Goal: Task Accomplishment & Management: Manage account settings

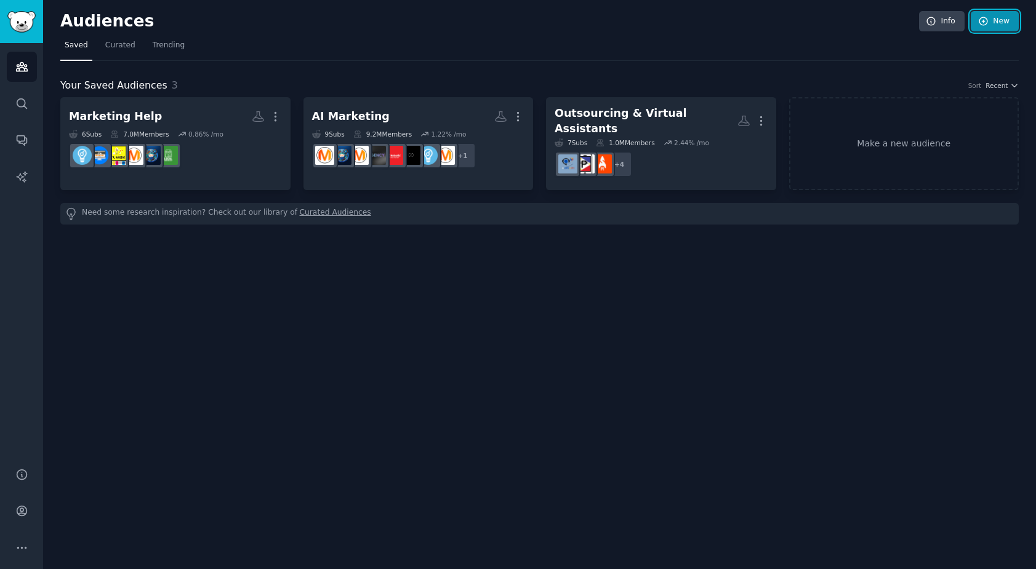
click at [991, 23] on link "New" at bounding box center [995, 21] width 48 height 21
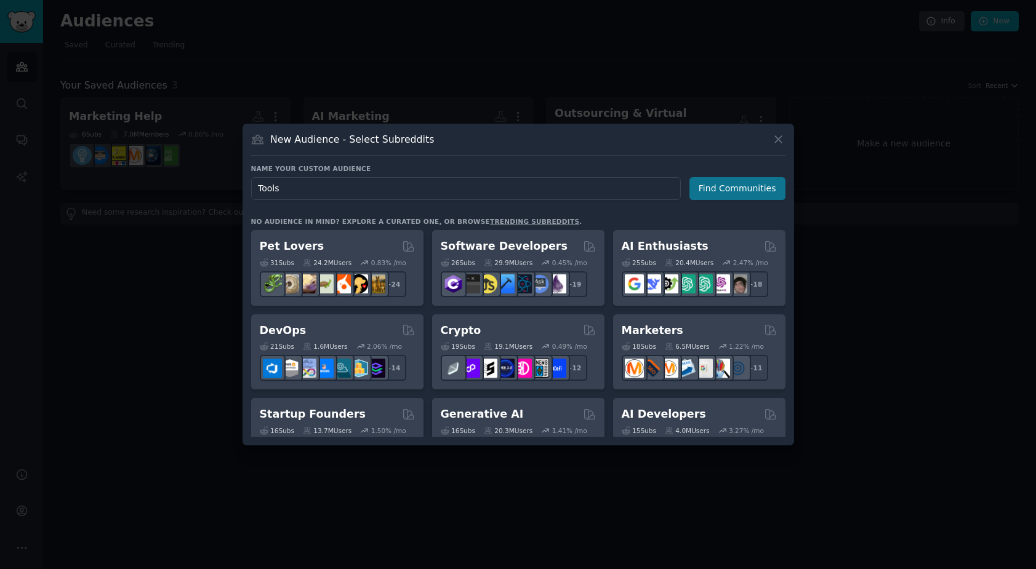
type input "Tools"
click at [762, 194] on button "Find Communities" at bounding box center [737, 188] width 96 height 23
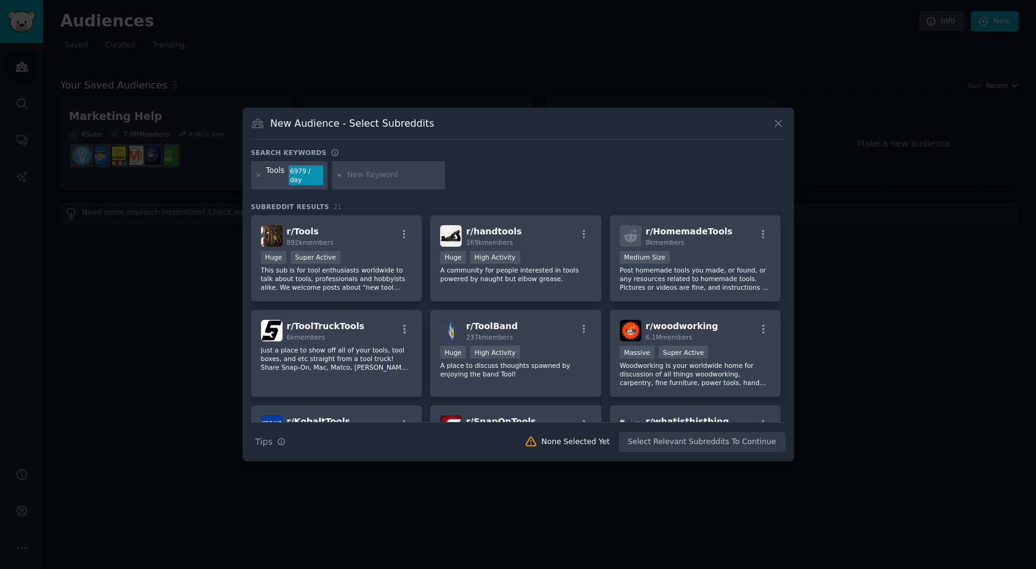
click at [372, 177] on input "text" at bounding box center [394, 175] width 94 height 11
type input "Capacities"
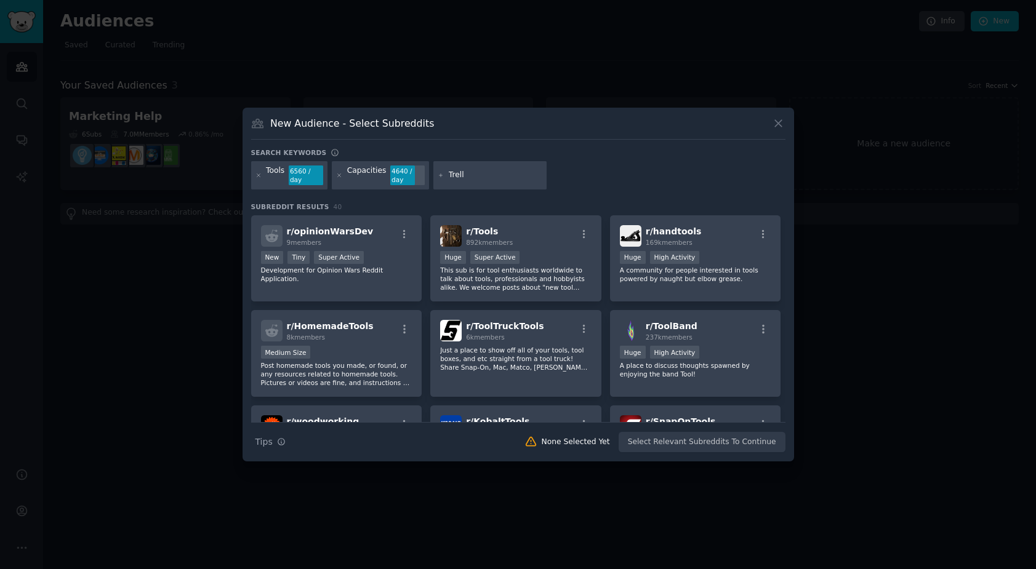
type input "[PERSON_NAME]"
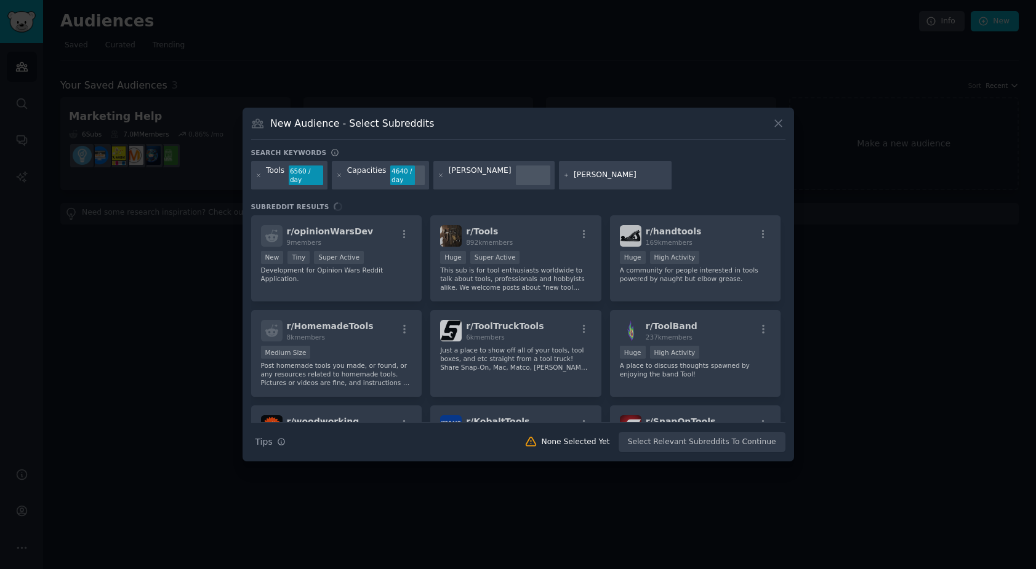
type input "[PERSON_NAME]"
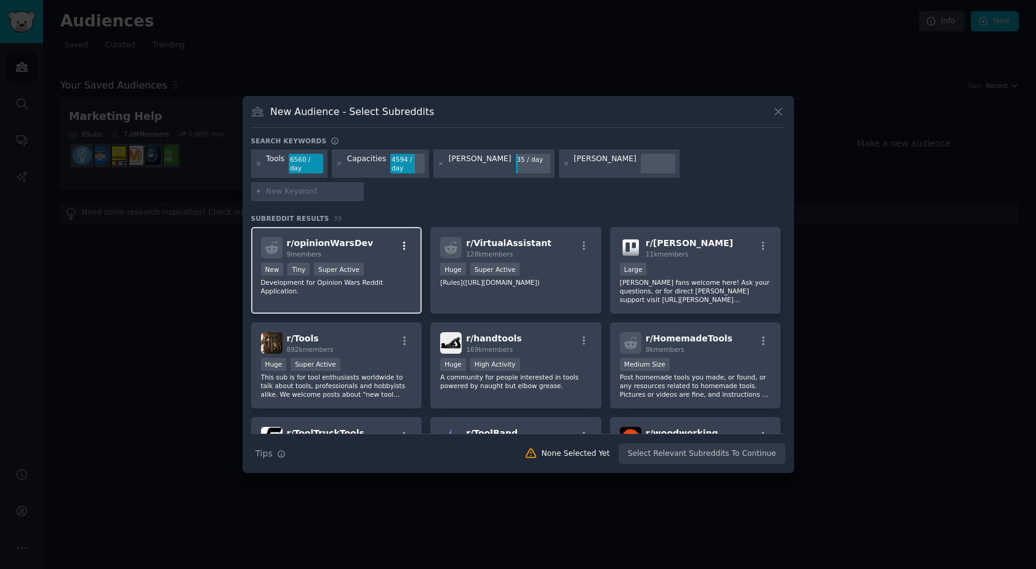
click at [402, 241] on icon "button" at bounding box center [404, 246] width 11 height 11
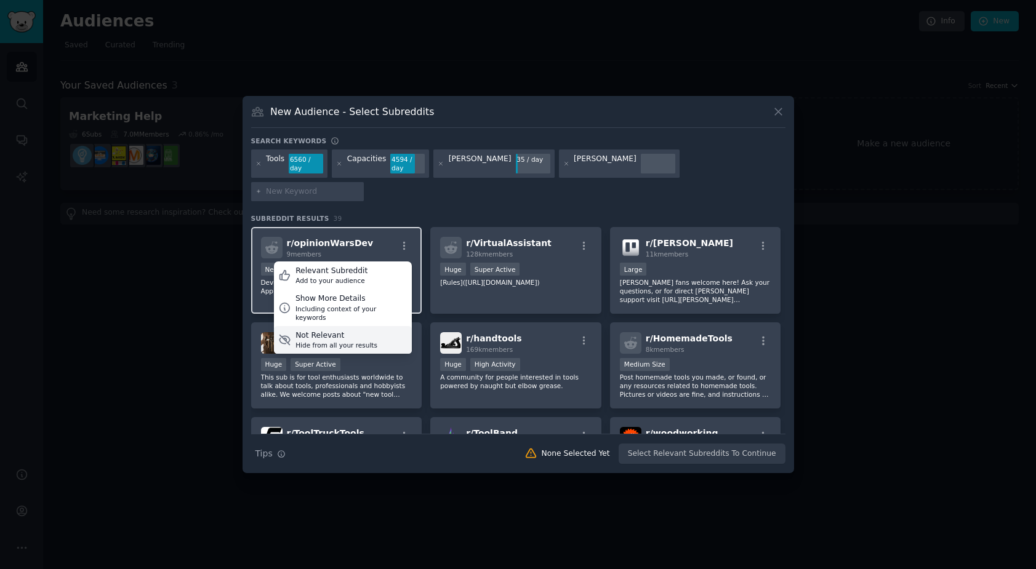
click at [343, 341] on div "Hide from all your results" at bounding box center [336, 345] width 82 height 9
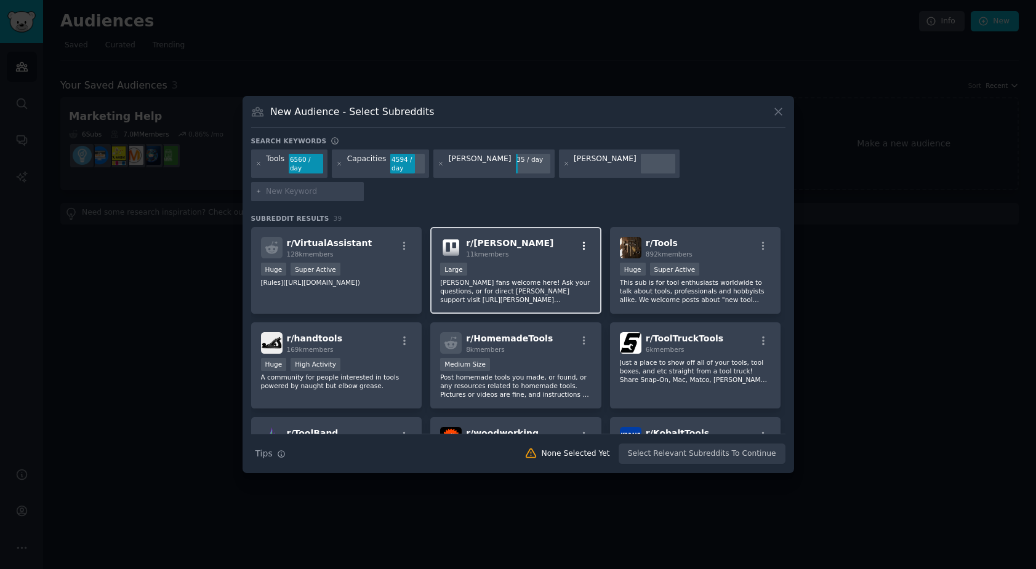
click at [583, 242] on icon "button" at bounding box center [584, 246] width 2 height 9
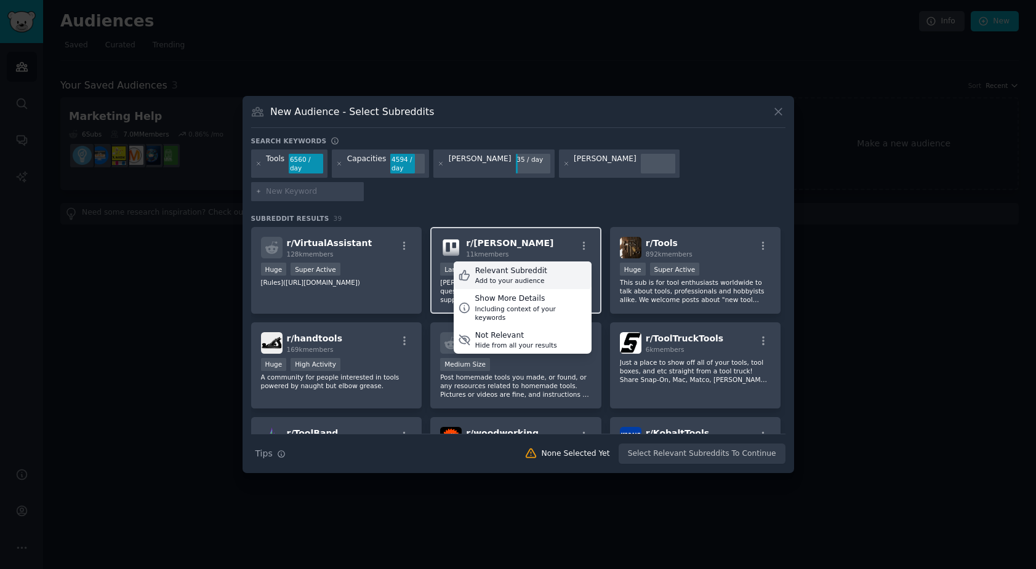
click at [523, 266] on div "Relevant Subreddit" at bounding box center [511, 271] width 72 height 11
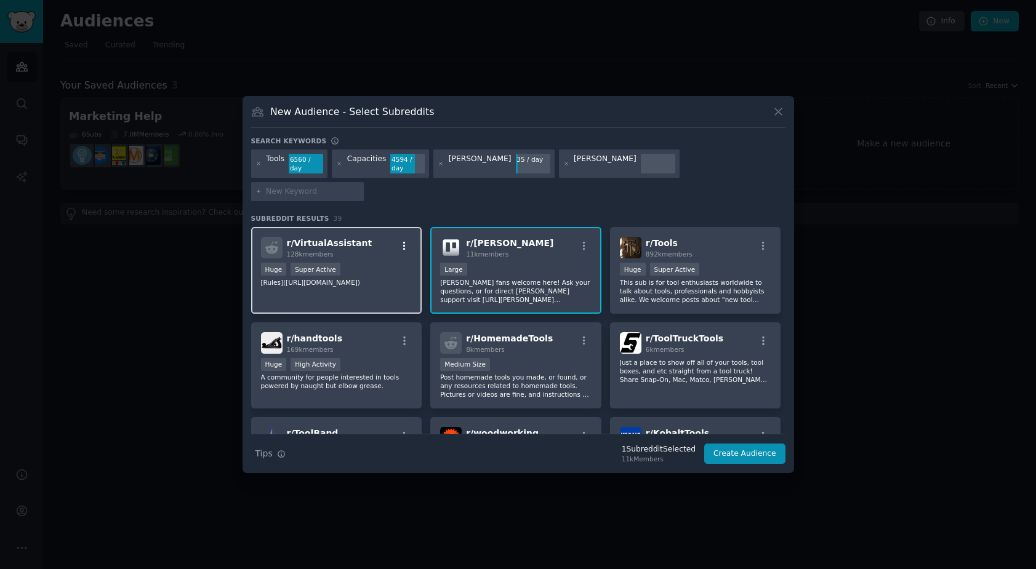
click at [404, 241] on icon "button" at bounding box center [404, 246] width 11 height 11
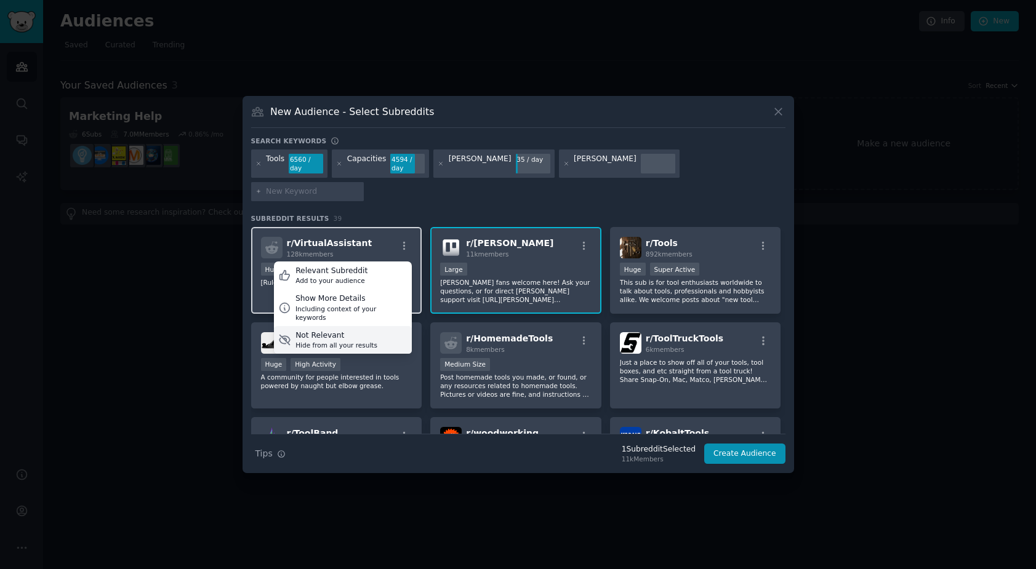
click at [334, 341] on div "Hide from all your results" at bounding box center [336, 345] width 82 height 9
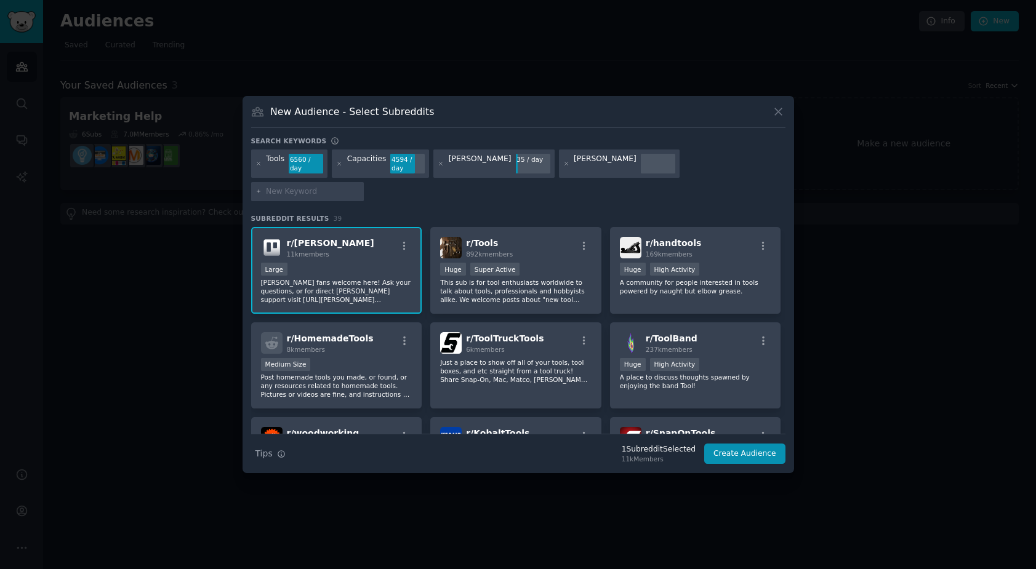
click at [377, 174] on div "Capacities" at bounding box center [366, 164] width 39 height 20
click at [380, 171] on div "Capacities" at bounding box center [366, 164] width 39 height 20
click at [574, 174] on div "[PERSON_NAME]" at bounding box center [605, 164] width 63 height 20
click at [742, 183] on div "Tools 6560 / day Capacities 4594 / day [PERSON_NAME] 35 / day [PERSON_NAME]" at bounding box center [518, 178] width 534 height 56
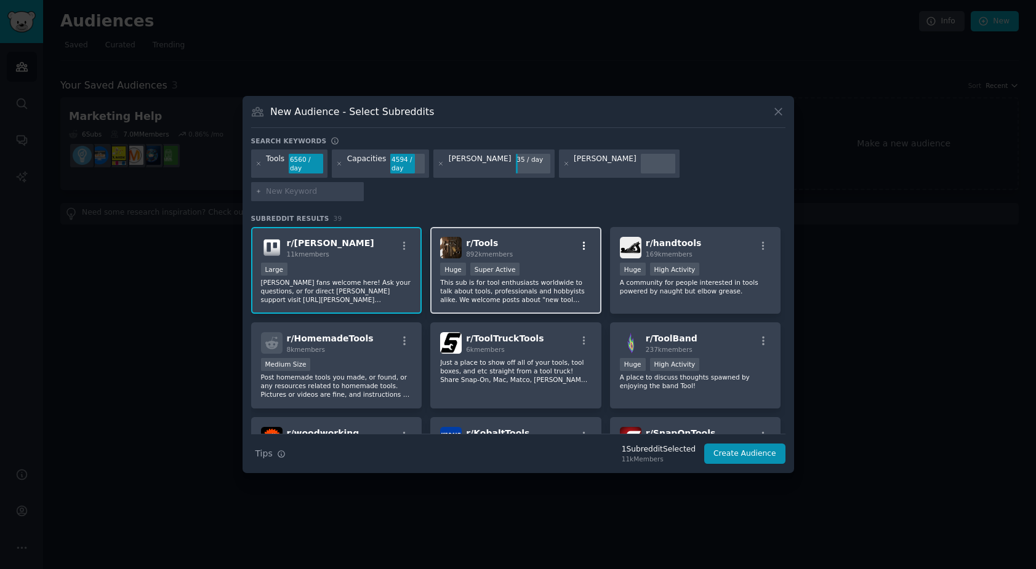
click at [586, 241] on icon "button" at bounding box center [584, 246] width 11 height 11
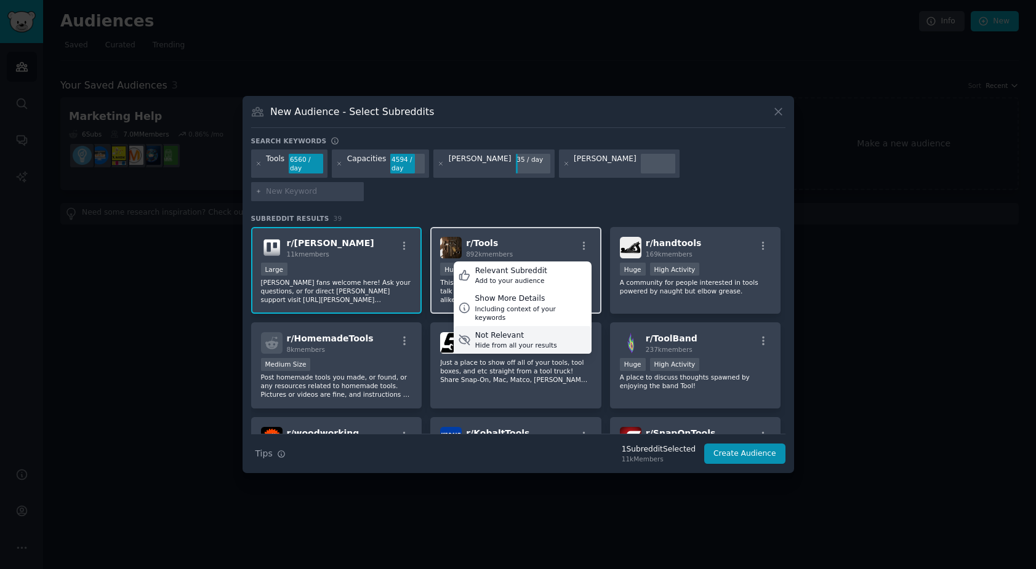
click at [544, 330] on div "Not Relevant" at bounding box center [516, 335] width 82 height 11
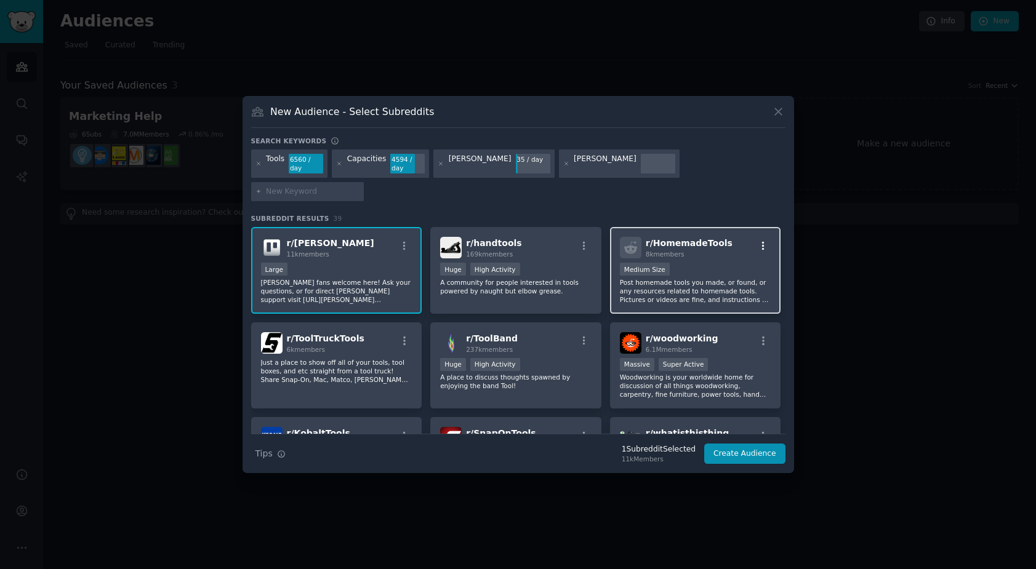
click at [758, 241] on icon "button" at bounding box center [763, 246] width 11 height 11
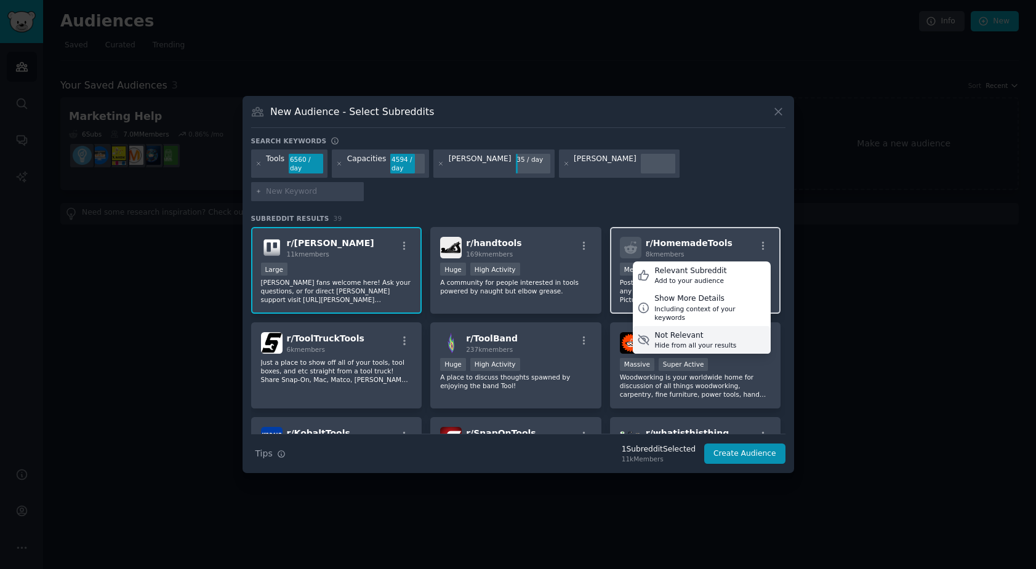
click at [713, 330] on div "Not Relevant" at bounding box center [695, 335] width 82 height 11
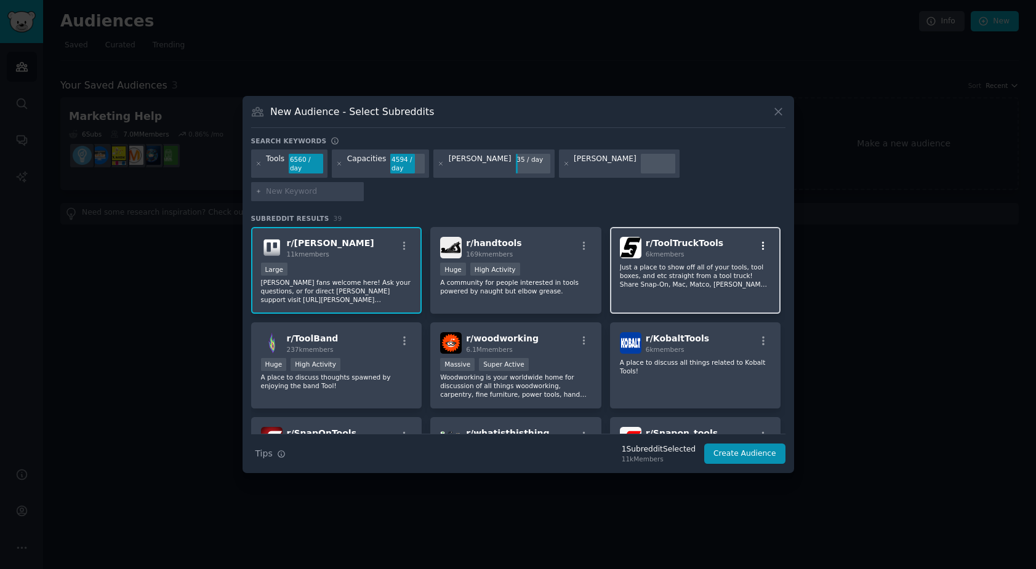
click at [760, 241] on icon "button" at bounding box center [763, 246] width 11 height 11
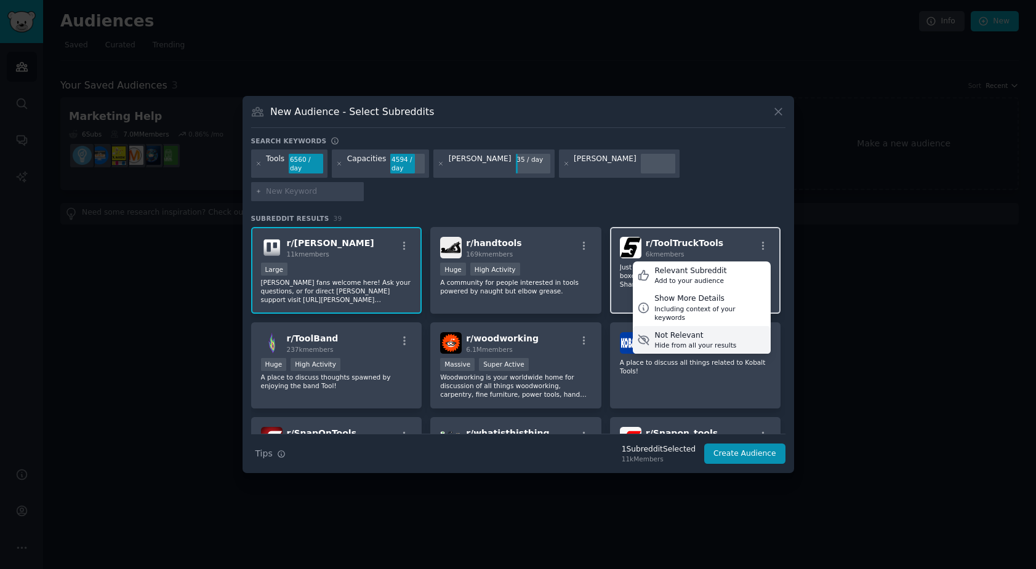
click at [729, 330] on div "Not Relevant" at bounding box center [695, 335] width 82 height 11
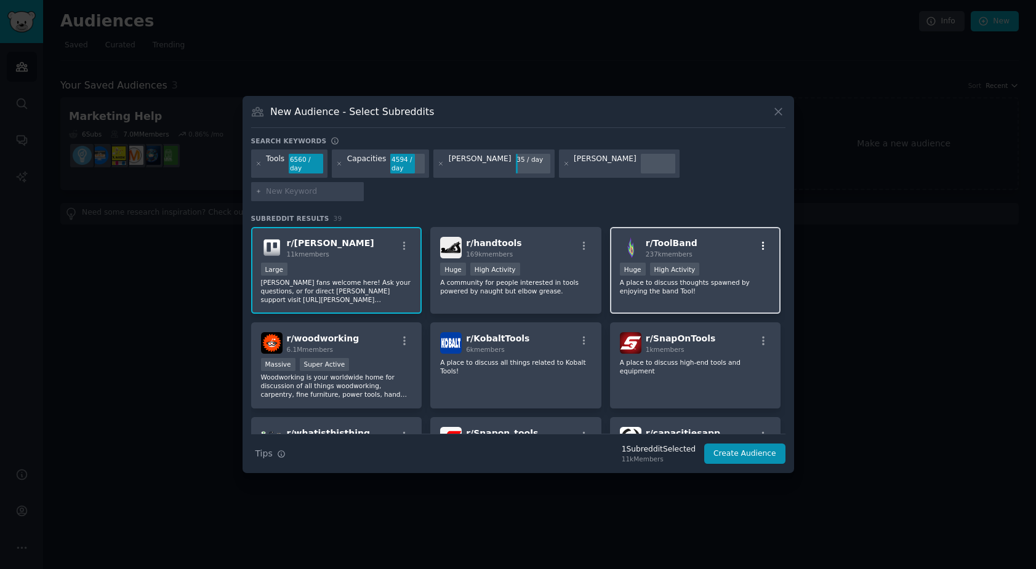
click at [758, 241] on icon "button" at bounding box center [763, 246] width 11 height 11
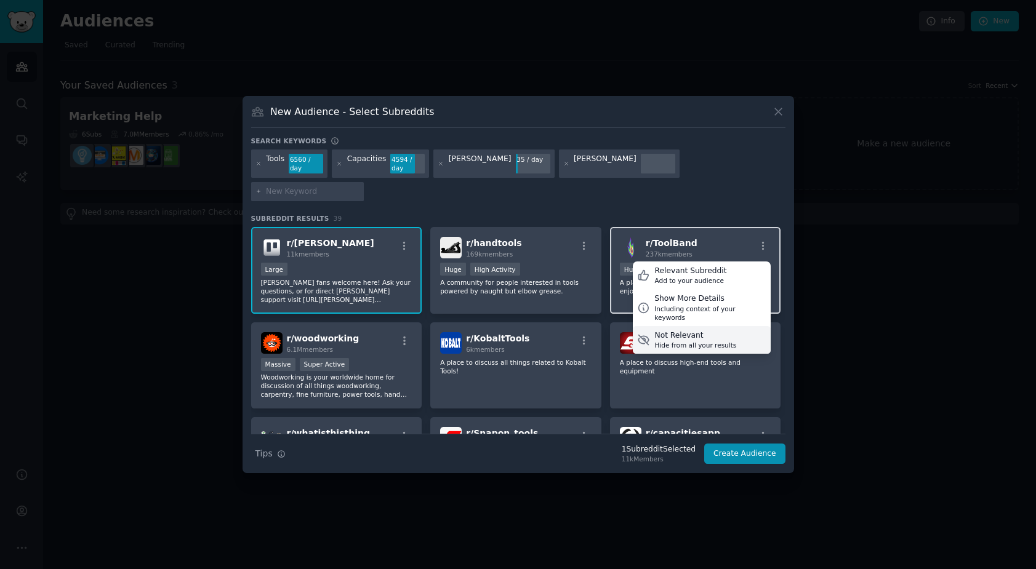
click at [722, 330] on div "Not Relevant" at bounding box center [695, 335] width 82 height 11
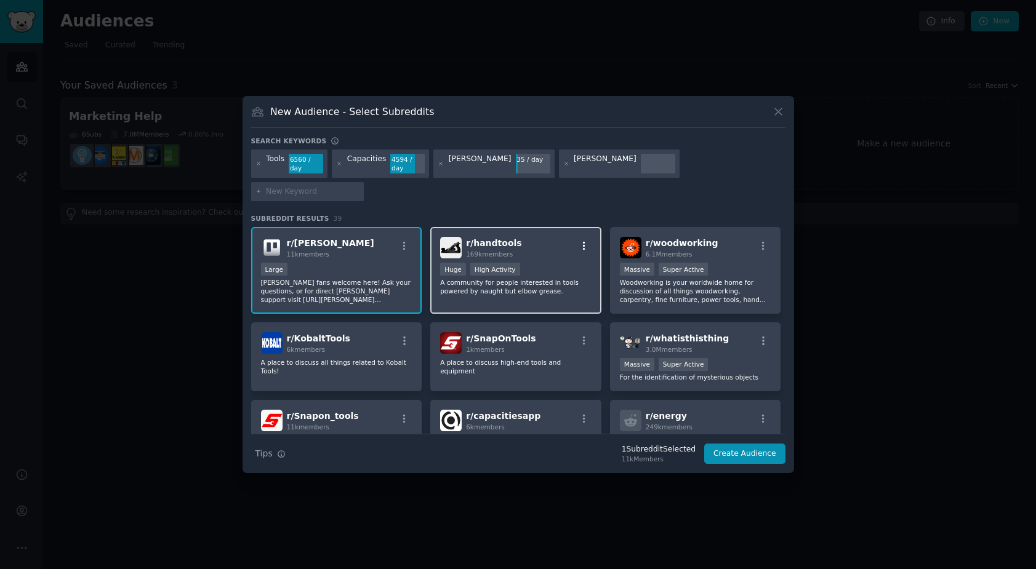
click at [579, 241] on icon "button" at bounding box center [584, 246] width 11 height 11
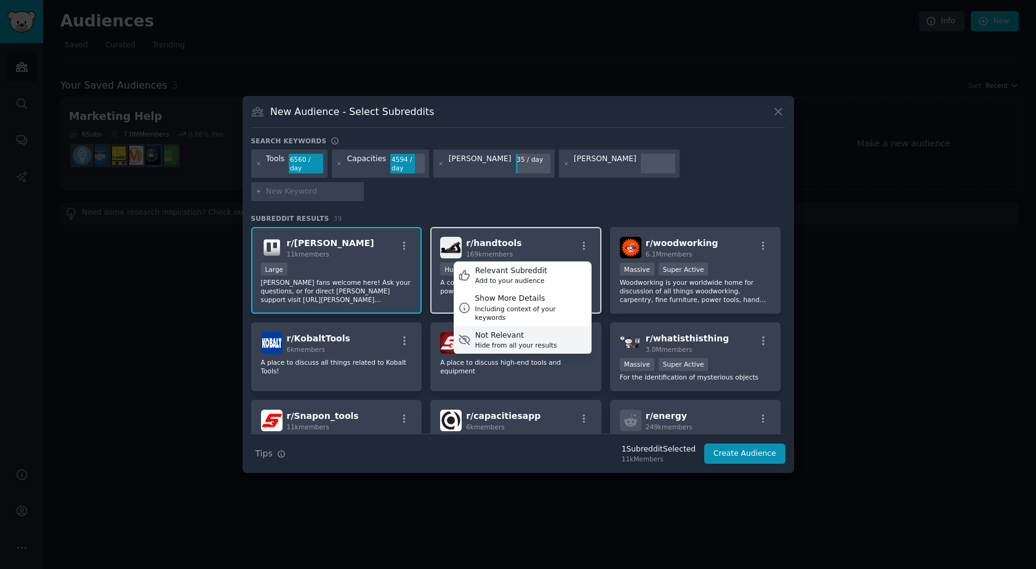
click at [541, 330] on div "Not Relevant" at bounding box center [516, 335] width 82 height 11
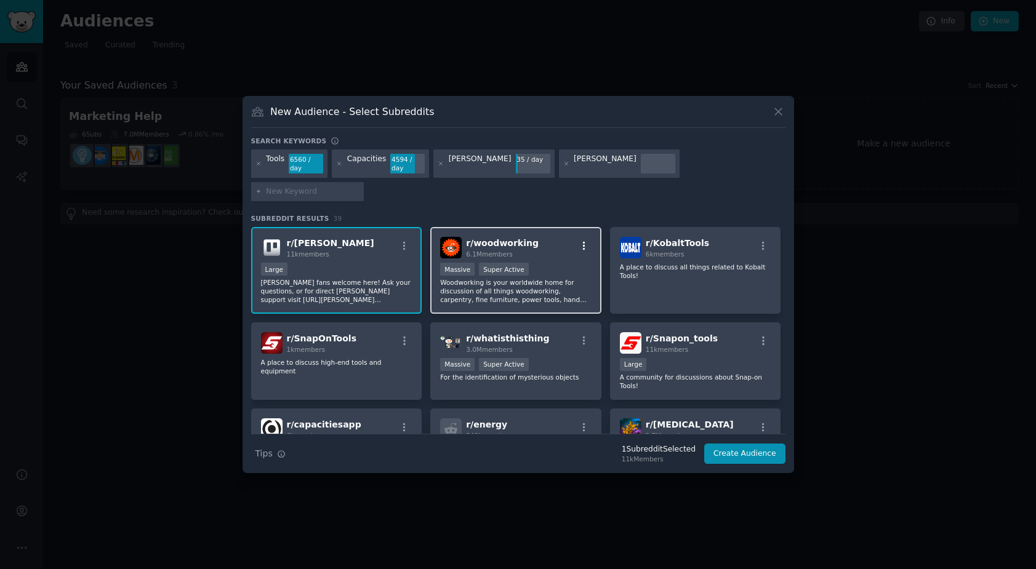
click at [587, 241] on icon "button" at bounding box center [584, 246] width 11 height 11
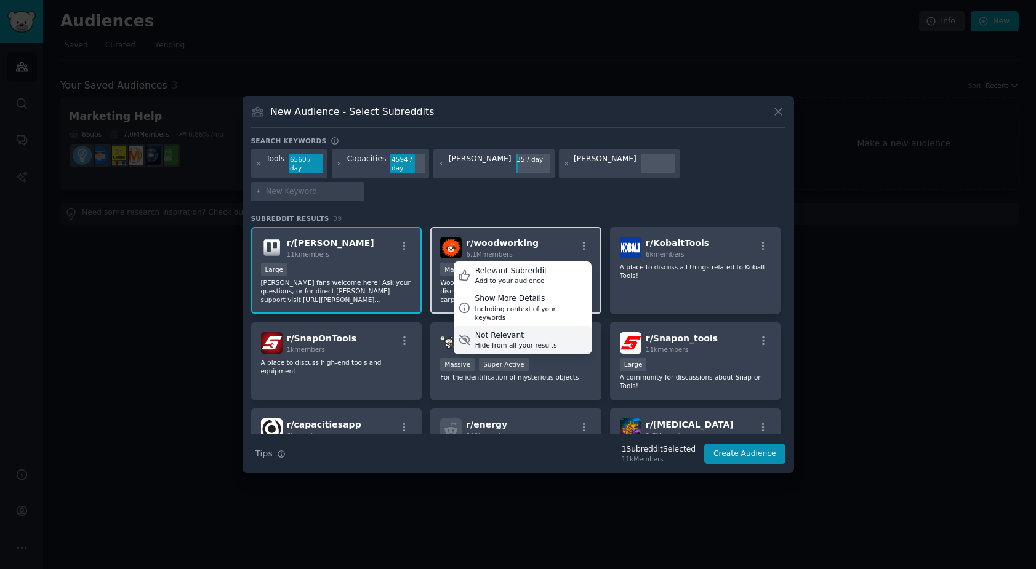
click at [555, 326] on div "Not Relevant Hide from all your results" at bounding box center [523, 340] width 138 height 28
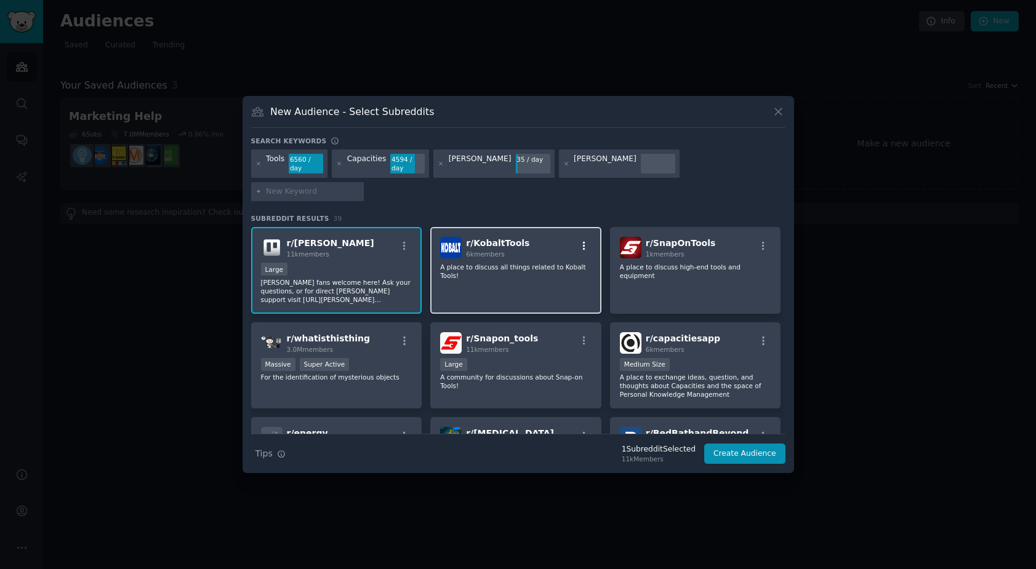
click at [583, 242] on icon "button" at bounding box center [584, 246] width 2 height 9
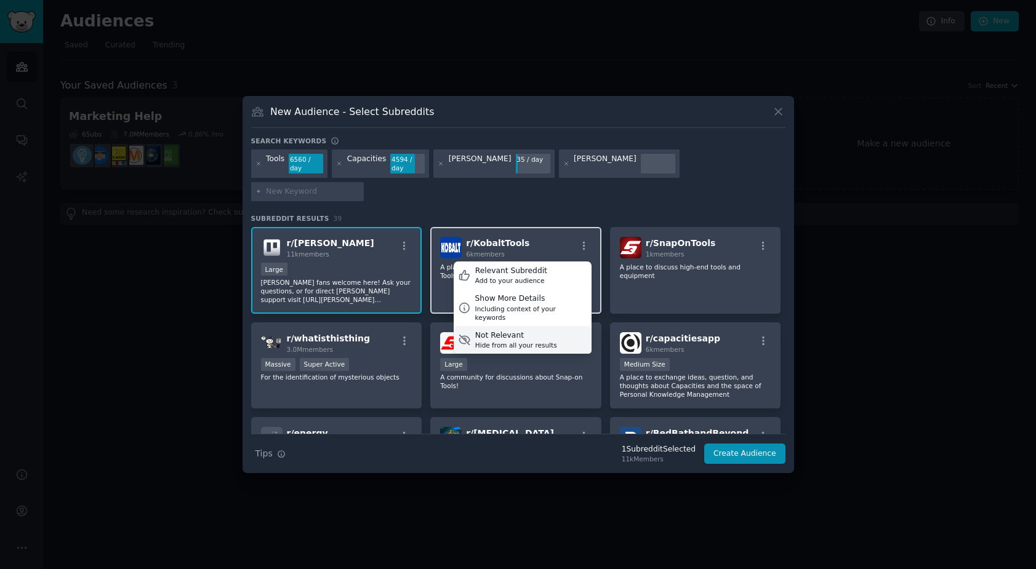
click at [553, 326] on div "Not Relevant Hide from all your results" at bounding box center [523, 340] width 138 height 28
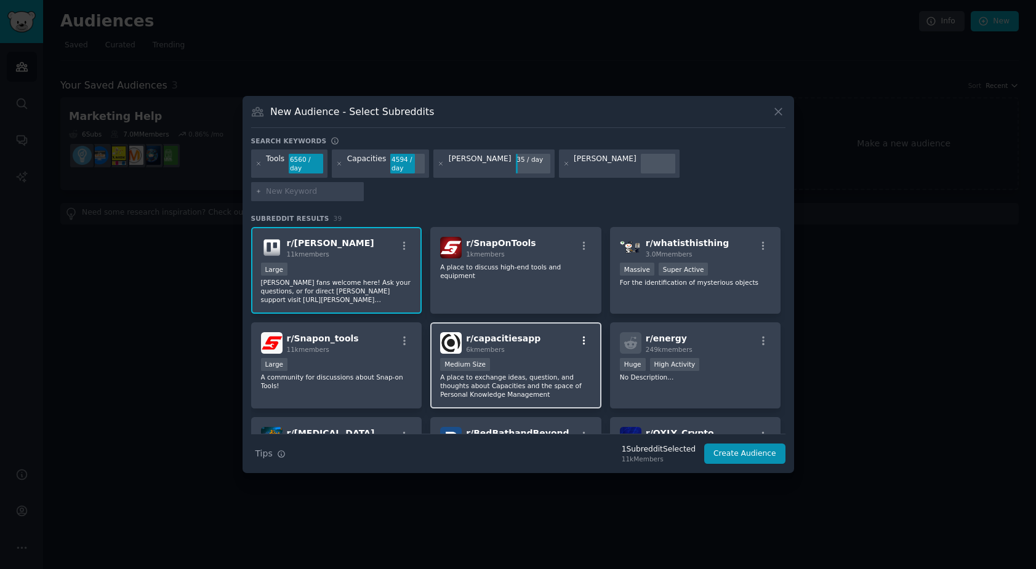
click at [586, 335] on icon "button" at bounding box center [584, 340] width 11 height 11
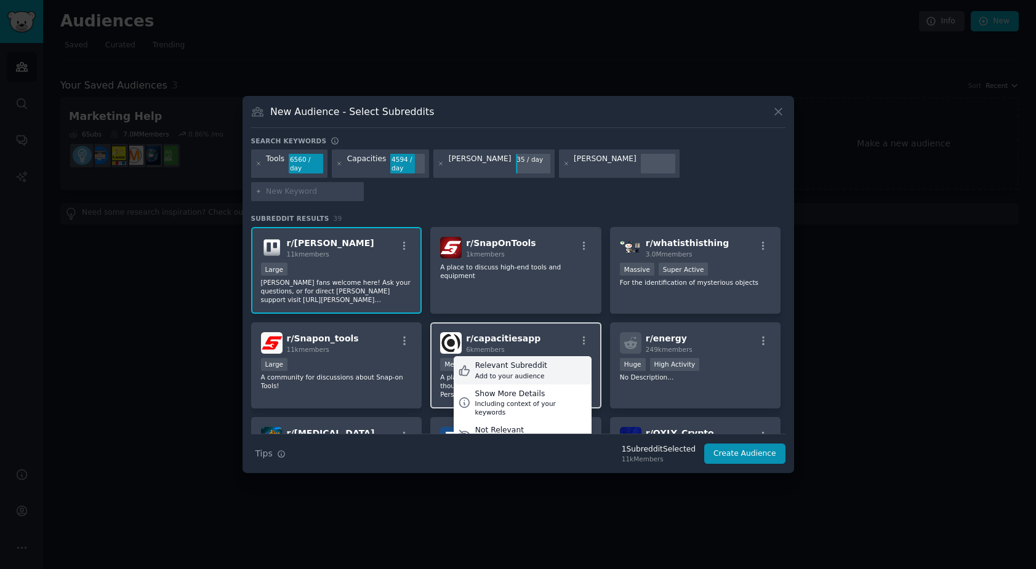
click at [534, 361] on div "Relevant Subreddit" at bounding box center [511, 366] width 72 height 11
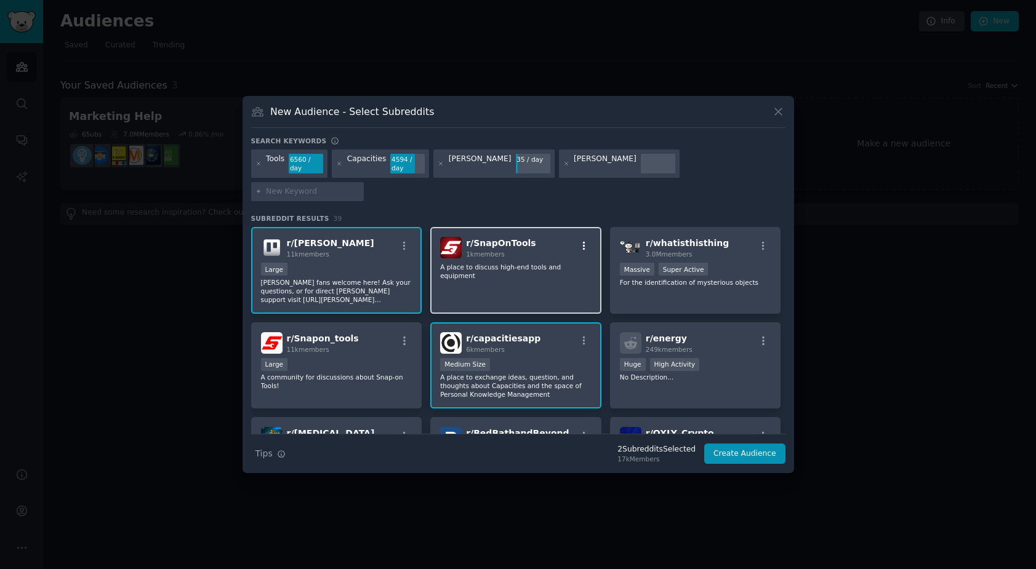
click at [587, 241] on icon "button" at bounding box center [584, 246] width 11 height 11
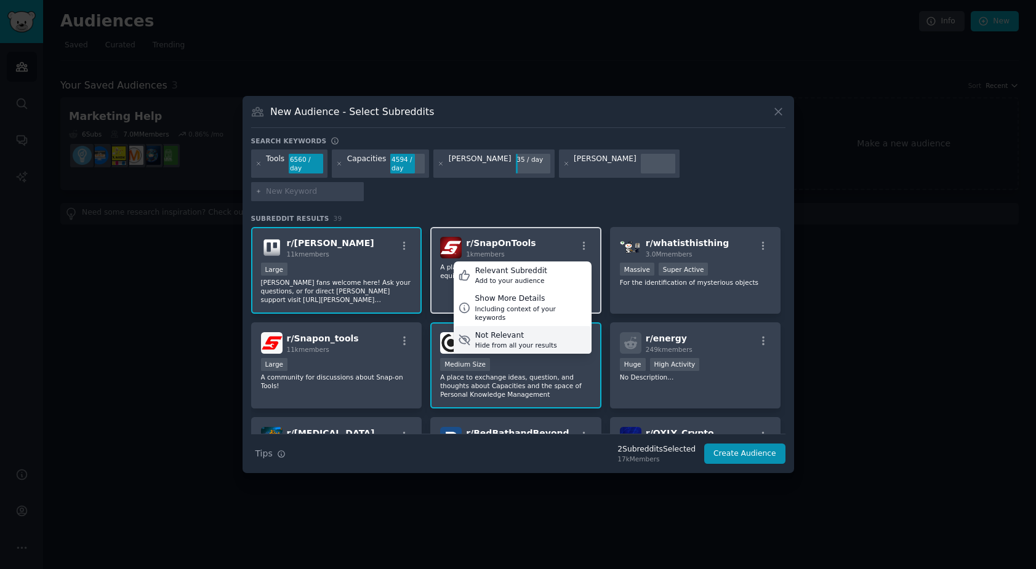
click at [555, 326] on div "Not Relevant Hide from all your results" at bounding box center [523, 340] width 138 height 28
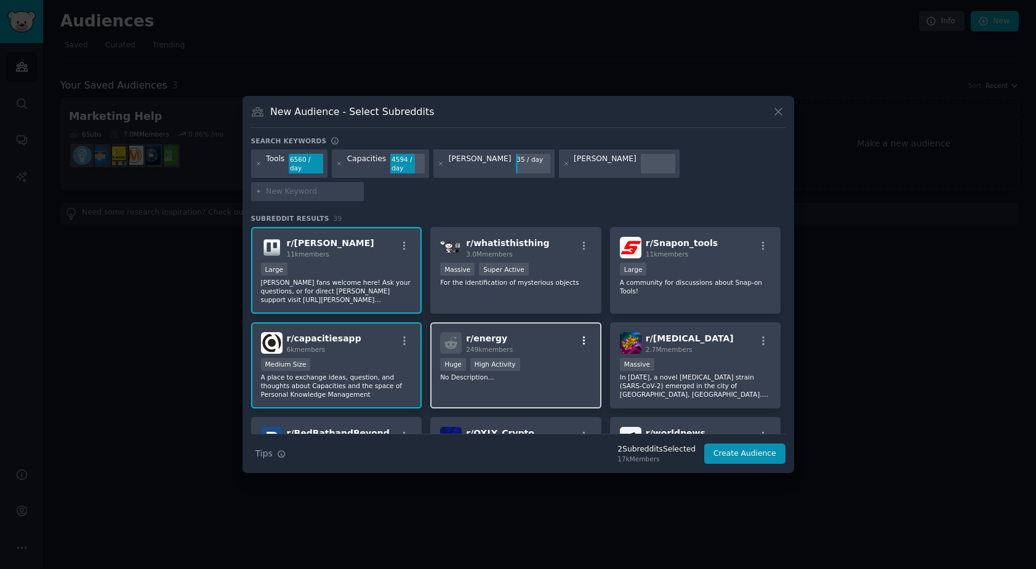
click at [587, 335] on button "button" at bounding box center [583, 340] width 15 height 11
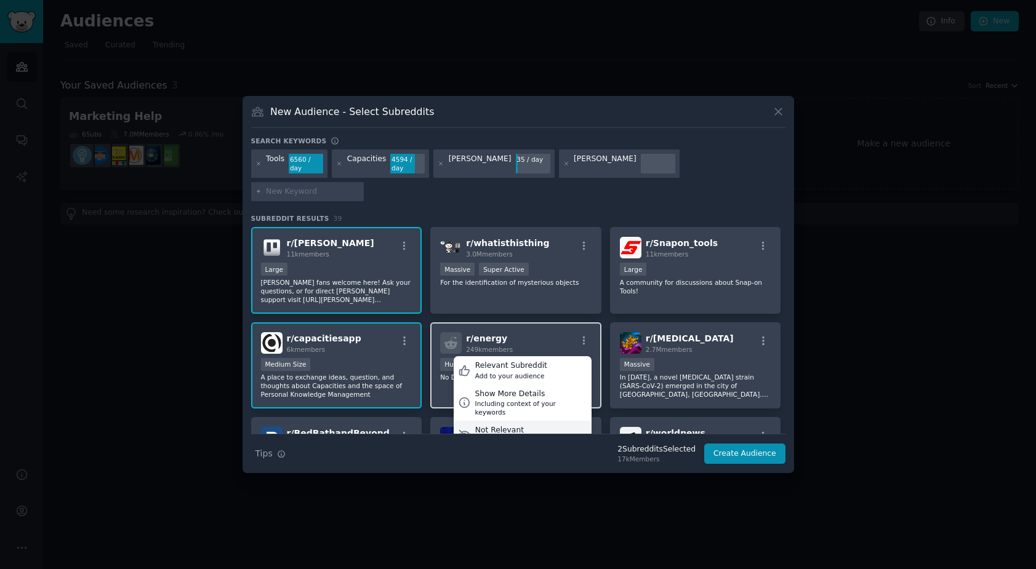
click at [553, 421] on div "Not Relevant Hide from all your results" at bounding box center [523, 435] width 138 height 28
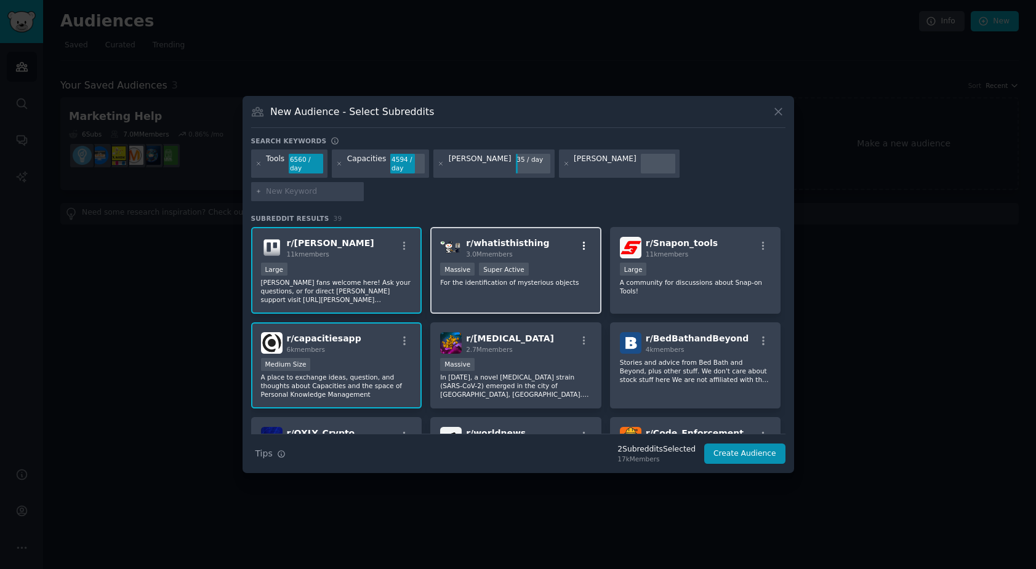
click at [583, 242] on icon "button" at bounding box center [584, 246] width 2 height 9
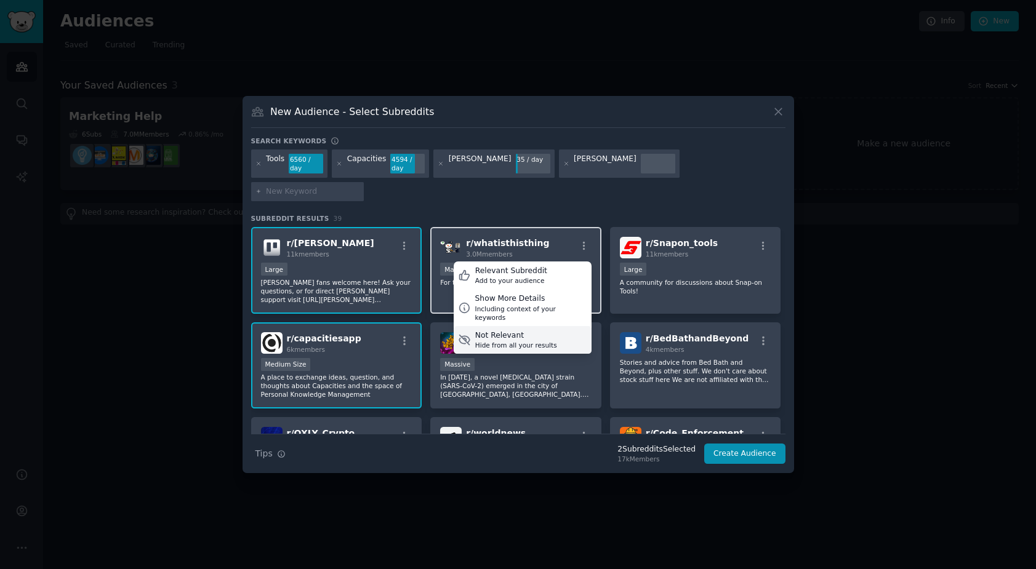
click at [548, 330] on div "Not Relevant" at bounding box center [516, 335] width 82 height 11
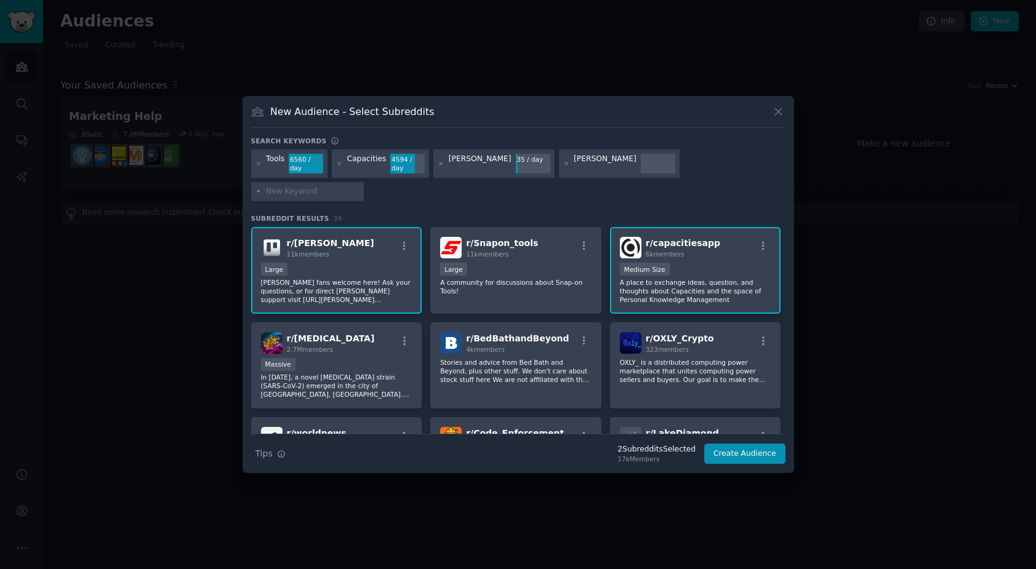
click at [359, 186] on input "text" at bounding box center [313, 191] width 94 height 11
type input "Framer"
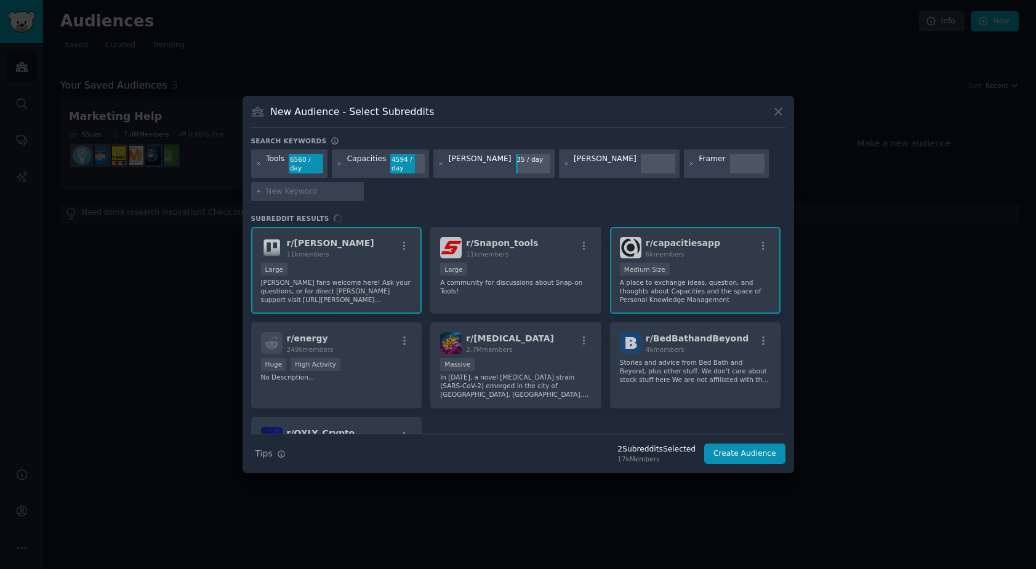
click at [583, 246] on div "r/ [PERSON_NAME] 11k members 10,000 - 100,000 members Large [PERSON_NAME] fans …" at bounding box center [518, 330] width 534 height 207
click at [581, 247] on div "r/ [PERSON_NAME] 11k members 10,000 - 100,000 members Large [PERSON_NAME] fans …" at bounding box center [518, 330] width 534 height 207
click at [551, 342] on div "r/ [PERSON_NAME] 11k members 10,000 - 100,000 members Large [PERSON_NAME] fans …" at bounding box center [518, 330] width 534 height 207
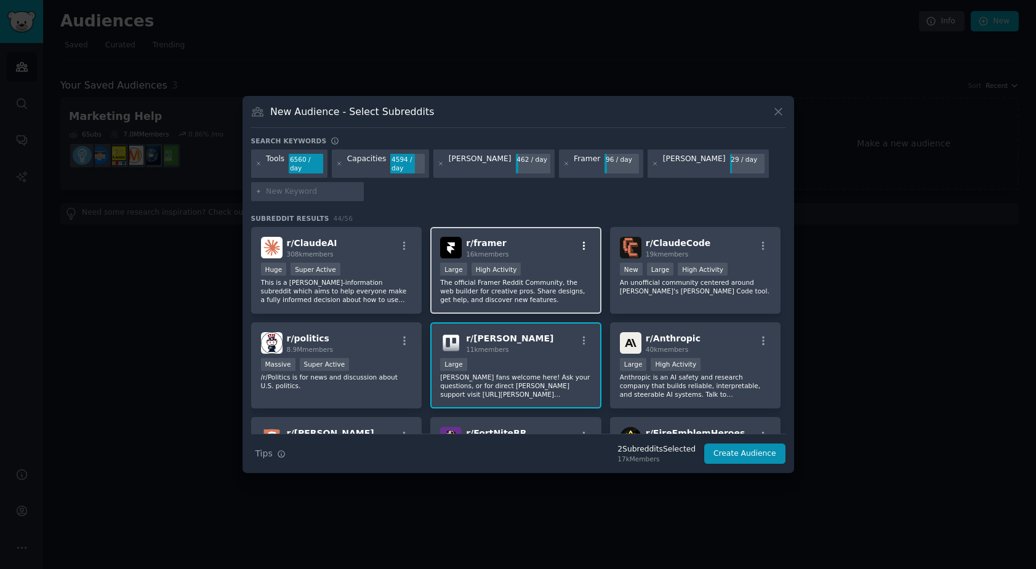
click at [579, 246] on icon "button" at bounding box center [584, 246] width 11 height 11
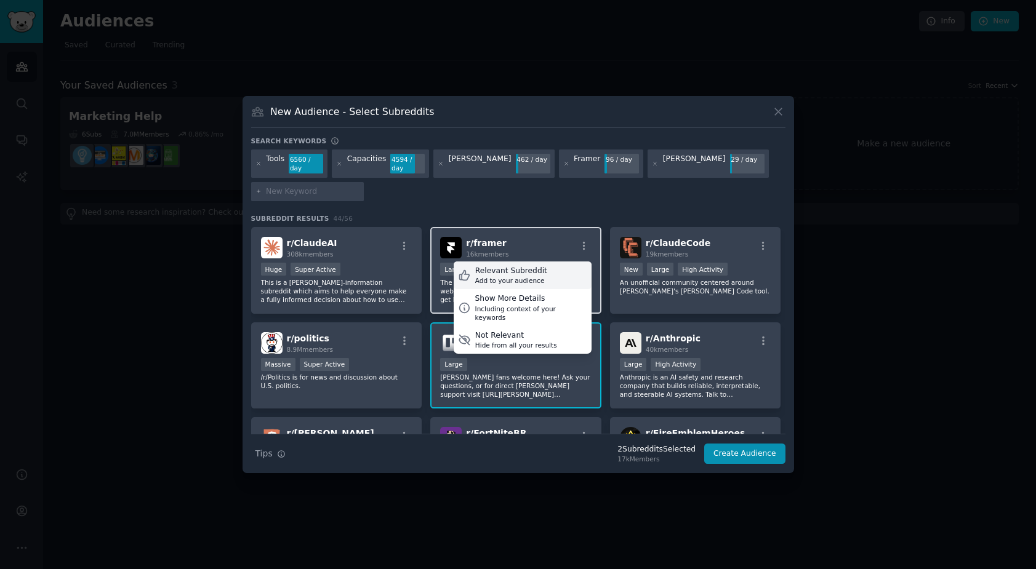
click at [527, 274] on div "Relevant Subreddit" at bounding box center [511, 271] width 72 height 11
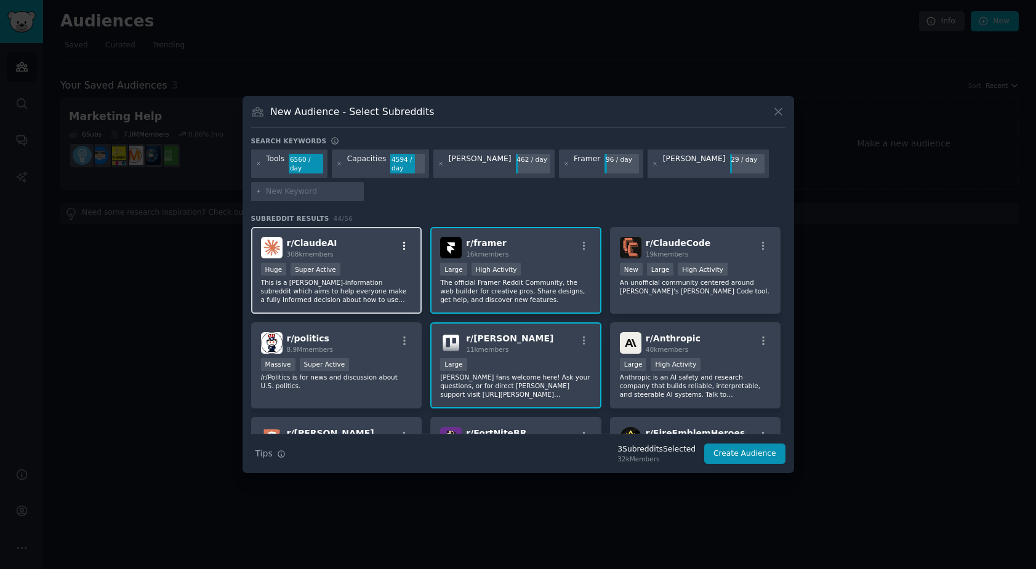
click at [401, 247] on icon "button" at bounding box center [404, 246] width 11 height 11
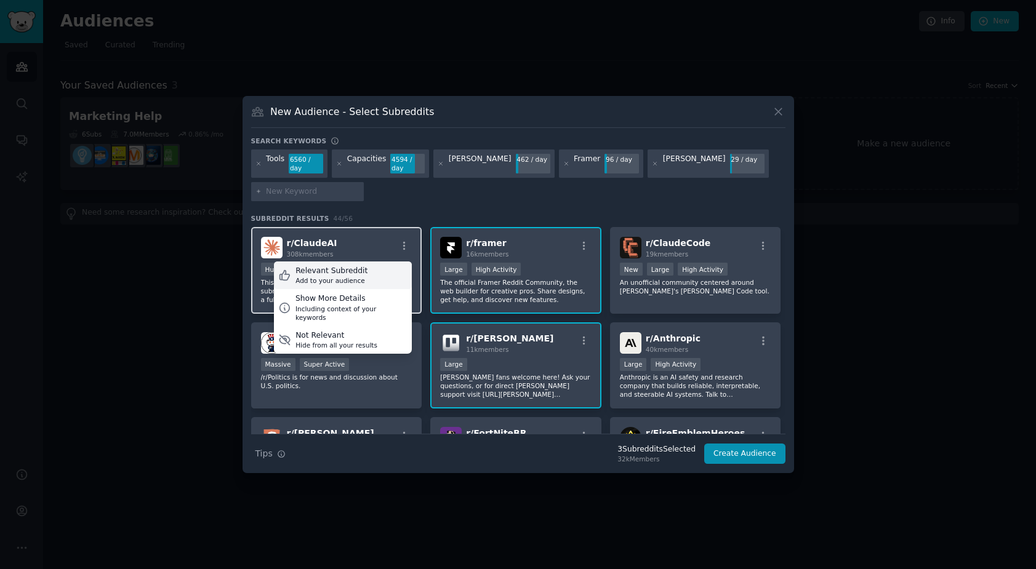
click at [361, 277] on div "Add to your audience" at bounding box center [331, 280] width 72 height 9
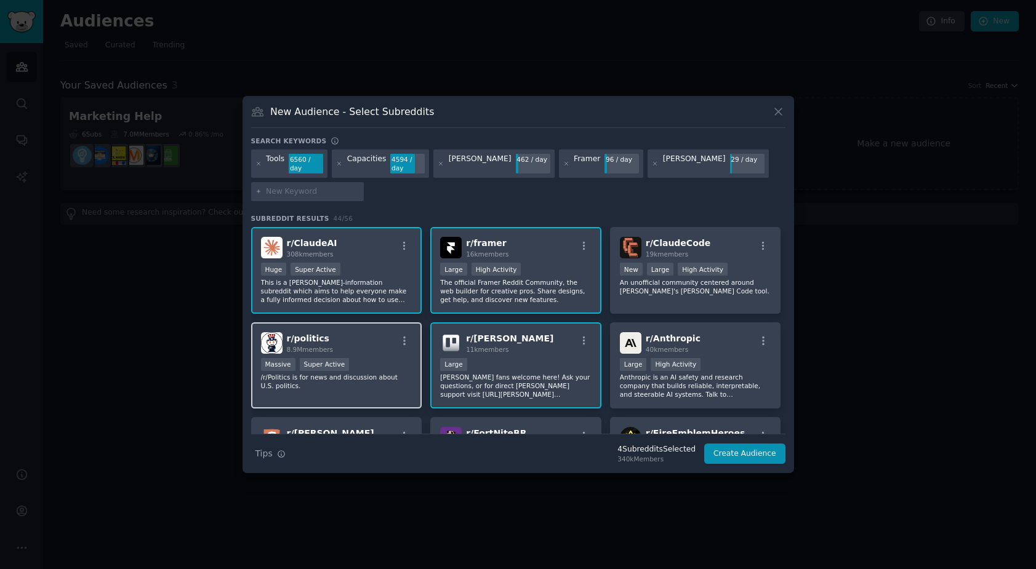
click at [403, 334] on div "r/ politics 8.9M members" at bounding box center [336, 343] width 151 height 22
click at [404, 340] on icon "button" at bounding box center [404, 340] width 11 height 11
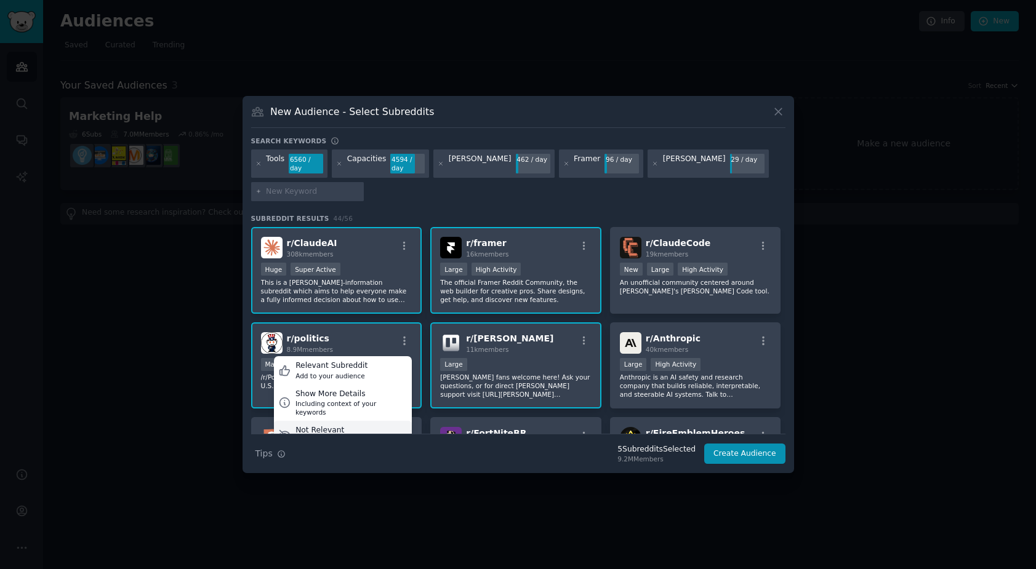
click at [350, 425] on div "Not Relevant" at bounding box center [336, 430] width 82 height 11
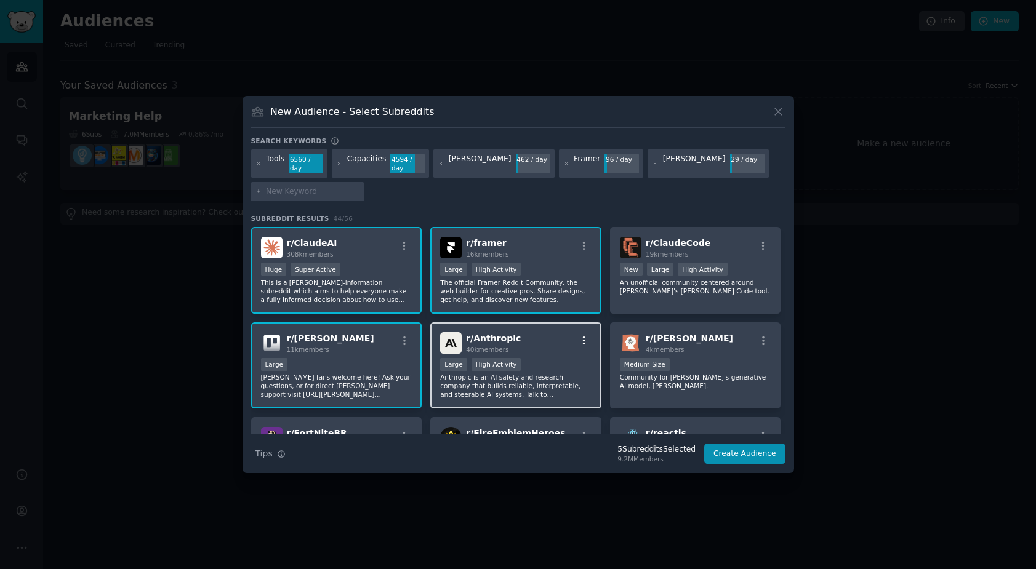
click at [579, 338] on icon "button" at bounding box center [584, 340] width 11 height 11
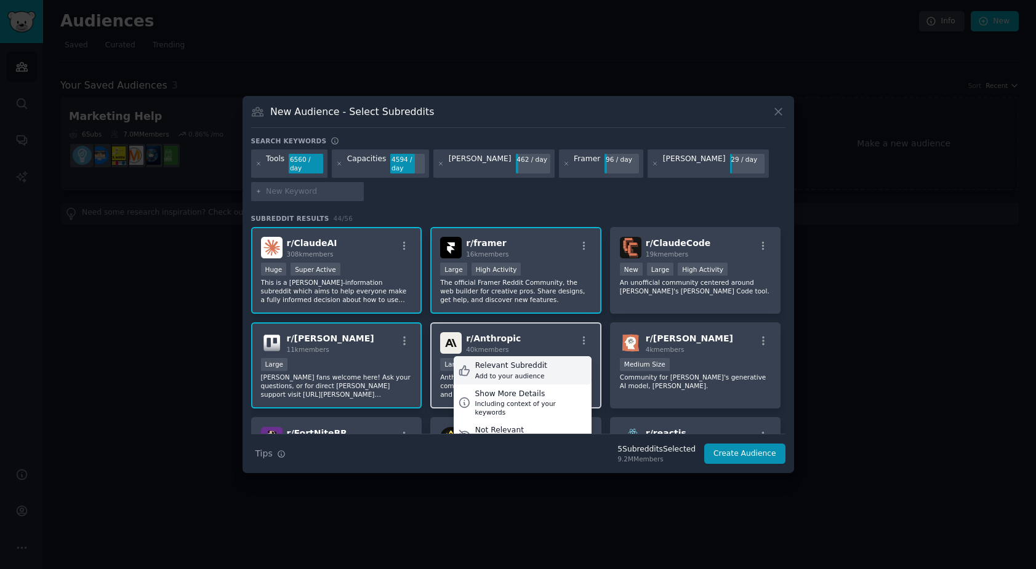
click at [518, 362] on div "Relevant Subreddit" at bounding box center [511, 366] width 72 height 11
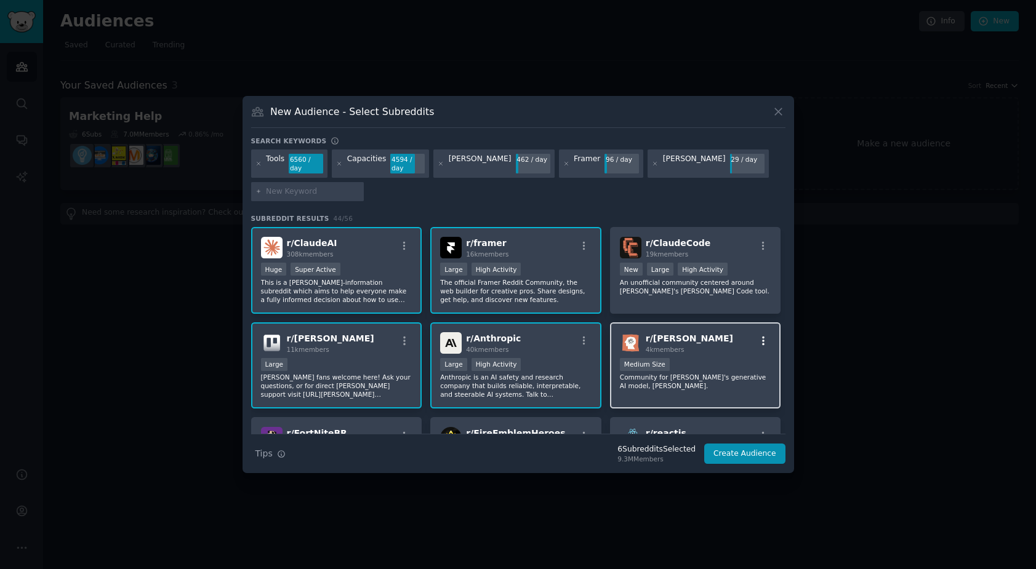
click at [761, 335] on icon "button" at bounding box center [763, 340] width 11 height 11
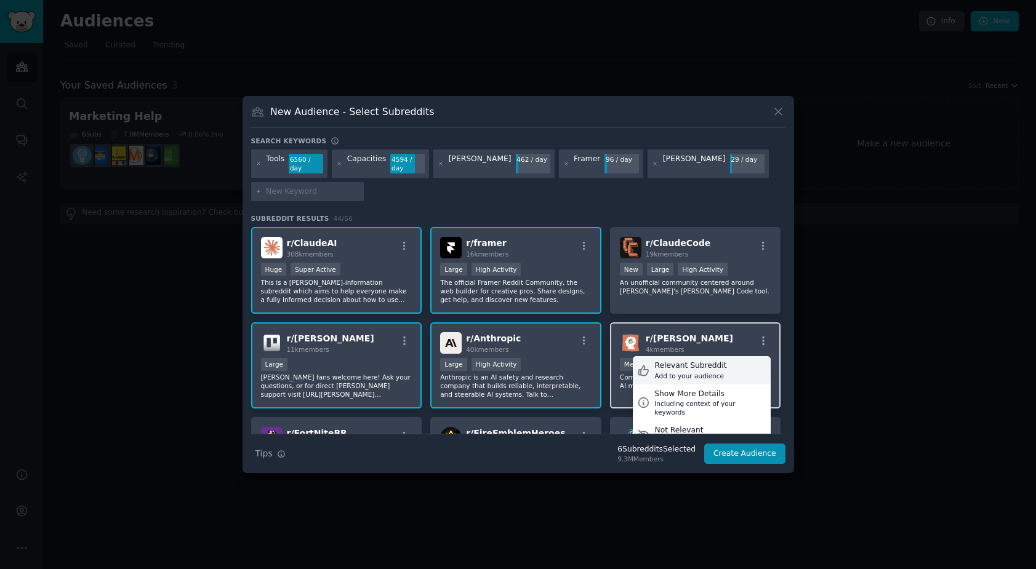
click at [721, 370] on div "Relevant Subreddit Add to your audience" at bounding box center [702, 370] width 138 height 28
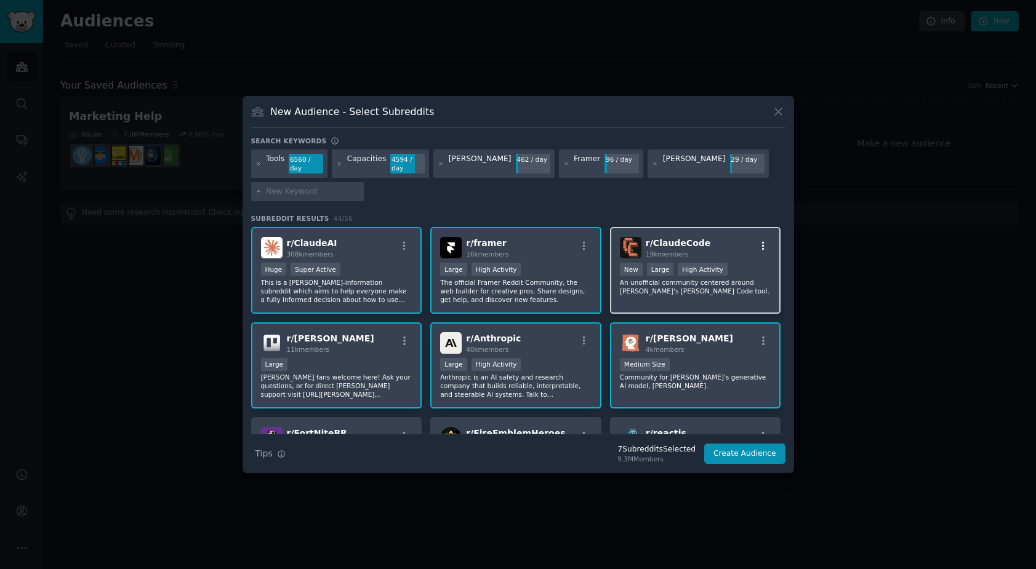
click at [762, 243] on icon "button" at bounding box center [763, 246] width 2 height 9
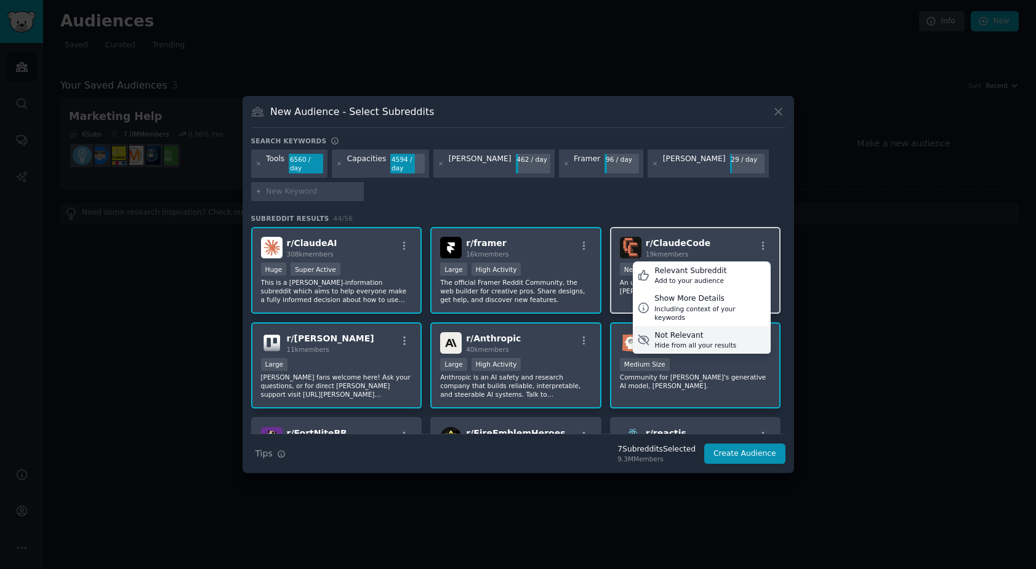
click at [721, 330] on div "Not Relevant" at bounding box center [695, 335] width 82 height 11
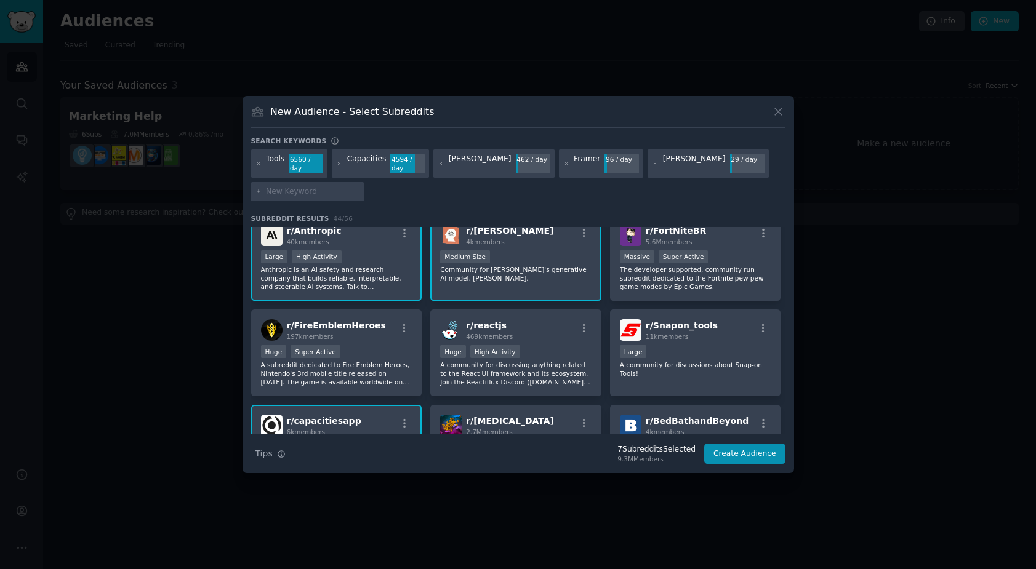
scroll to position [107, 0]
click at [758, 231] on icon "button" at bounding box center [763, 233] width 11 height 11
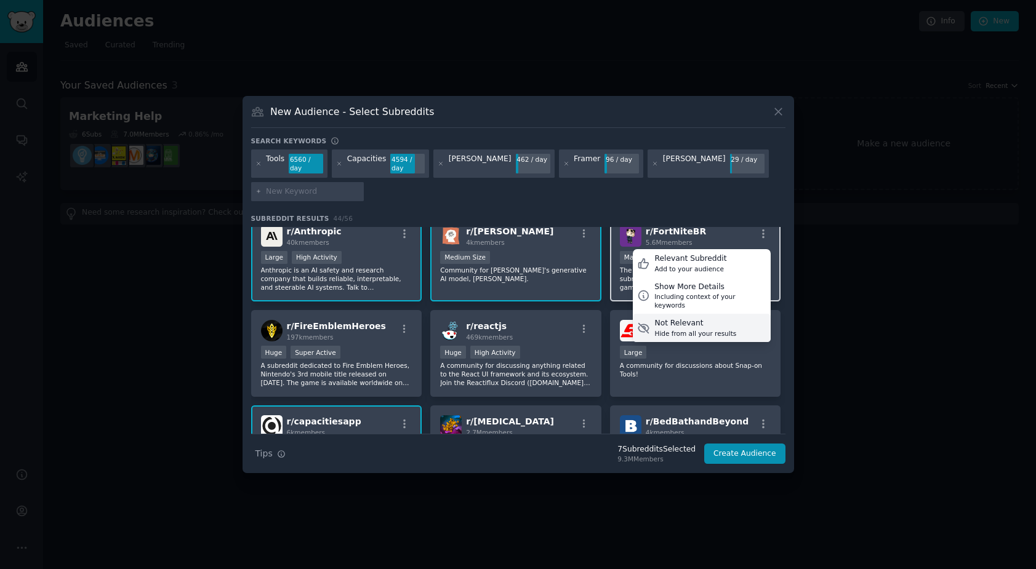
click at [716, 318] on div "Not Relevant" at bounding box center [695, 323] width 82 height 11
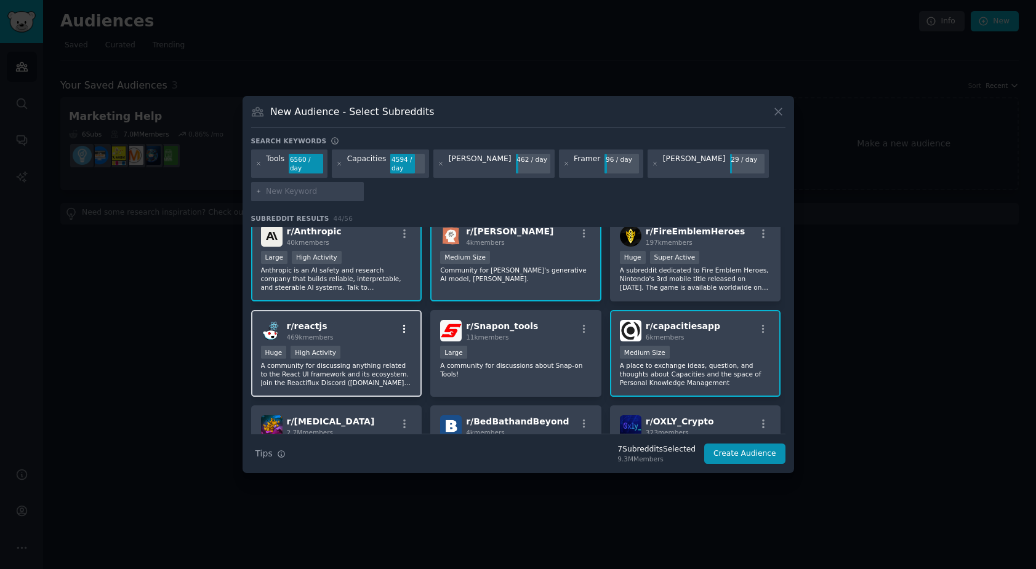
click at [401, 326] on icon "button" at bounding box center [404, 329] width 11 height 11
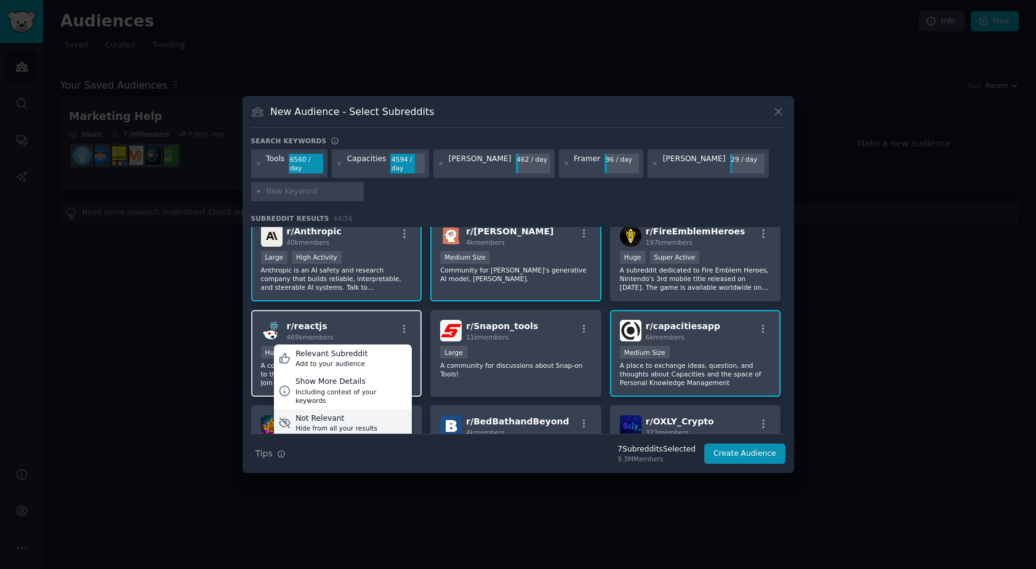
click at [370, 414] on div "Not Relevant" at bounding box center [336, 419] width 82 height 11
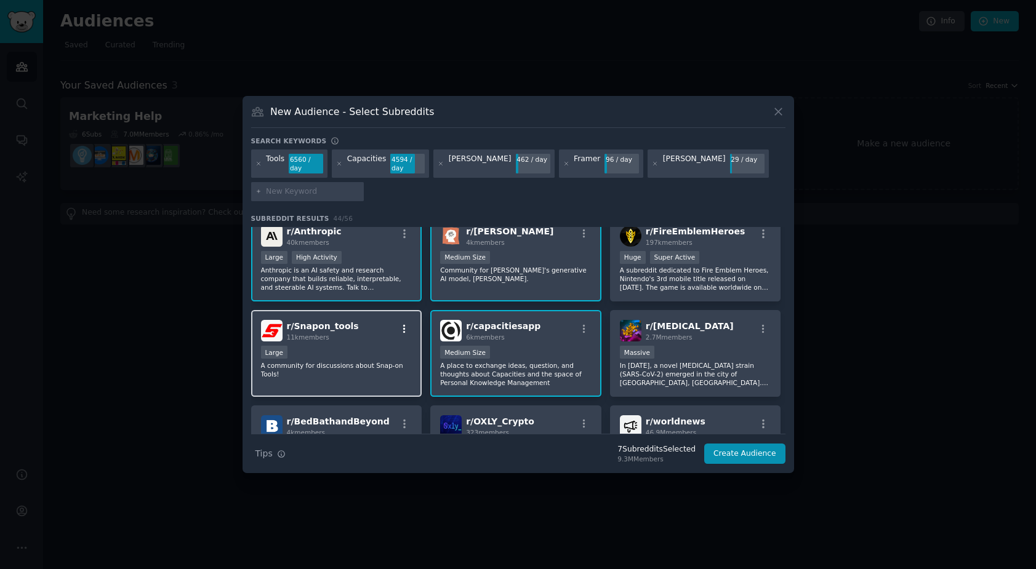
click at [406, 326] on icon "button" at bounding box center [404, 329] width 11 height 11
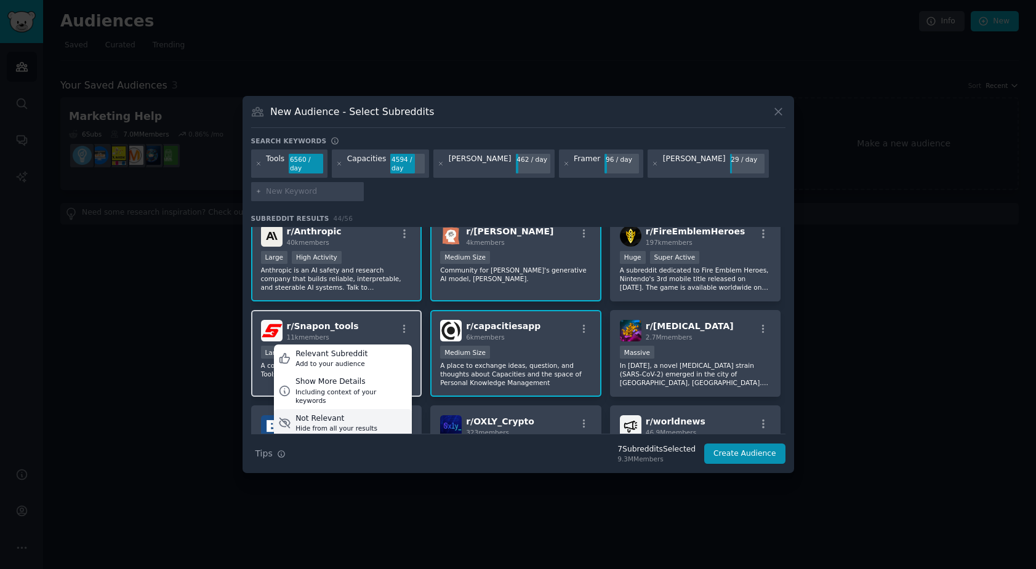
click at [376, 417] on div "Not Relevant Hide from all your results" at bounding box center [343, 423] width 138 height 28
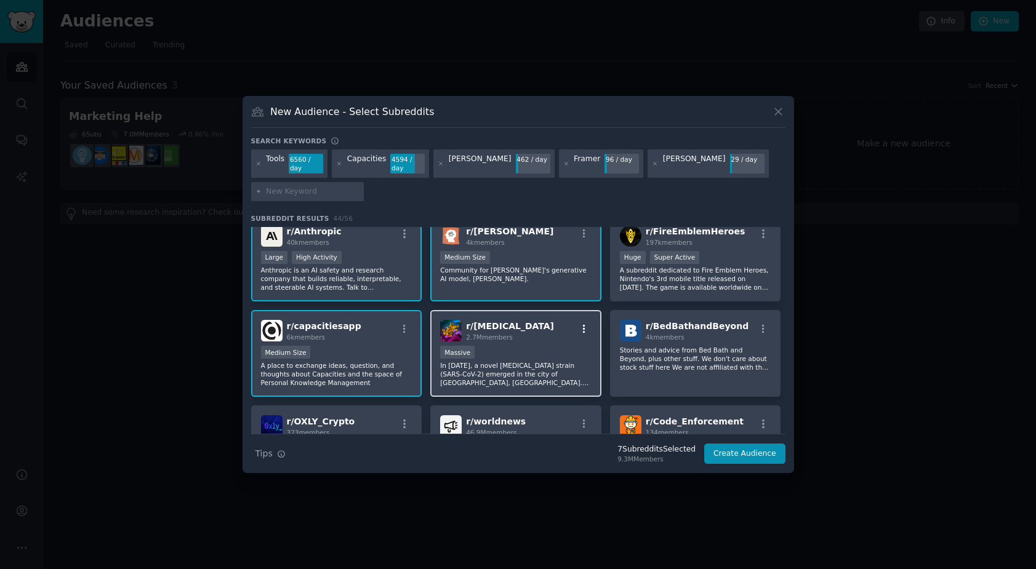
click at [585, 329] on icon "button" at bounding box center [584, 329] width 11 height 11
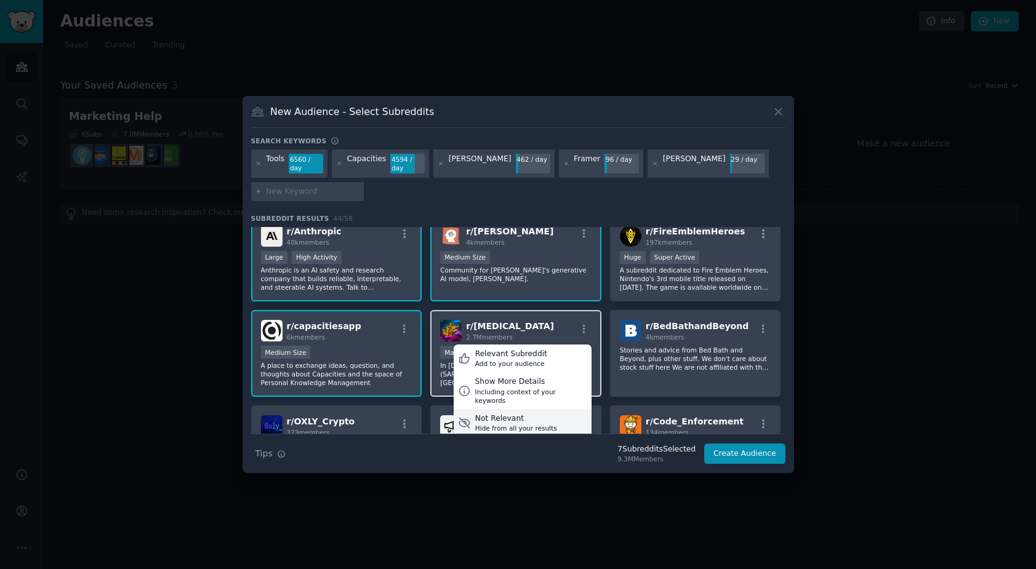
click at [545, 414] on div "Not Relevant" at bounding box center [516, 419] width 82 height 11
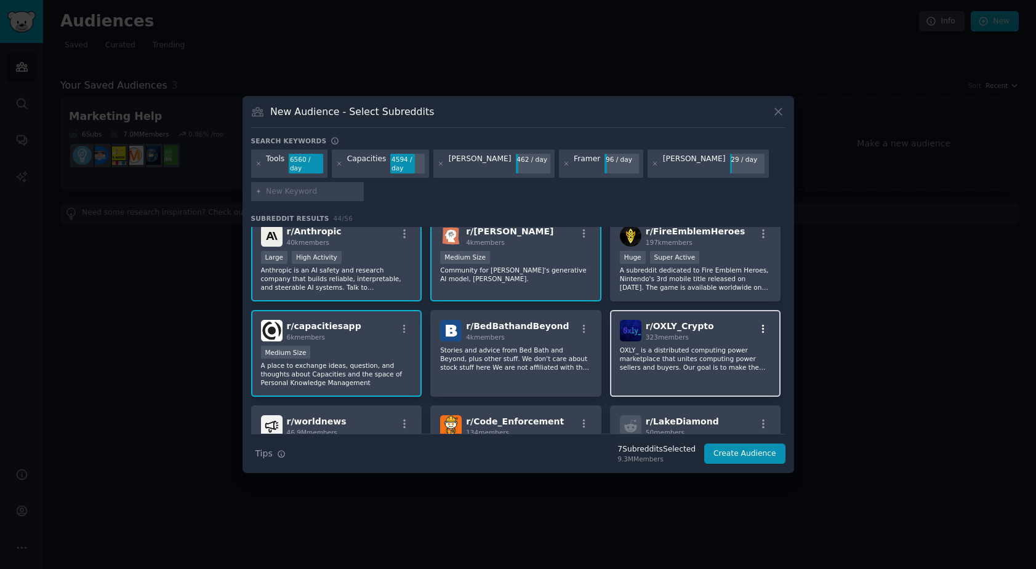
click at [758, 324] on icon "button" at bounding box center [763, 329] width 11 height 11
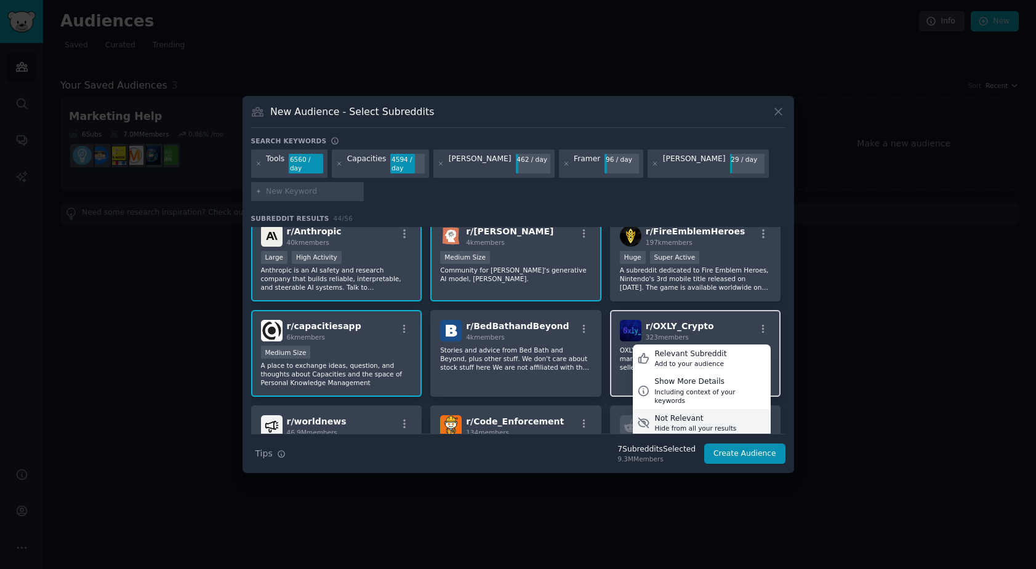
click at [719, 414] on div "Not Relevant" at bounding box center [695, 419] width 82 height 11
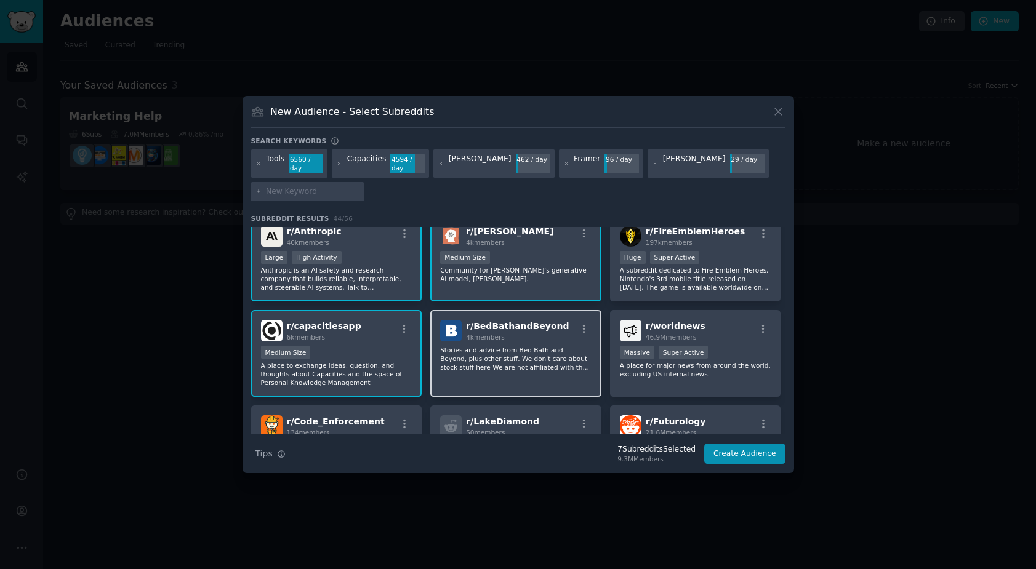
click at [571, 327] on div "r/ BedBathandBeyond 4k members" at bounding box center [515, 331] width 151 height 22
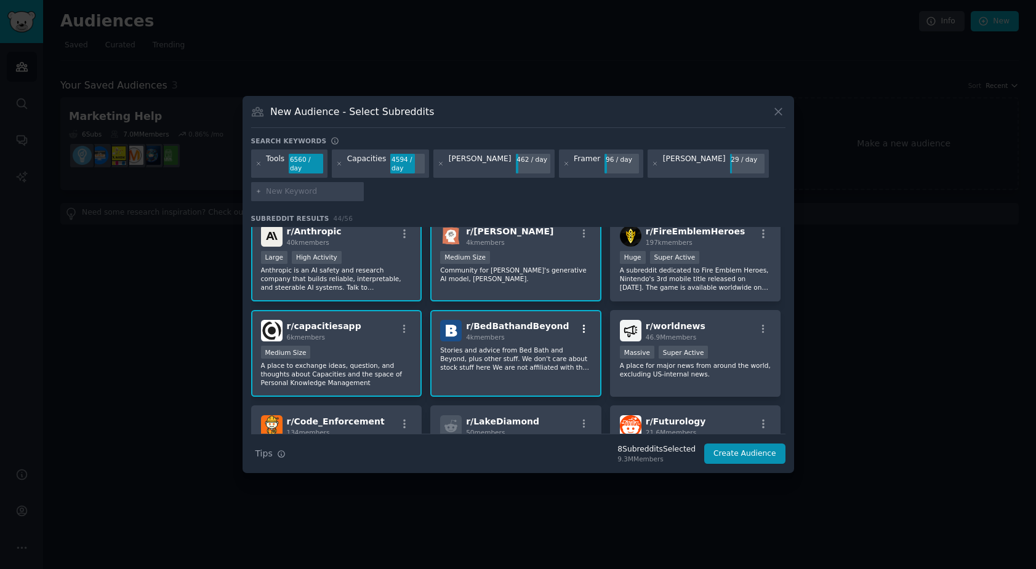
click at [582, 324] on icon "button" at bounding box center [584, 329] width 11 height 11
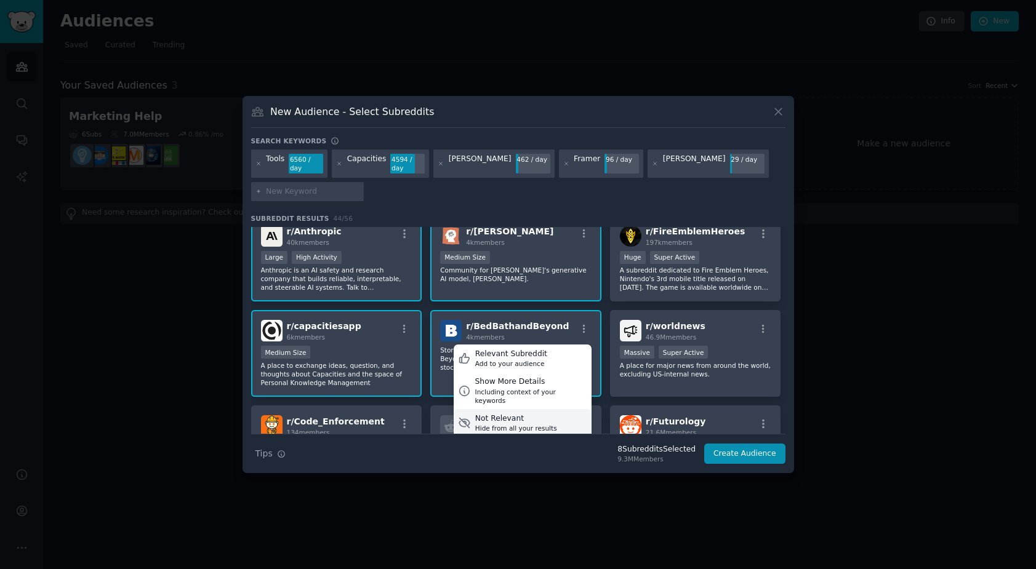
click at [536, 414] on div "Not Relevant" at bounding box center [516, 419] width 82 height 11
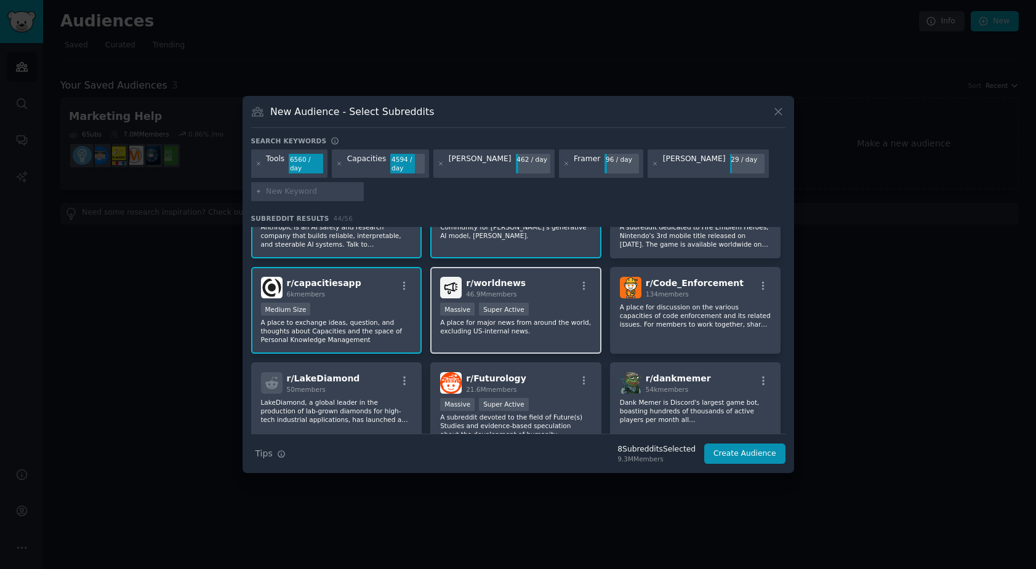
scroll to position [151, 0]
click at [579, 376] on icon "button" at bounding box center [584, 380] width 11 height 11
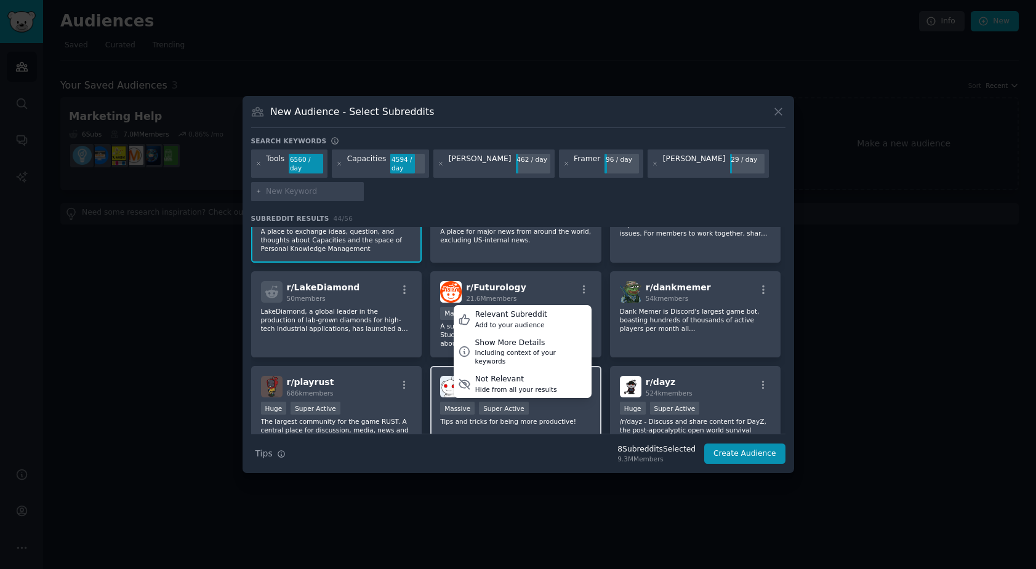
scroll to position [340, 0]
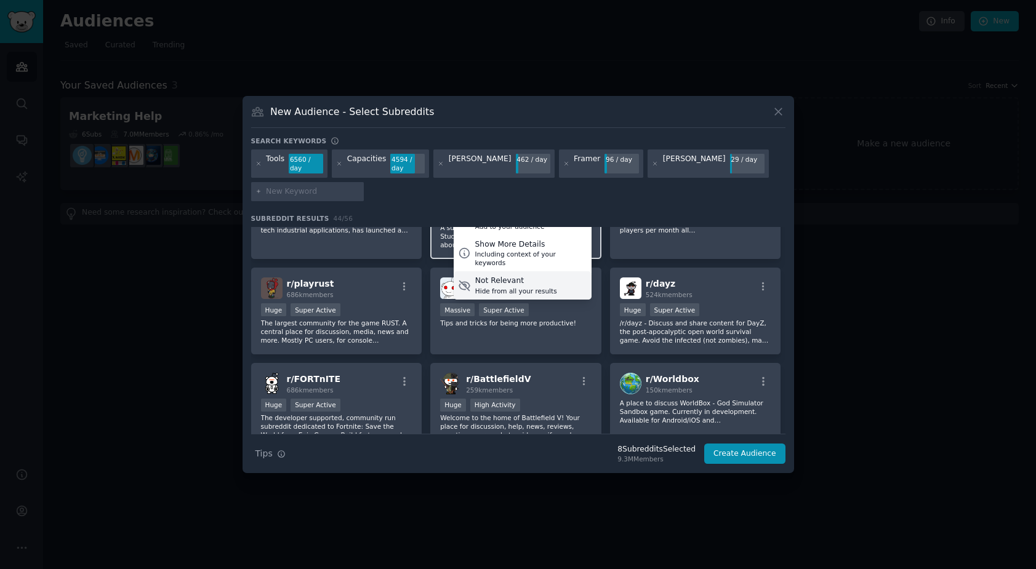
click at [547, 276] on div "Not Relevant" at bounding box center [516, 281] width 82 height 11
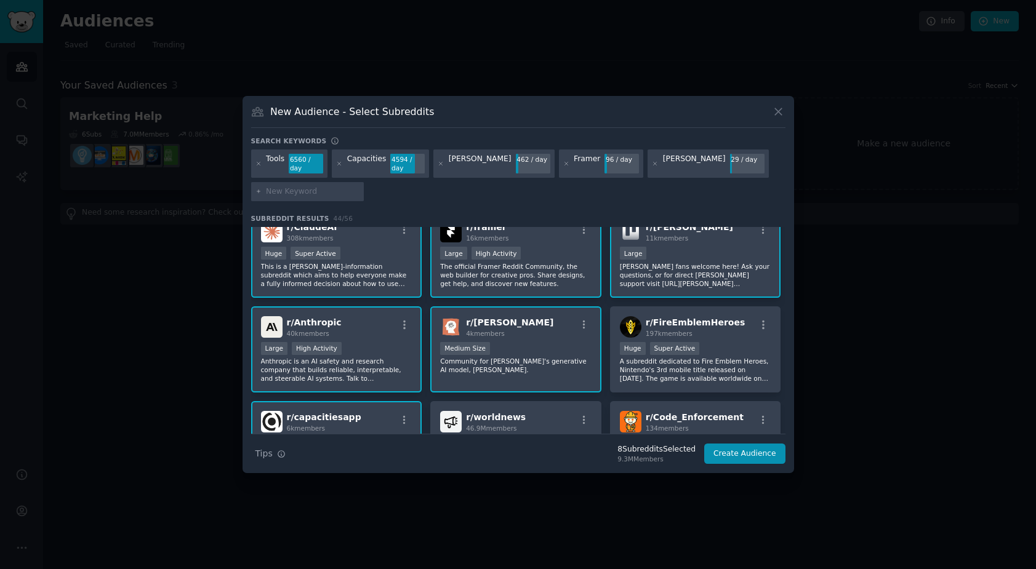
scroll to position [0, 0]
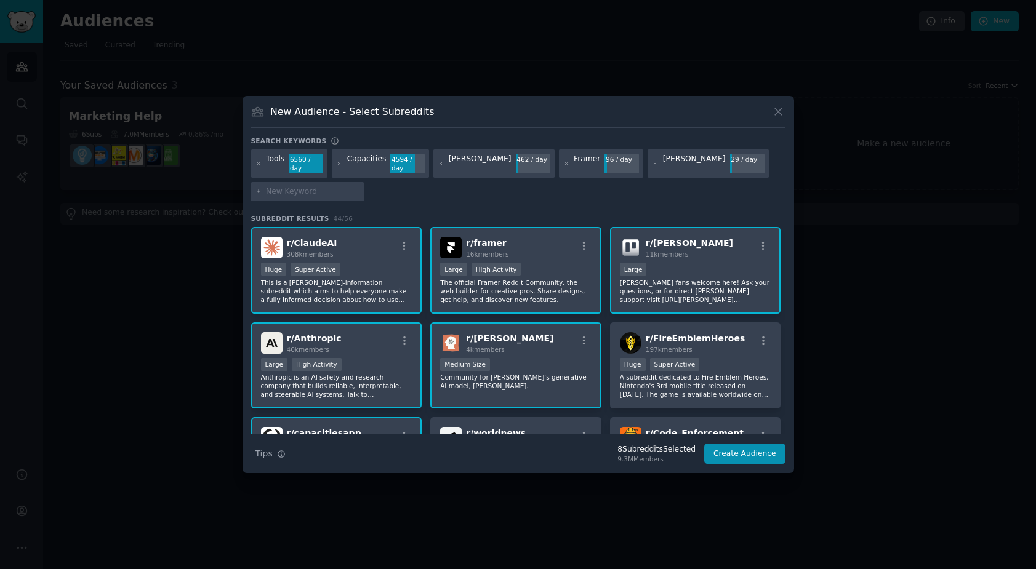
click at [674, 196] on div "Tools 6560 / day Capacities 4594 / day [PERSON_NAME] 462 / day Framer 96 / day …" at bounding box center [518, 178] width 534 height 56
click at [762, 340] on icon "button" at bounding box center [763, 341] width 2 height 9
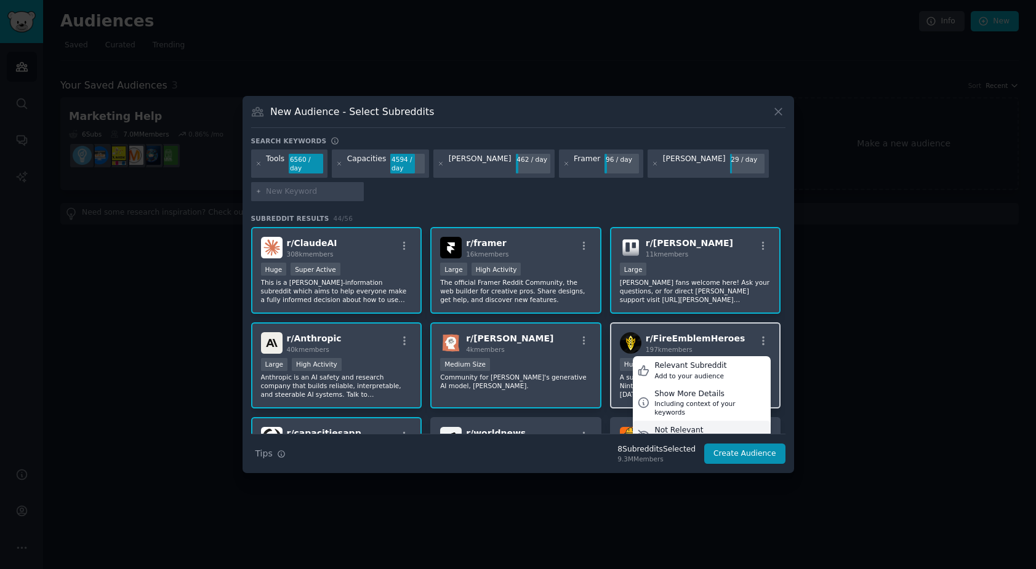
click at [728, 425] on div "Not Relevant" at bounding box center [695, 430] width 82 height 11
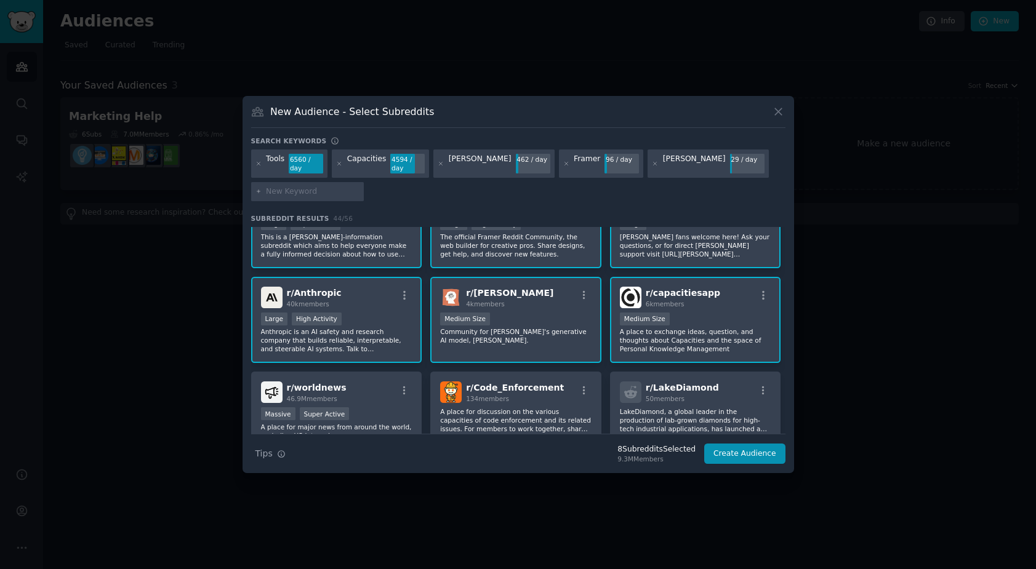
scroll to position [75, 0]
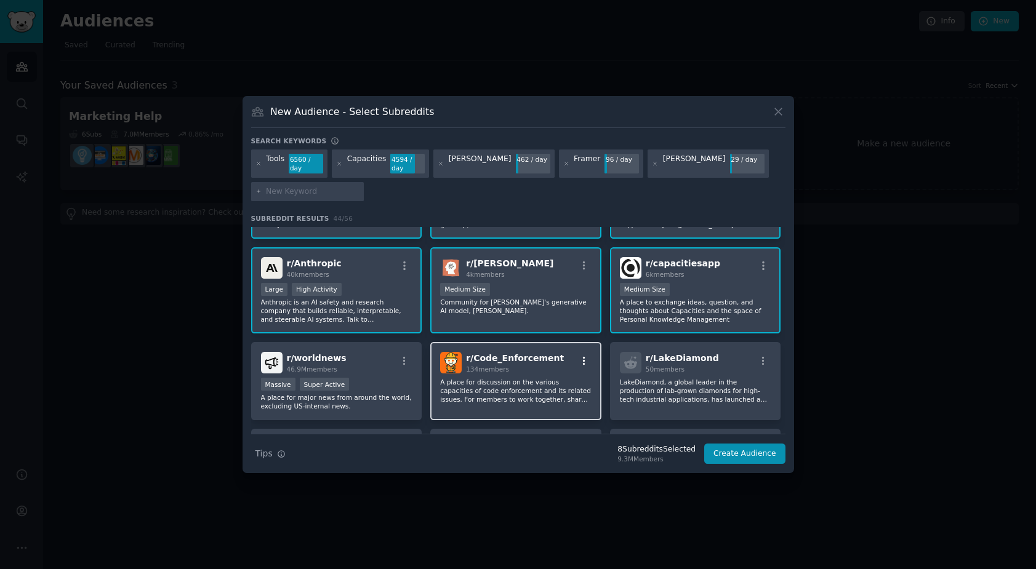
click at [579, 357] on icon "button" at bounding box center [584, 361] width 11 height 11
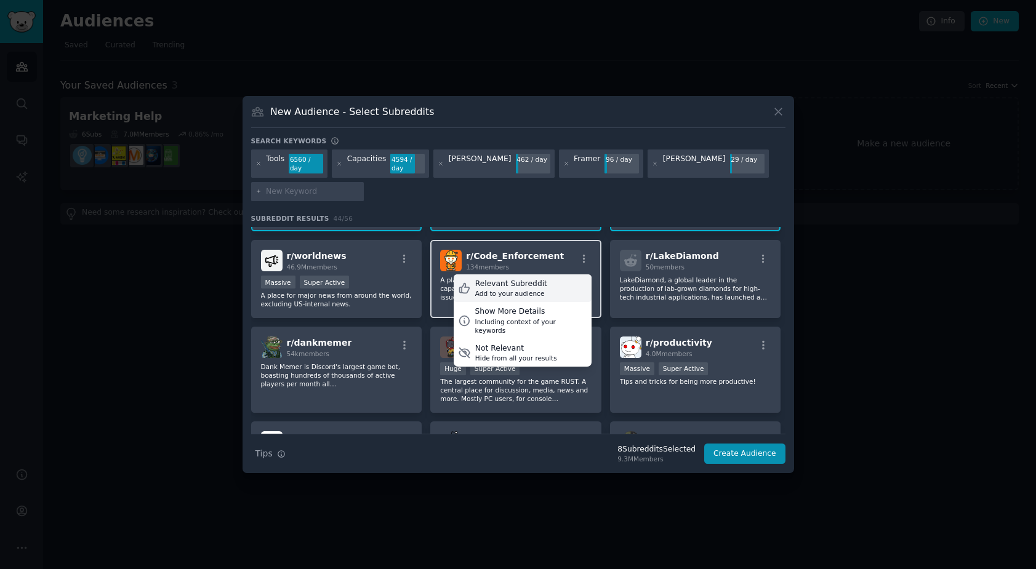
scroll to position [271, 0]
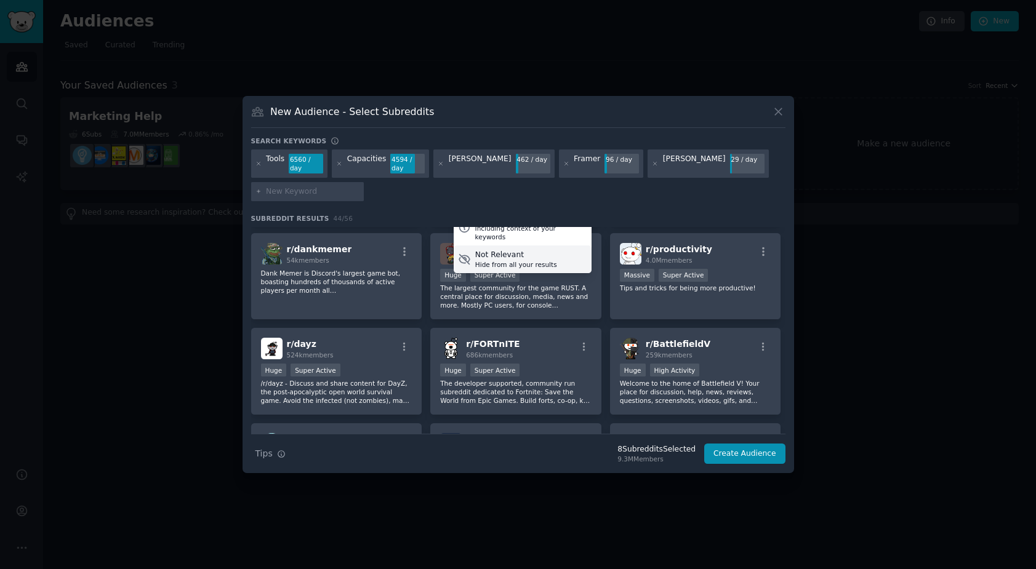
click at [526, 260] on div "Hide from all your results" at bounding box center [516, 264] width 82 height 9
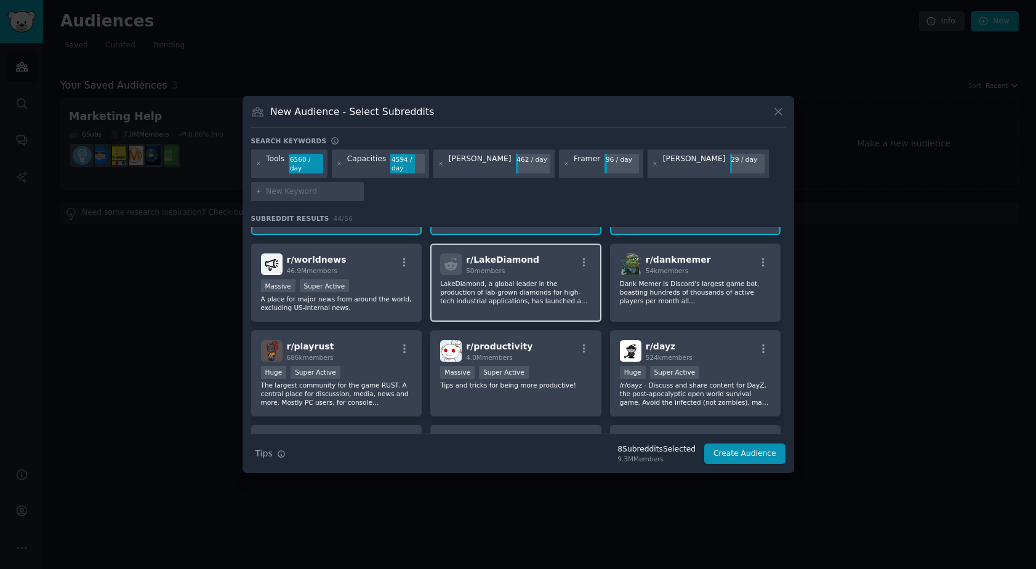
scroll to position [214, 0]
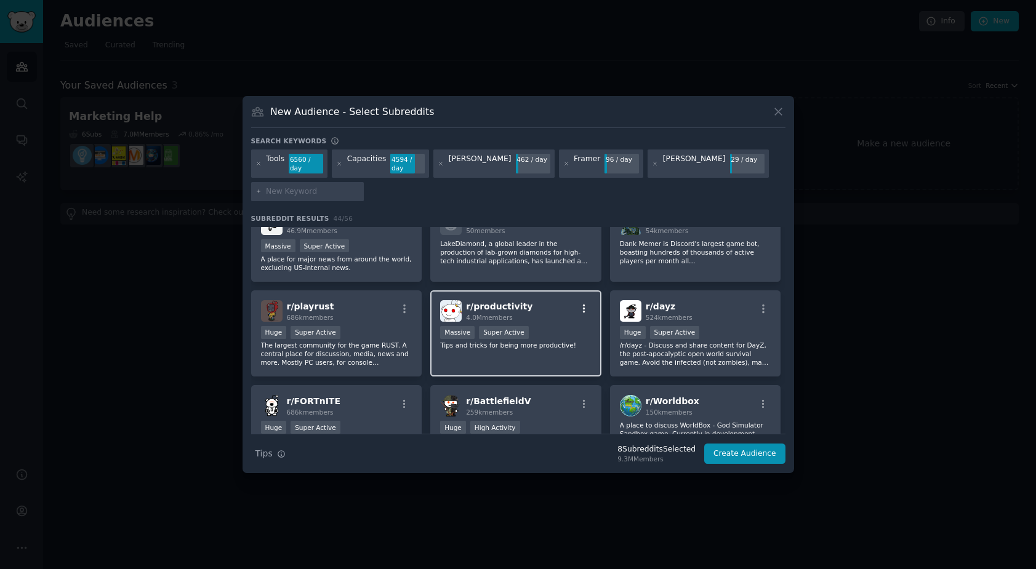
click at [580, 303] on icon "button" at bounding box center [584, 308] width 11 height 11
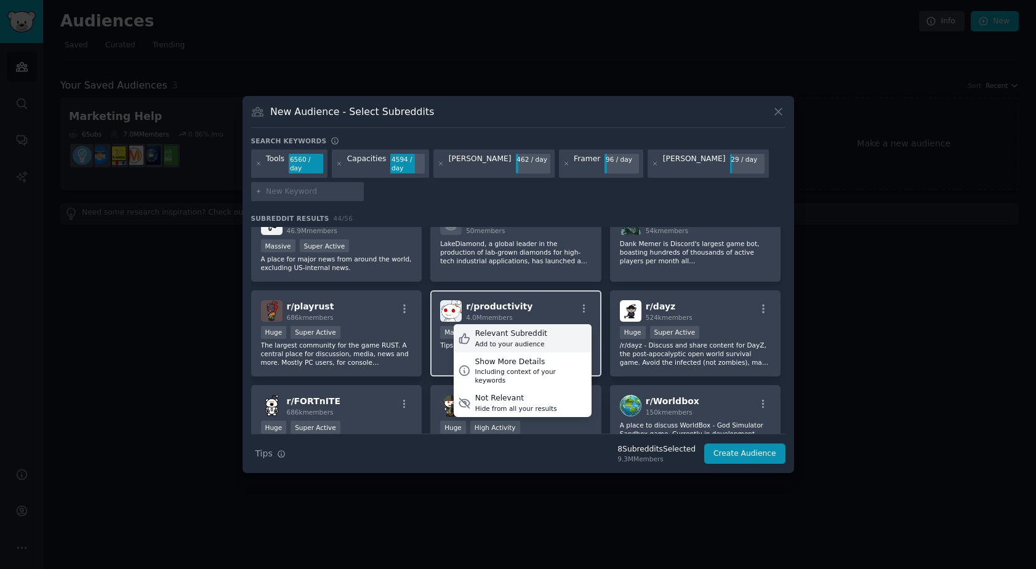
click at [528, 340] on div "Add to your audience" at bounding box center [511, 344] width 72 height 9
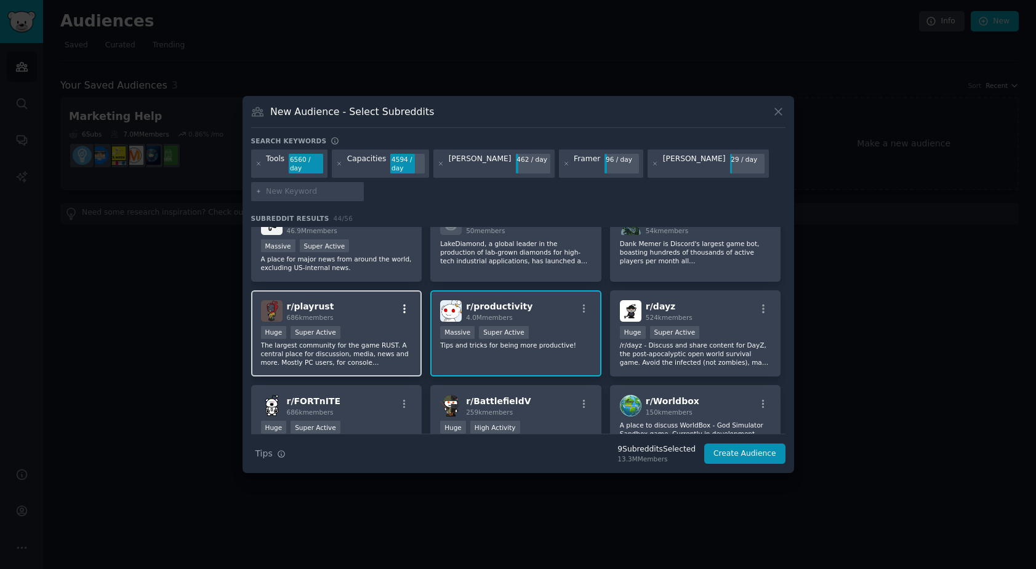
click at [397, 310] on button "button" at bounding box center [404, 308] width 15 height 11
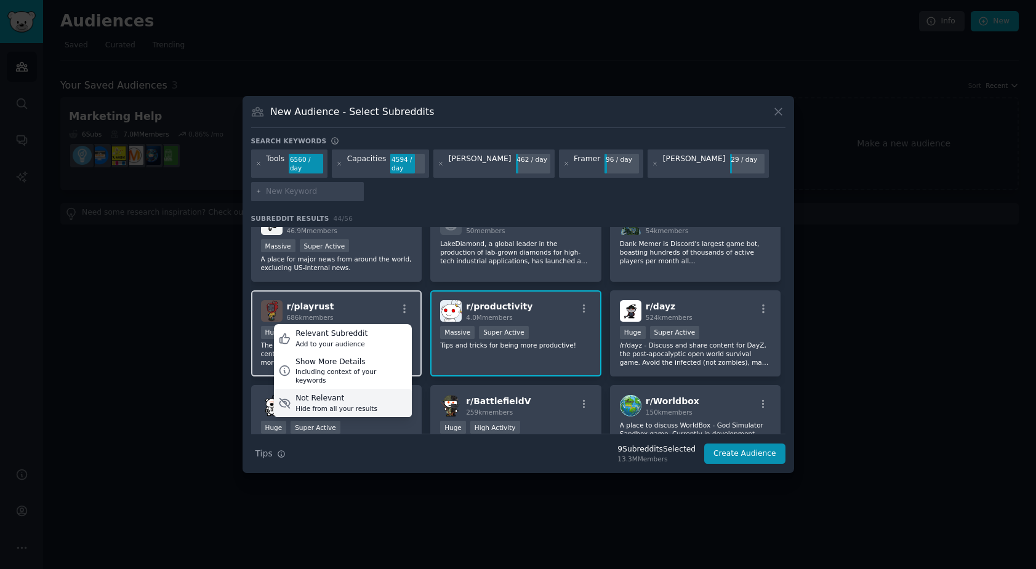
click at [367, 404] on div "Hide from all your results" at bounding box center [336, 408] width 82 height 9
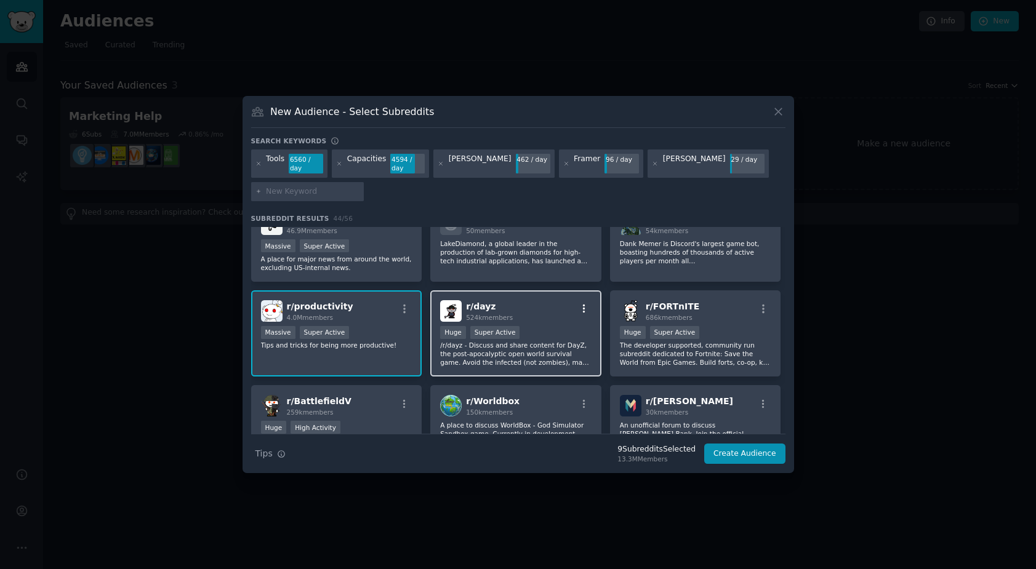
click at [583, 310] on icon "button" at bounding box center [584, 308] width 11 height 11
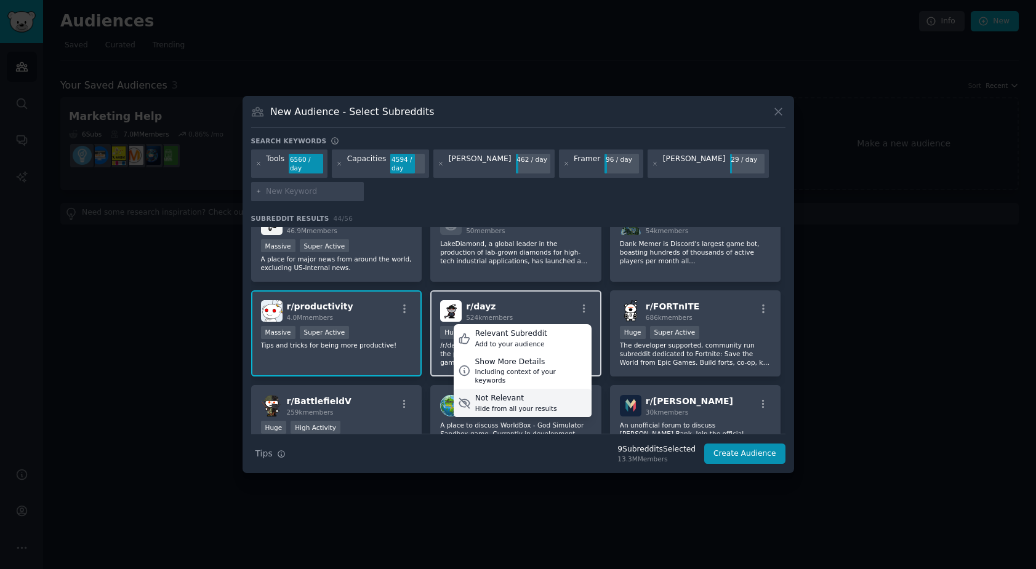
click at [552, 389] on div "Not Relevant Hide from all your results" at bounding box center [523, 403] width 138 height 28
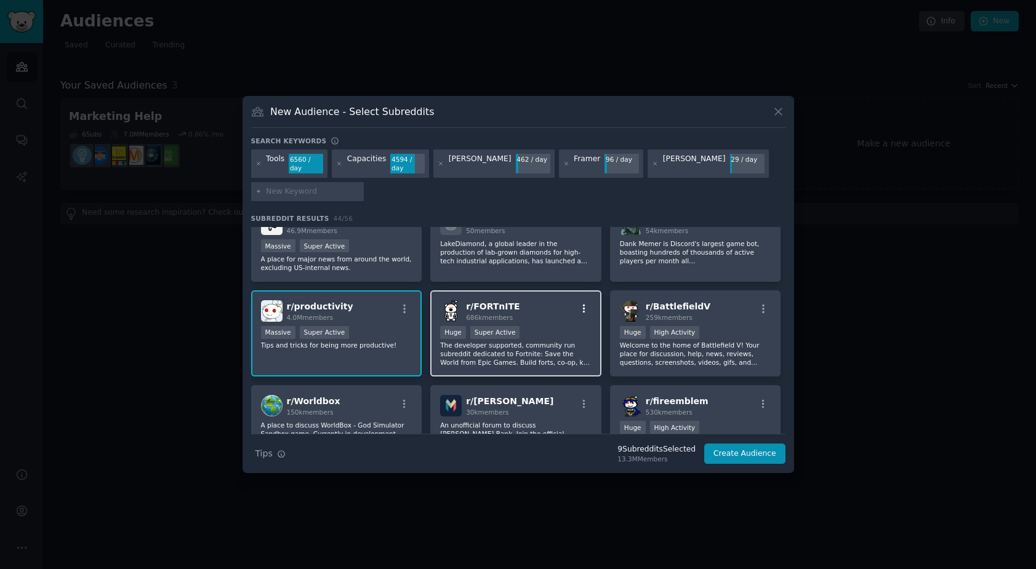
click at [580, 311] on icon "button" at bounding box center [584, 308] width 11 height 11
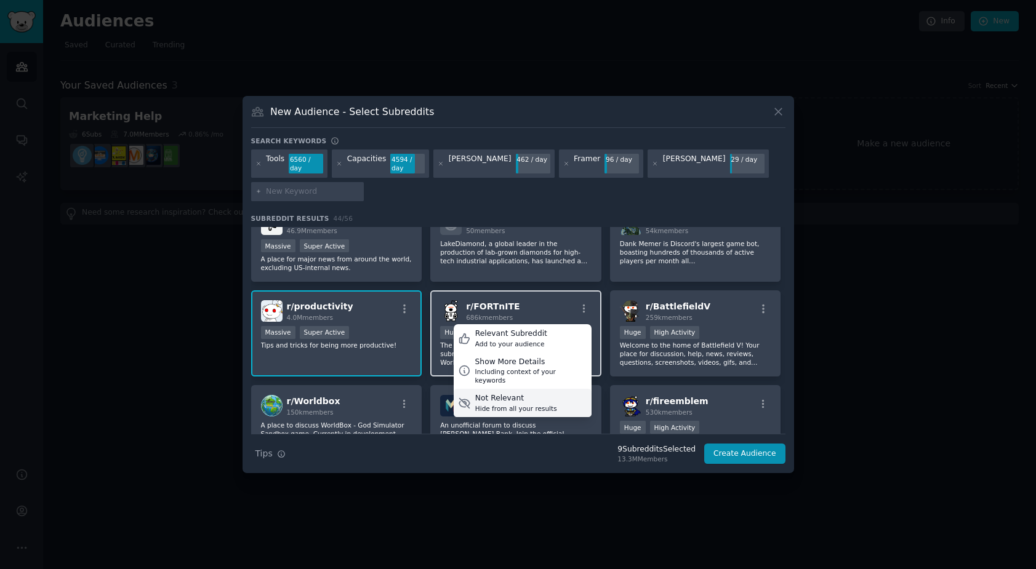
click at [567, 389] on div "Not Relevant Hide from all your results" at bounding box center [523, 403] width 138 height 28
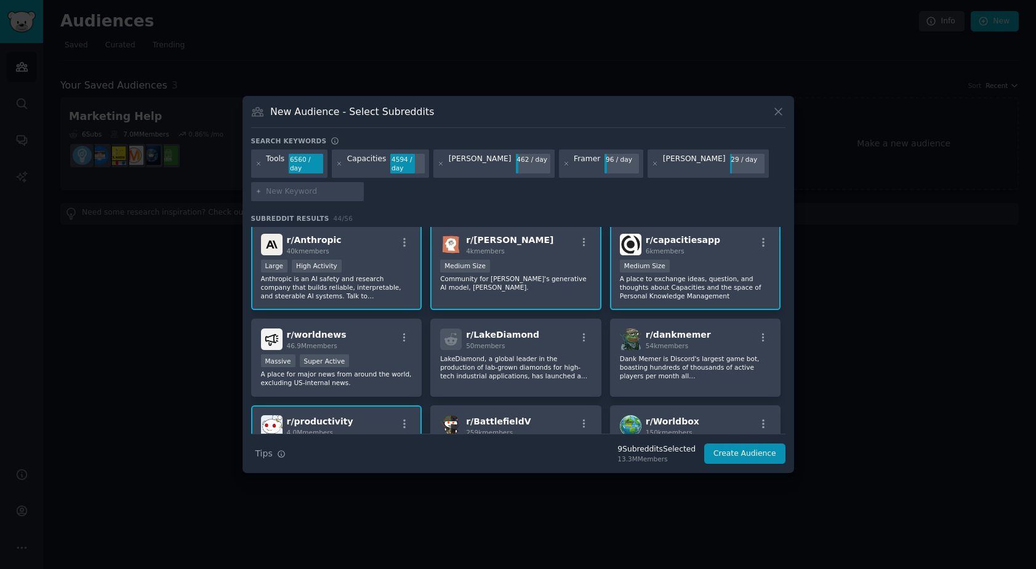
scroll to position [98, 0]
click at [314, 190] on input "text" at bounding box center [313, 191] width 94 height 11
type input "inDesign"
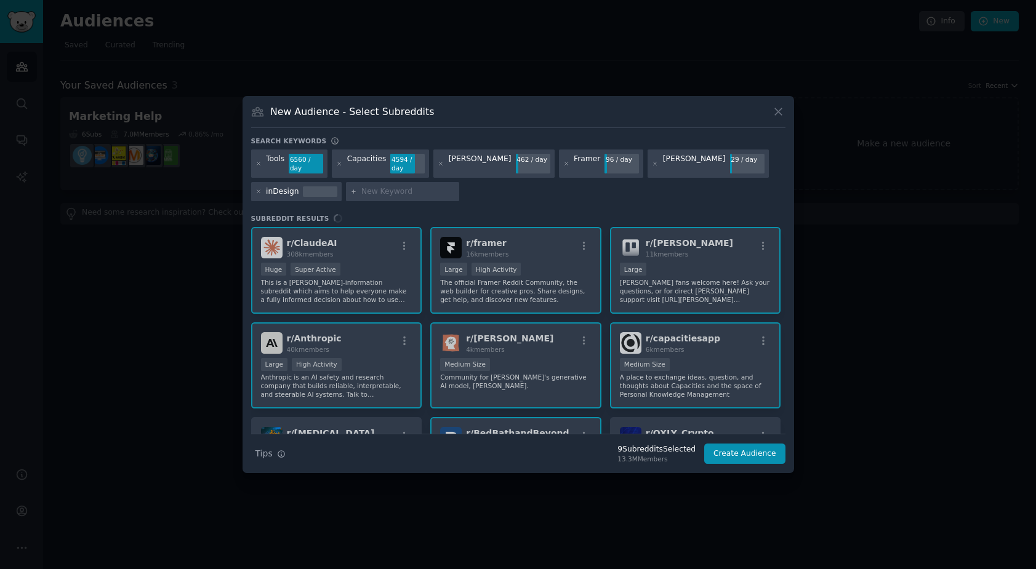
click at [361, 193] on input "text" at bounding box center [408, 191] width 94 height 11
type input "Zapier"
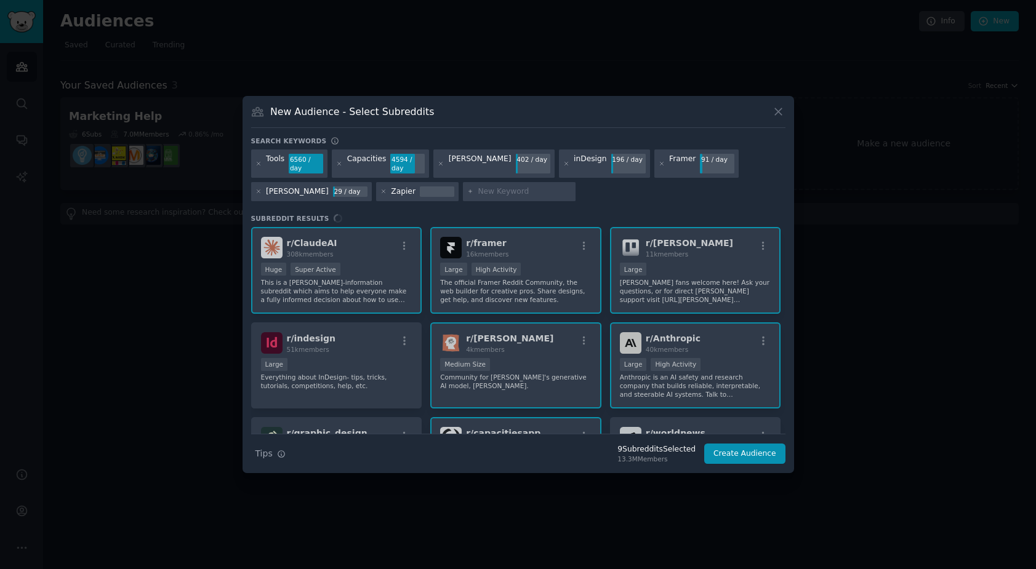
click at [401, 345] on div "r/ [PERSON_NAME] 308k members Huge Super Active This is a [PERSON_NAME]-informa…" at bounding box center [518, 330] width 534 height 207
click at [403, 344] on div "r/ [PERSON_NAME] 308k members Huge Super Active This is a [PERSON_NAME]-informa…" at bounding box center [518, 330] width 534 height 207
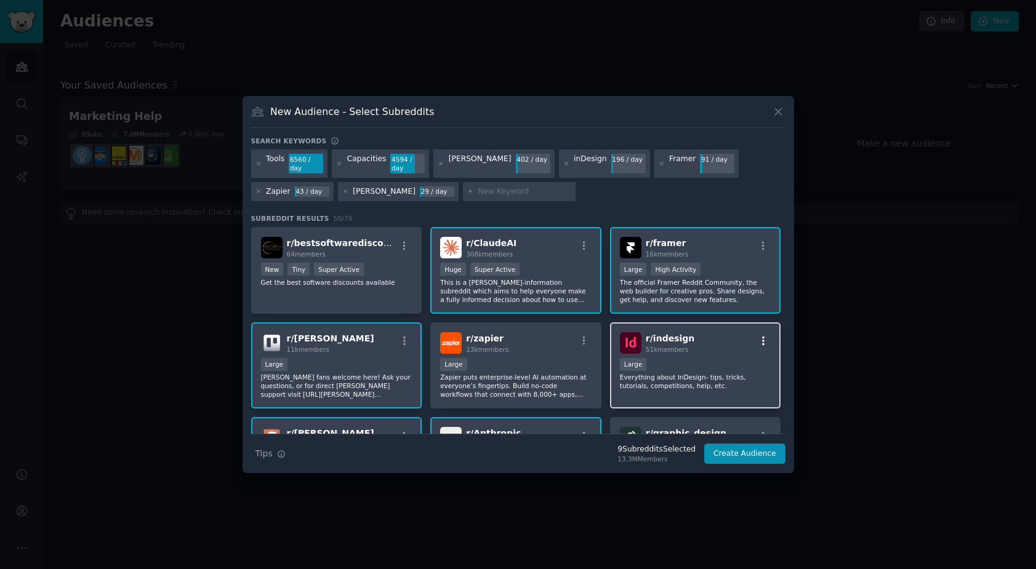
click at [762, 337] on icon "button" at bounding box center [763, 340] width 11 height 11
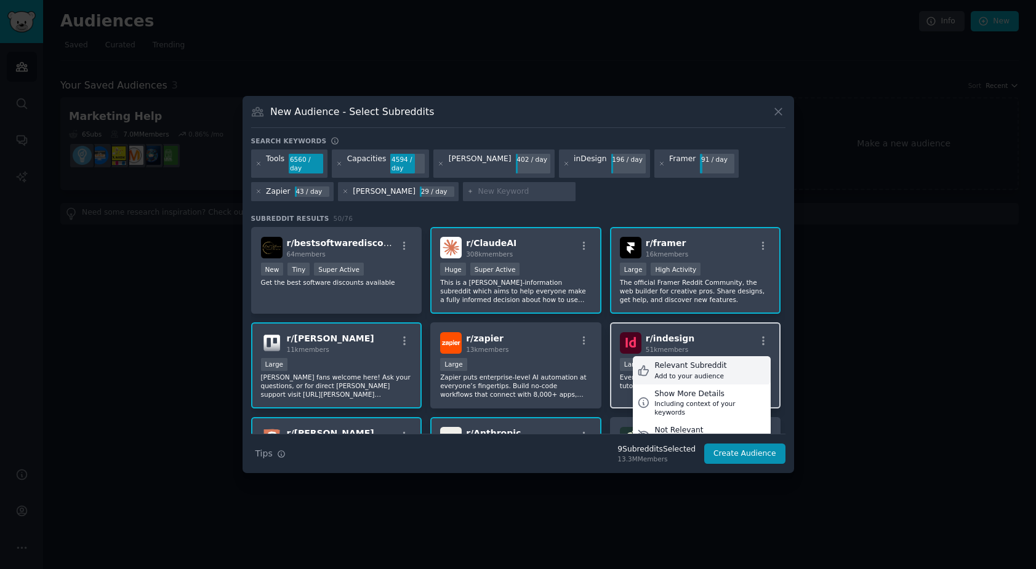
click at [695, 372] on div "Add to your audience" at bounding box center [690, 376] width 72 height 9
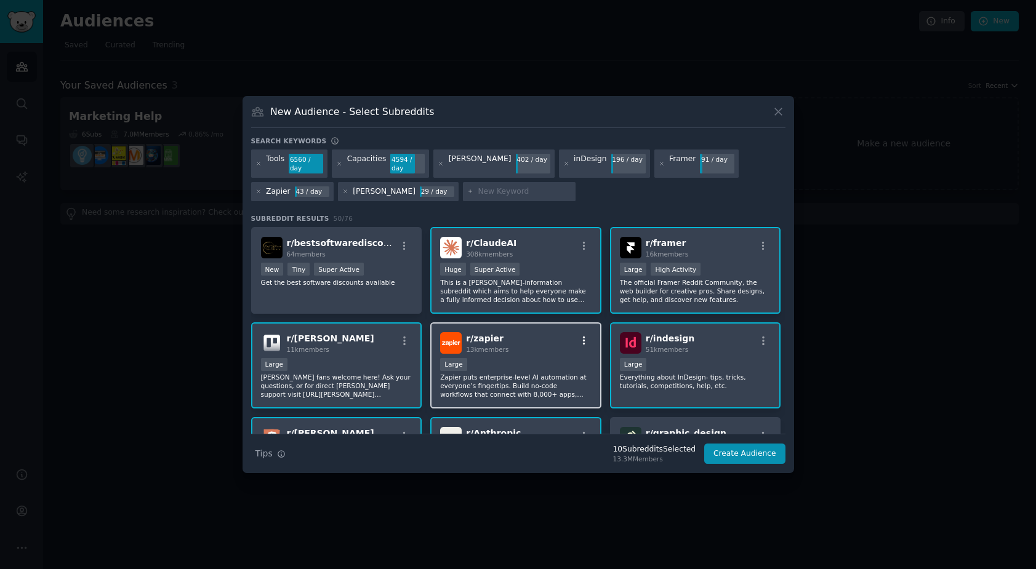
click at [580, 342] on icon "button" at bounding box center [584, 340] width 11 height 11
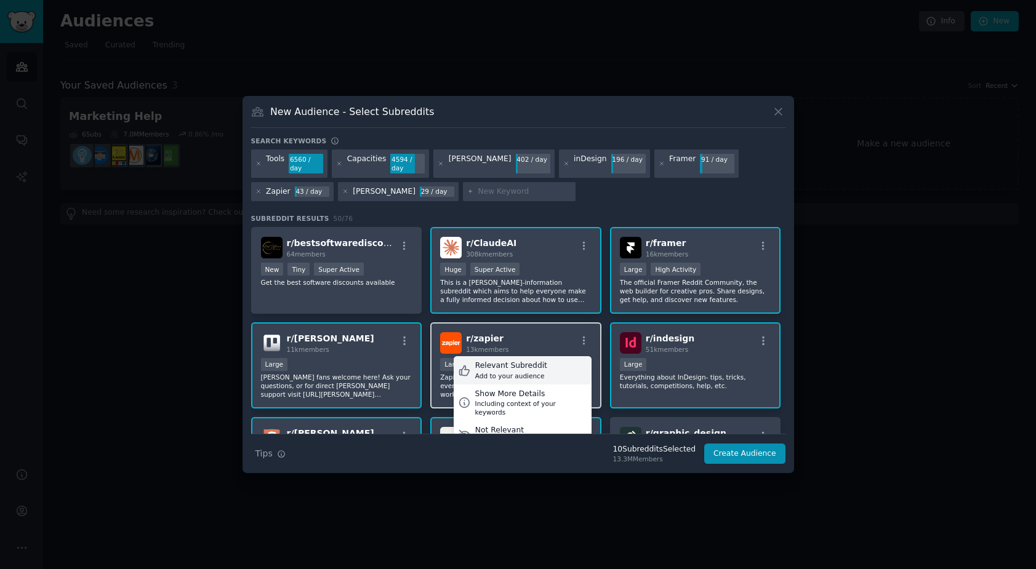
click at [549, 374] on div "Relevant Subreddit Add to your audience" at bounding box center [523, 370] width 138 height 28
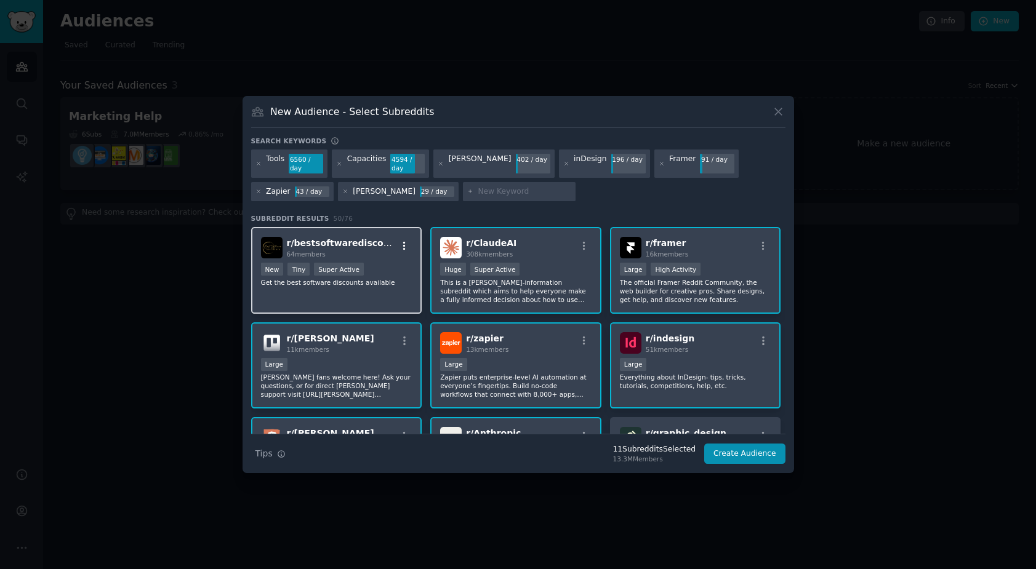
click at [405, 244] on icon "button" at bounding box center [404, 246] width 11 height 11
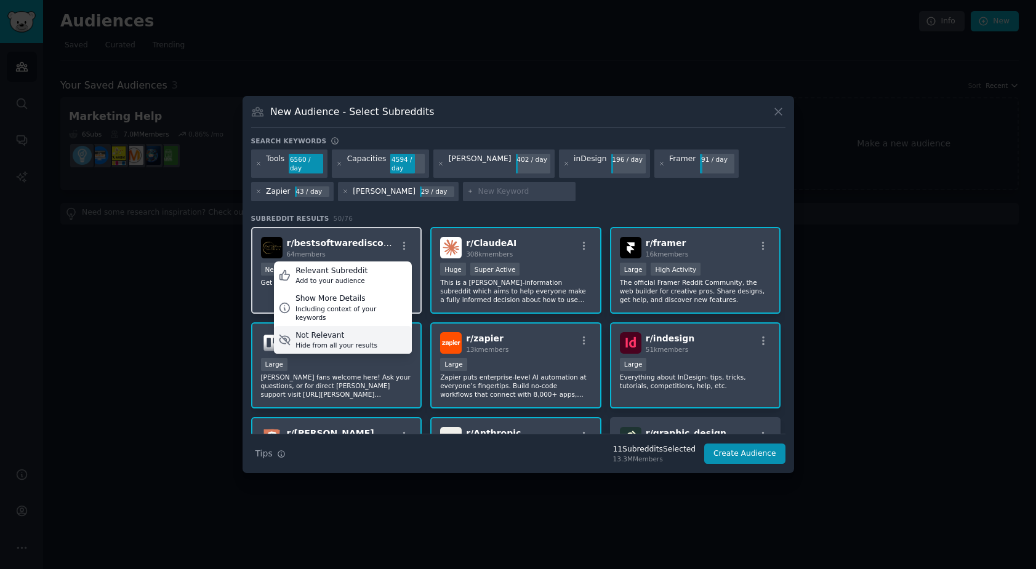
click at [357, 341] on div "Hide from all your results" at bounding box center [336, 345] width 82 height 9
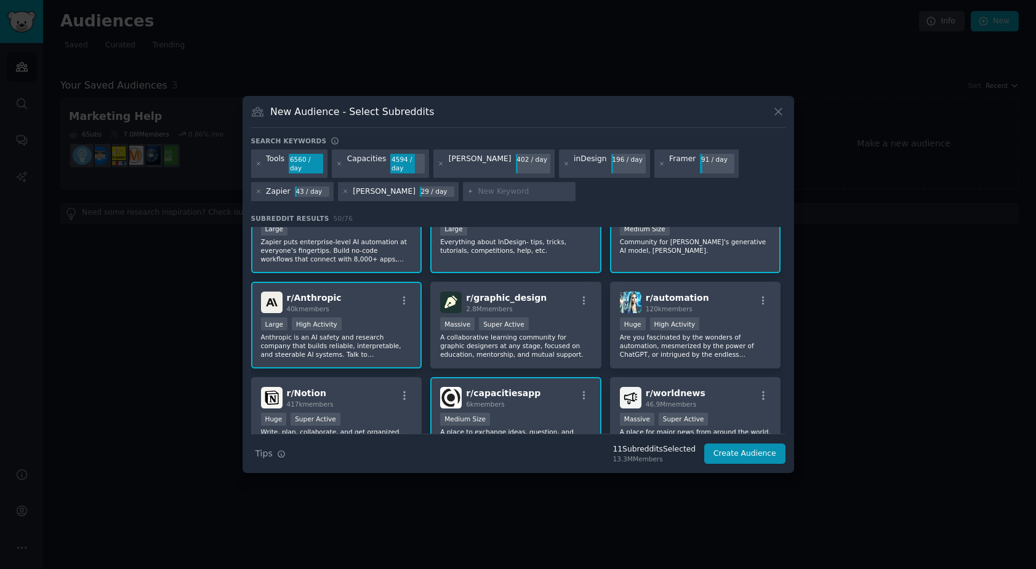
scroll to position [164, 0]
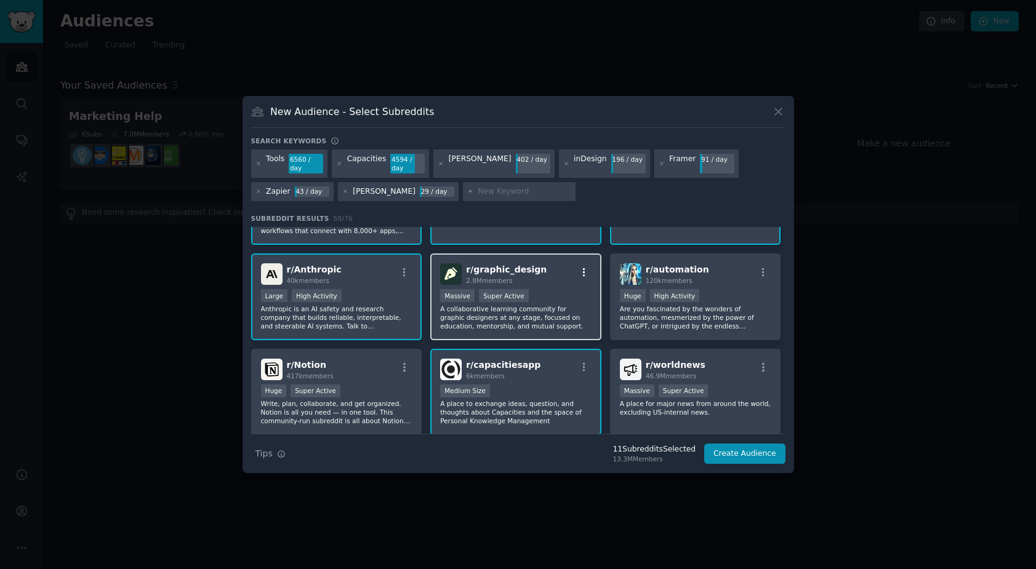
click at [584, 273] on icon "button" at bounding box center [584, 272] width 11 height 11
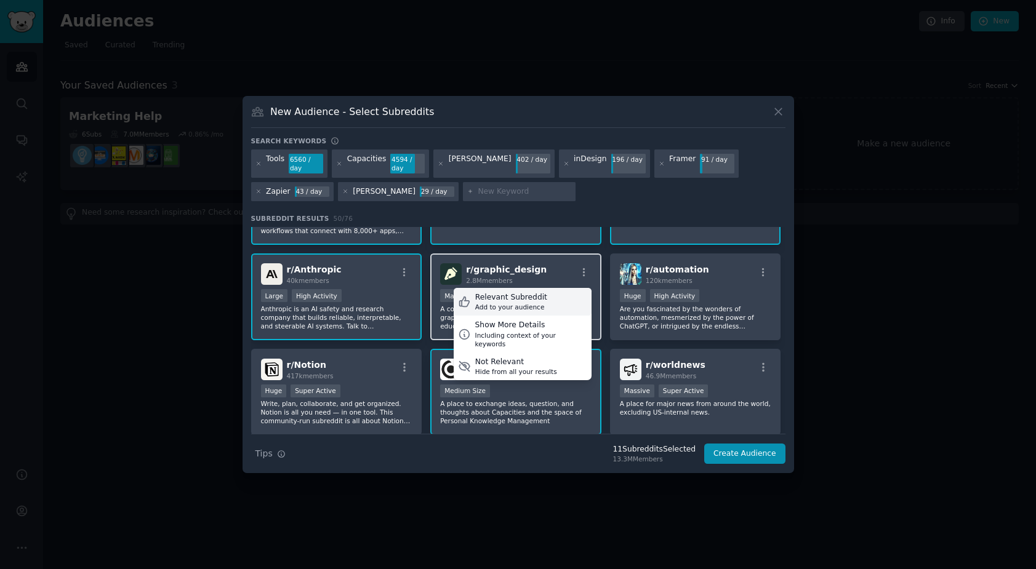
click at [554, 302] on div "Relevant Subreddit Add to your audience" at bounding box center [523, 302] width 138 height 28
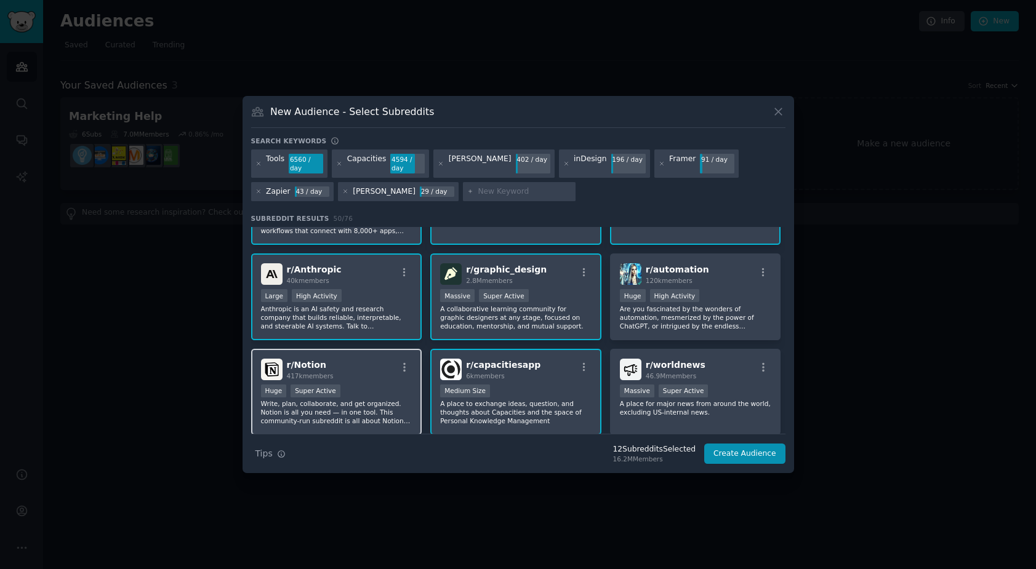
click at [398, 361] on div "r/ Notion 417k members" at bounding box center [336, 370] width 151 height 22
click at [407, 366] on icon "button" at bounding box center [404, 367] width 11 height 11
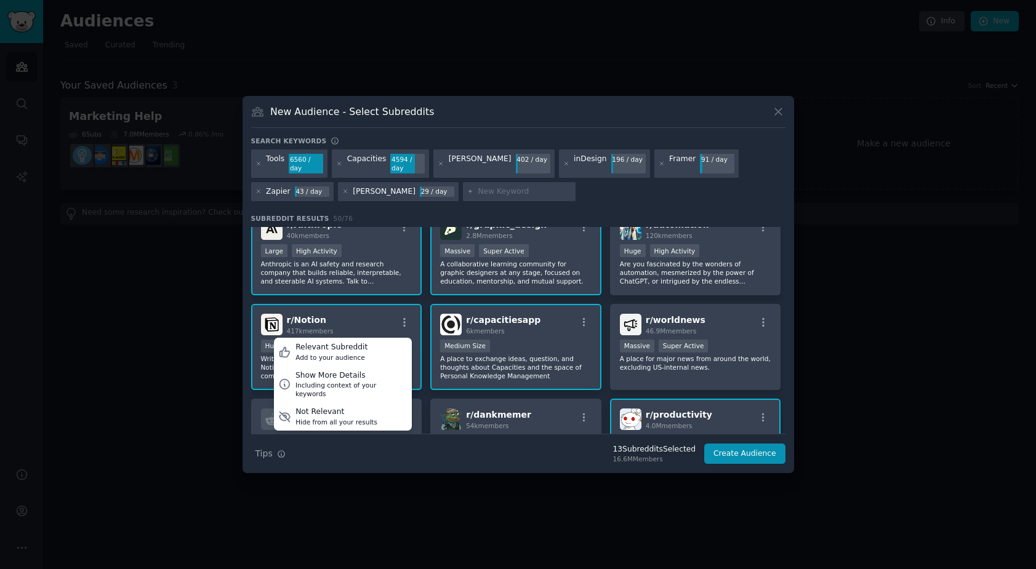
scroll to position [238, 0]
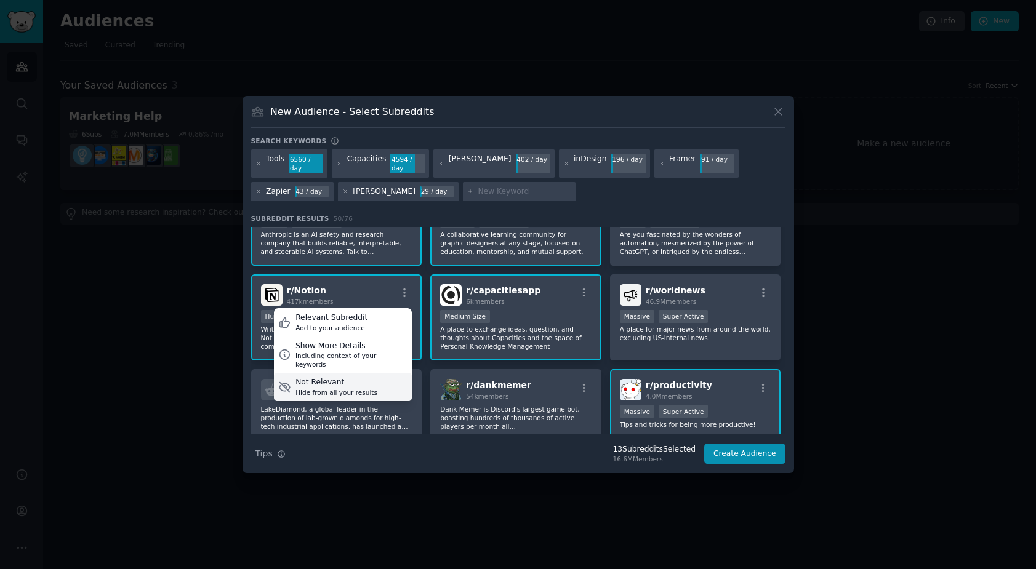
click at [371, 388] on div "Hide from all your results" at bounding box center [336, 392] width 82 height 9
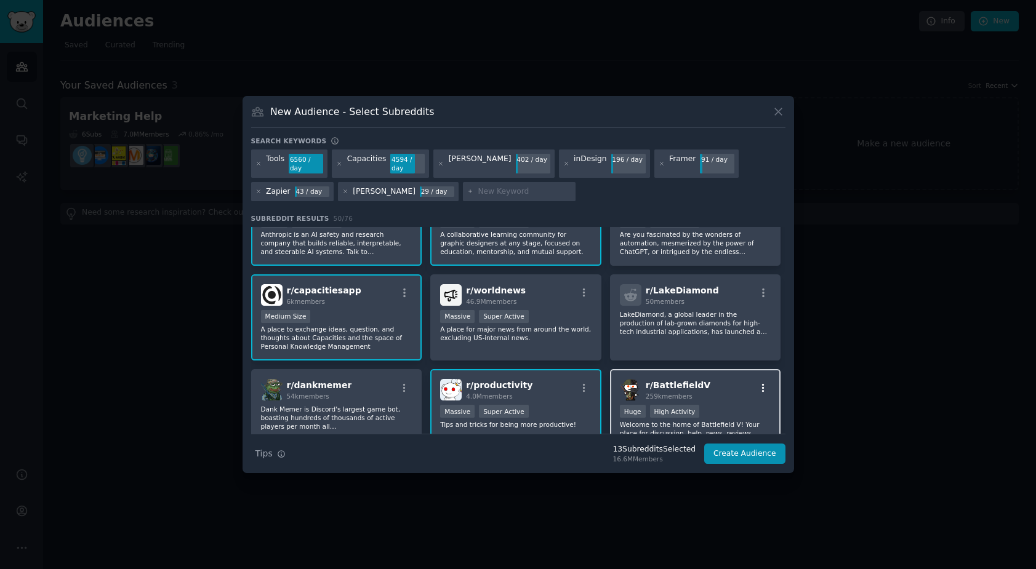
click at [758, 389] on icon "button" at bounding box center [763, 388] width 11 height 11
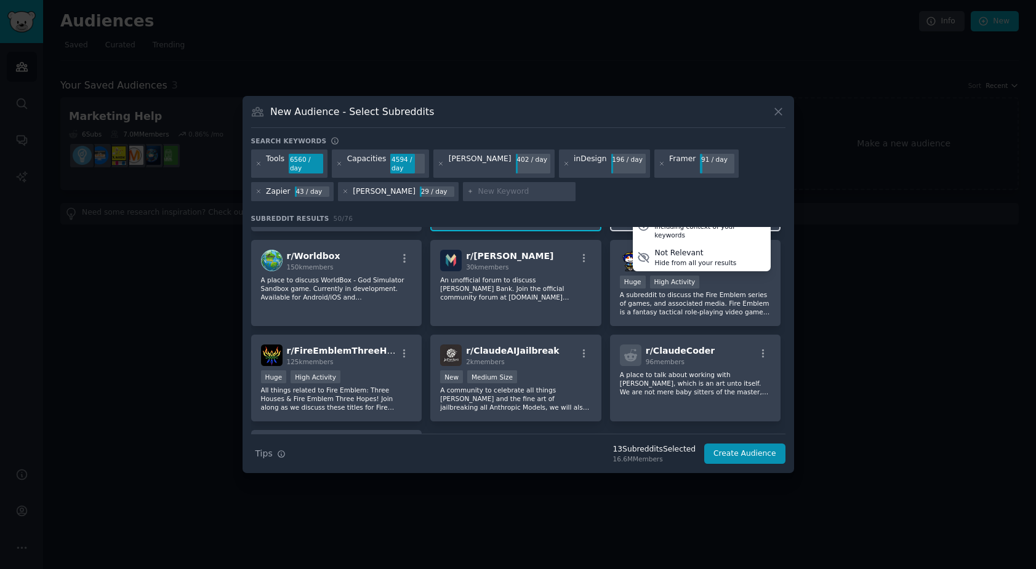
scroll to position [485, 0]
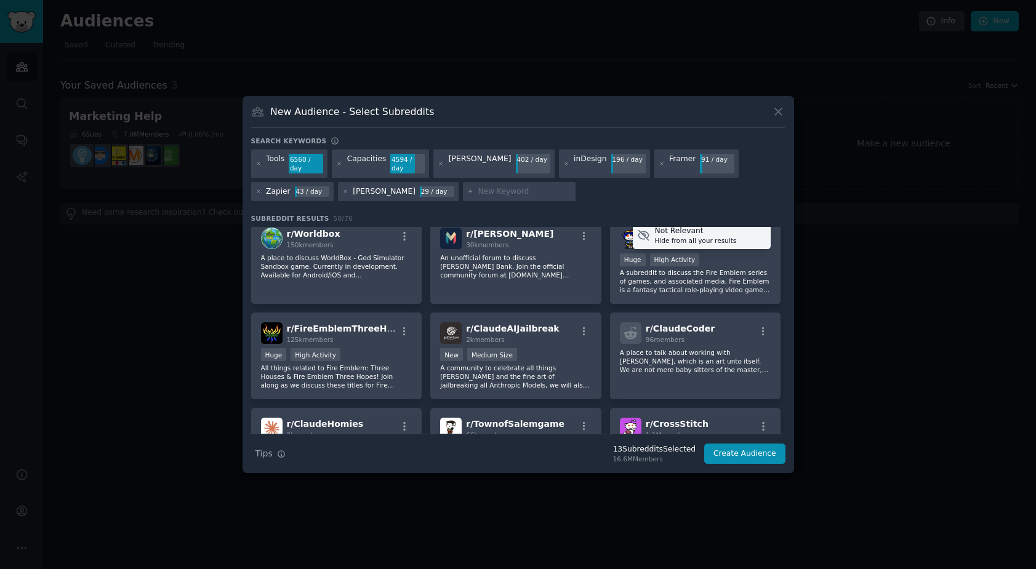
click at [681, 236] on div "Hide from all your results" at bounding box center [695, 240] width 82 height 9
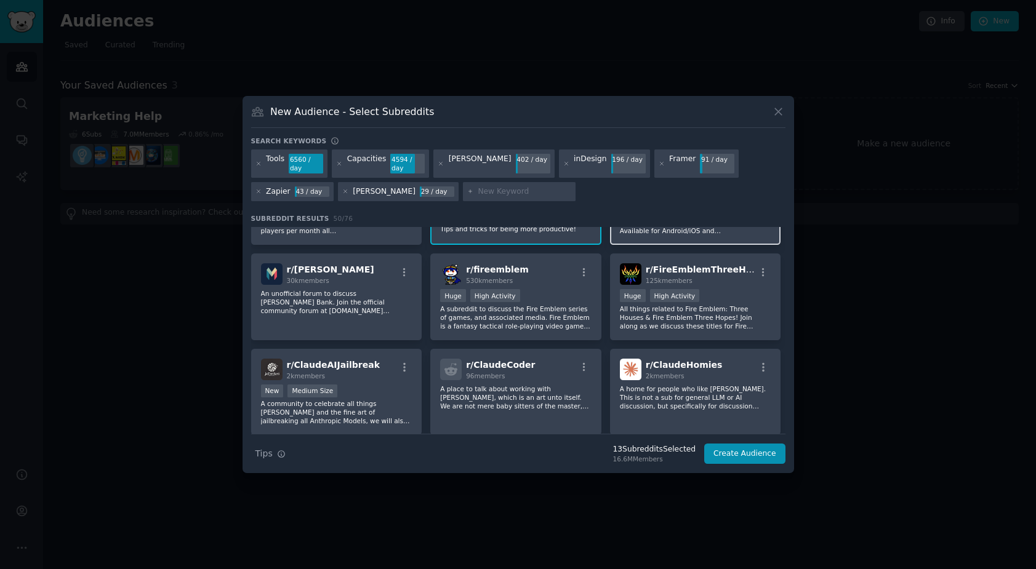
scroll to position [440, 0]
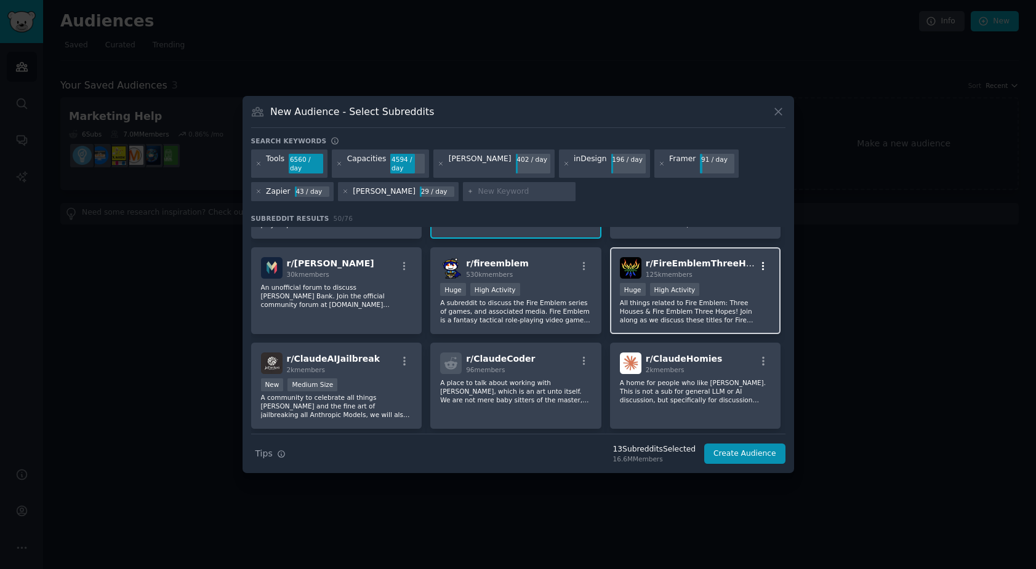
click at [760, 268] on icon "button" at bounding box center [763, 266] width 11 height 11
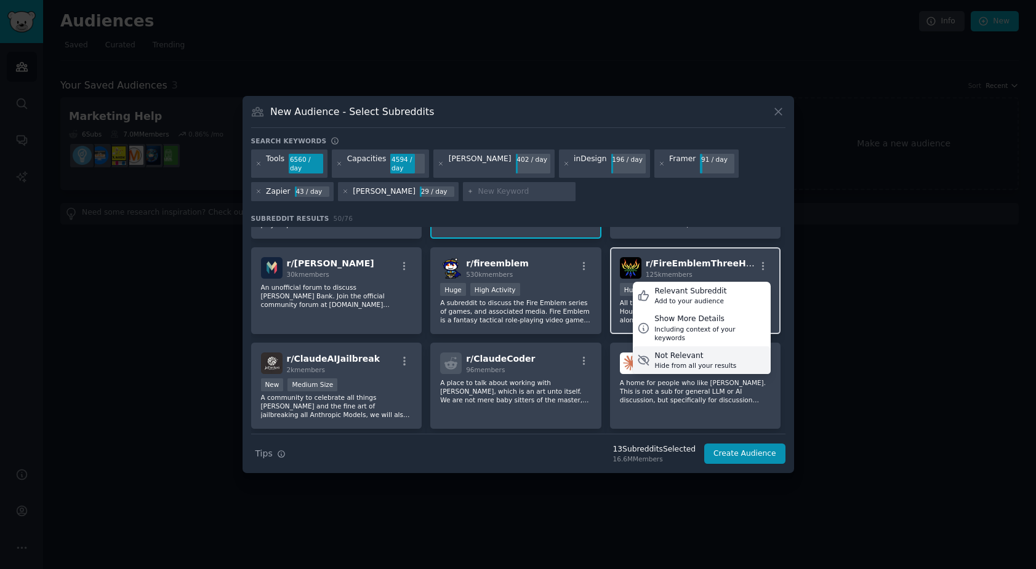
click at [724, 351] on div "Not Relevant" at bounding box center [695, 356] width 82 height 11
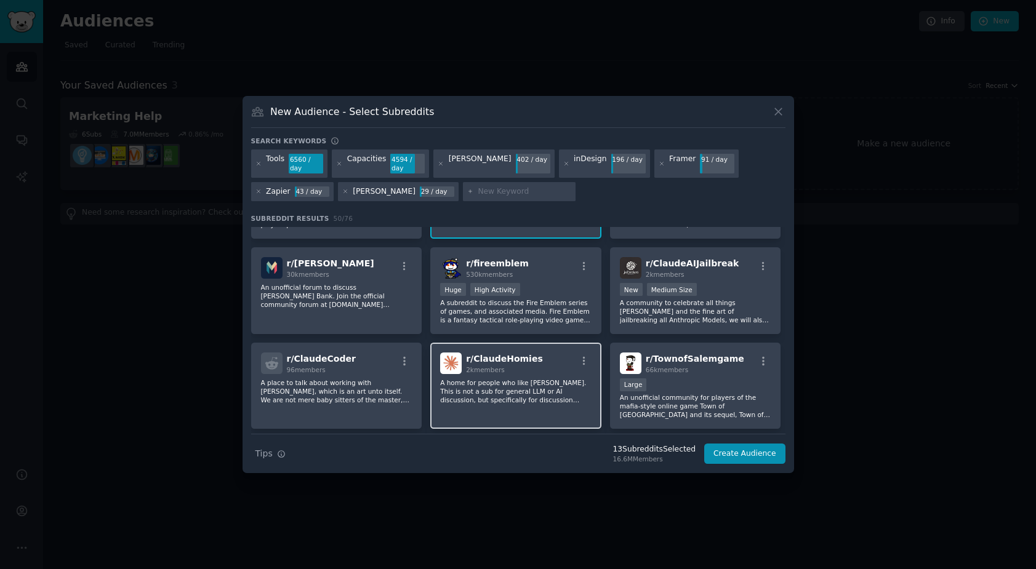
click at [583, 354] on div "r/ ClaudeHomies 2k members" at bounding box center [515, 364] width 151 height 22
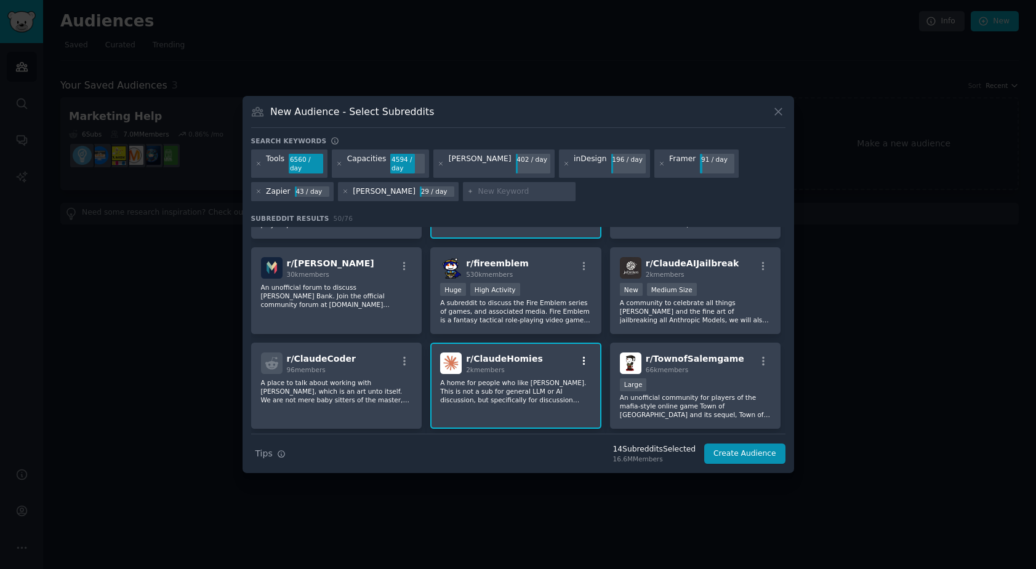
click at [581, 363] on icon "button" at bounding box center [584, 361] width 11 height 11
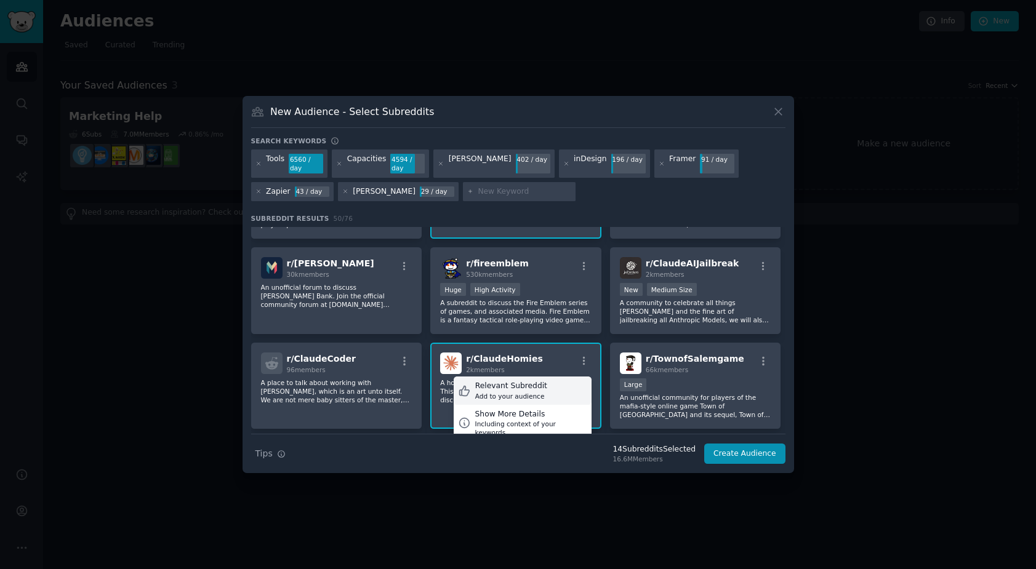
click at [523, 393] on div "Add to your audience" at bounding box center [511, 396] width 72 height 9
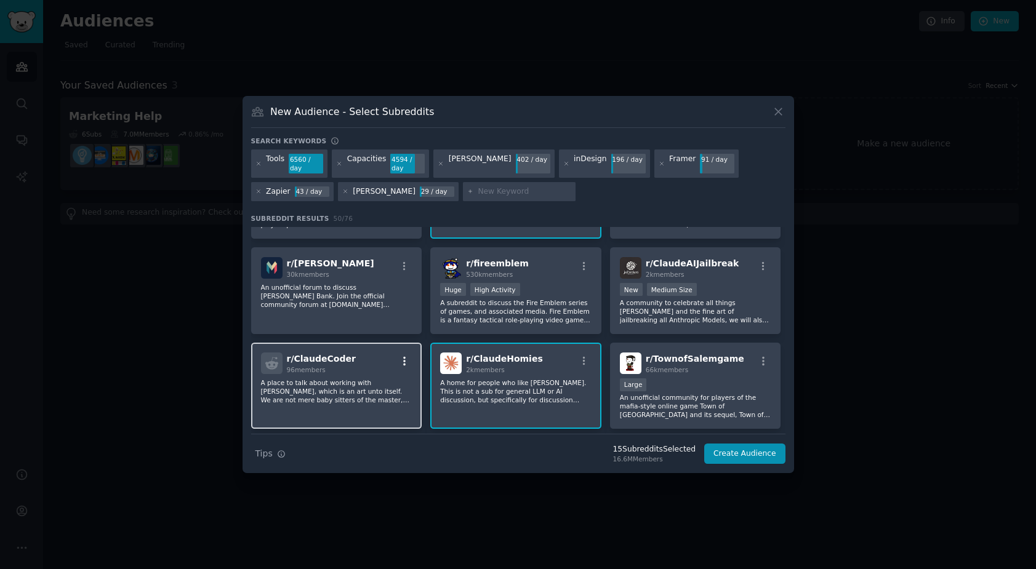
click at [402, 363] on icon "button" at bounding box center [404, 361] width 11 height 11
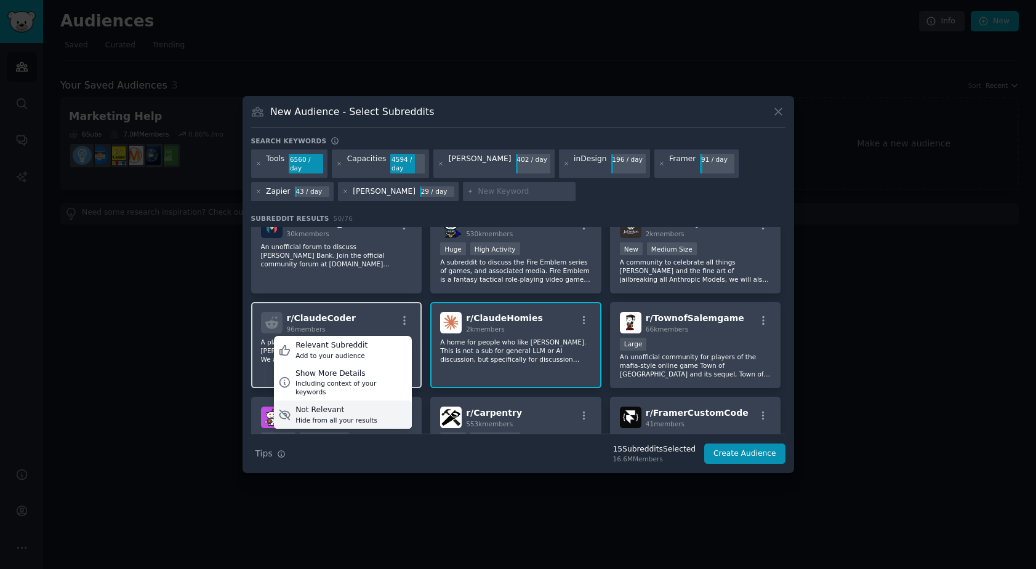
scroll to position [507, 0]
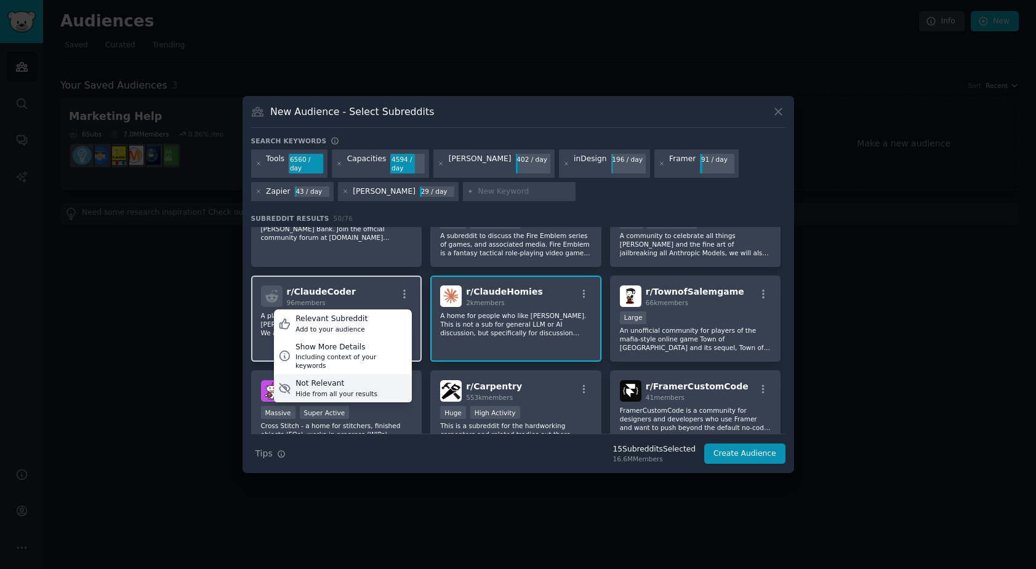
click at [358, 379] on div "Not Relevant" at bounding box center [336, 384] width 82 height 11
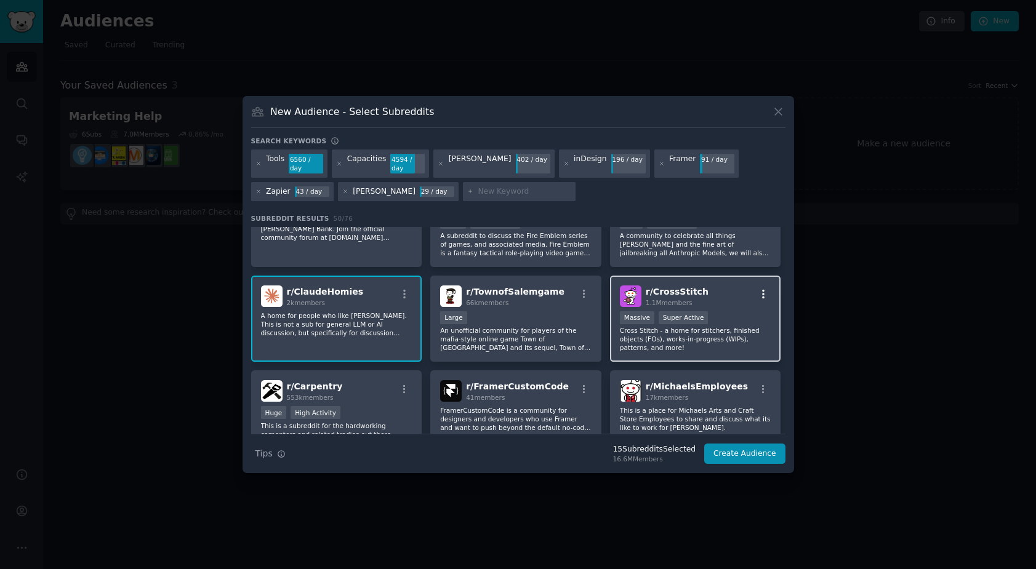
click at [758, 291] on icon "button" at bounding box center [763, 294] width 11 height 11
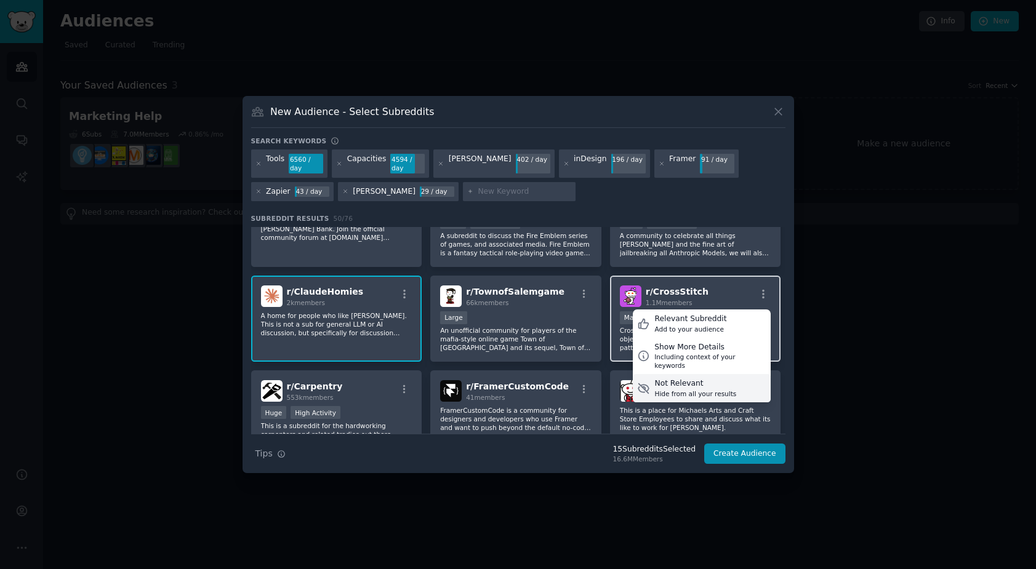
click at [721, 379] on div "Not Relevant" at bounding box center [695, 384] width 82 height 11
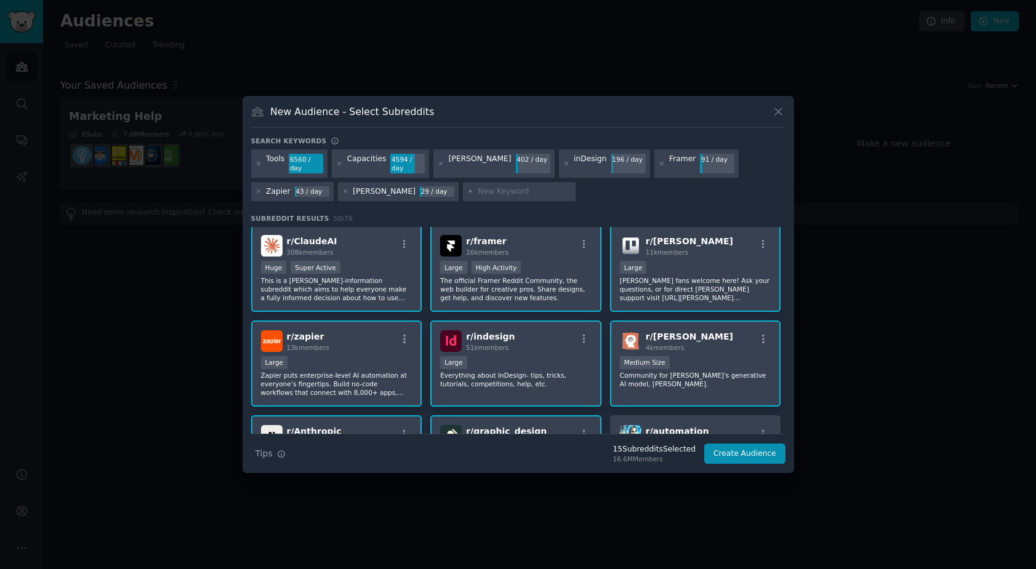
scroll to position [0, 0]
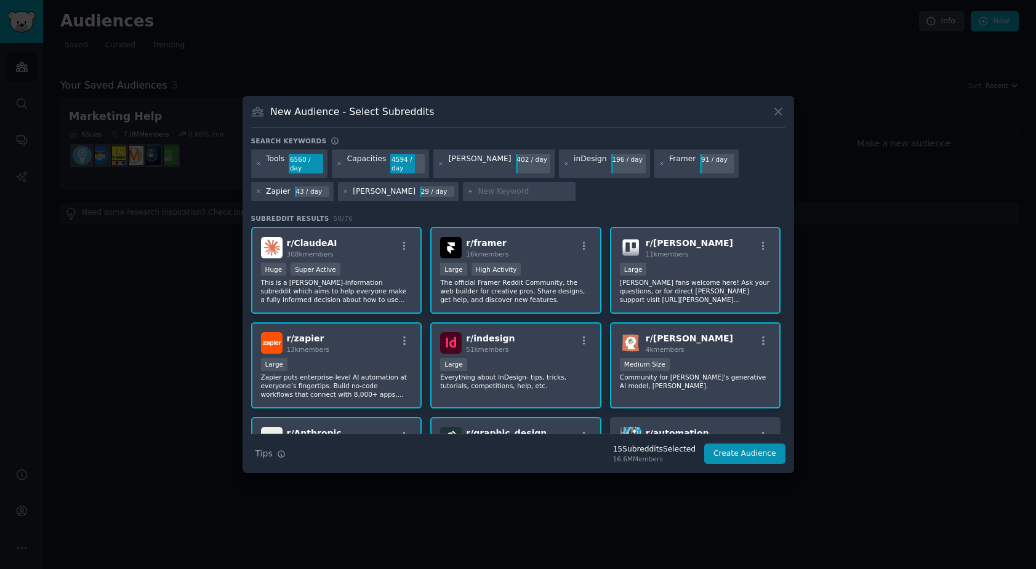
click at [478, 196] on input "text" at bounding box center [525, 191] width 94 height 11
type input "Miro"
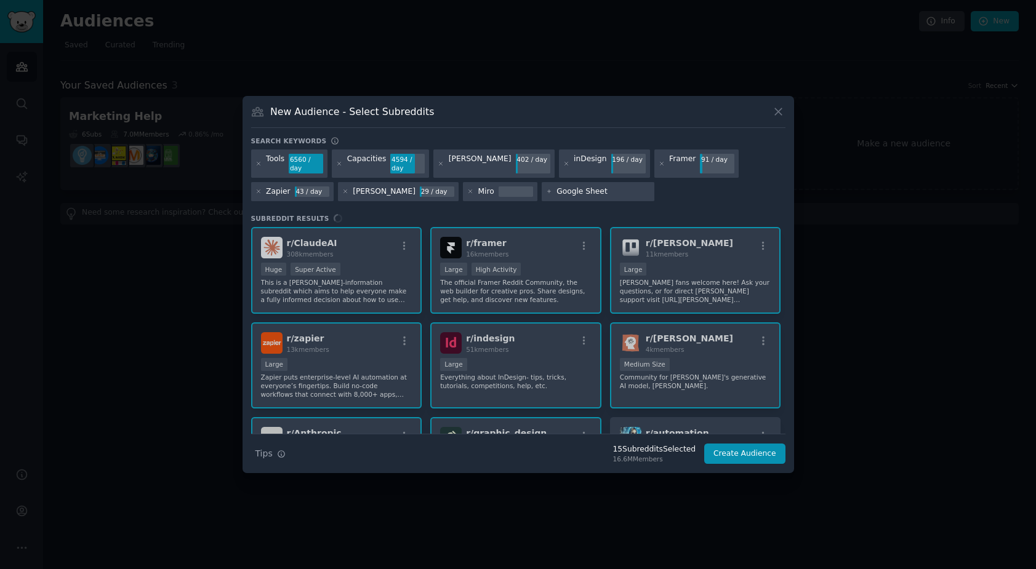
type input "Google Sheets"
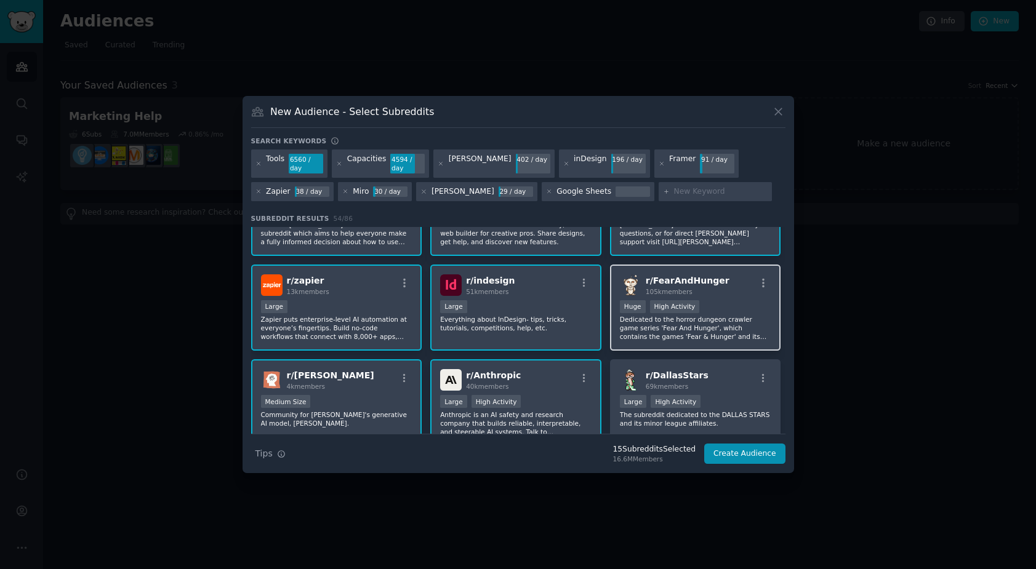
scroll to position [67, 0]
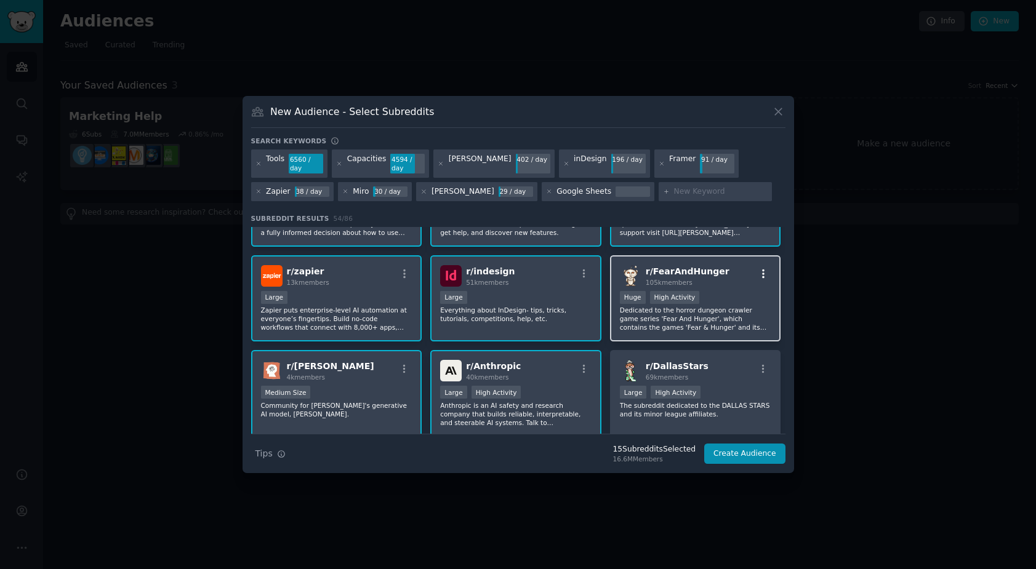
click at [762, 273] on icon "button" at bounding box center [763, 274] width 2 height 9
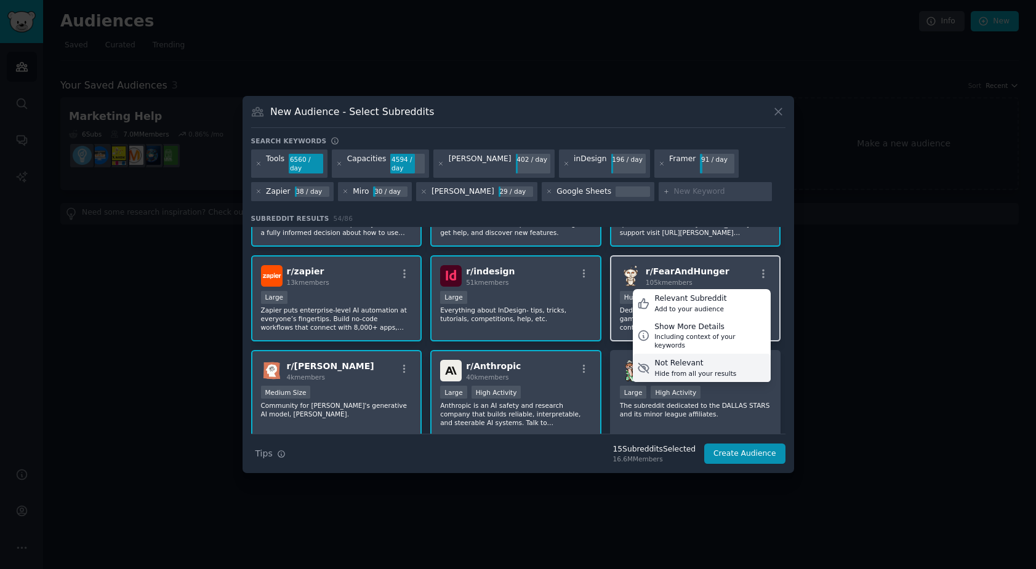
click at [717, 358] on div "Not Relevant" at bounding box center [695, 363] width 82 height 11
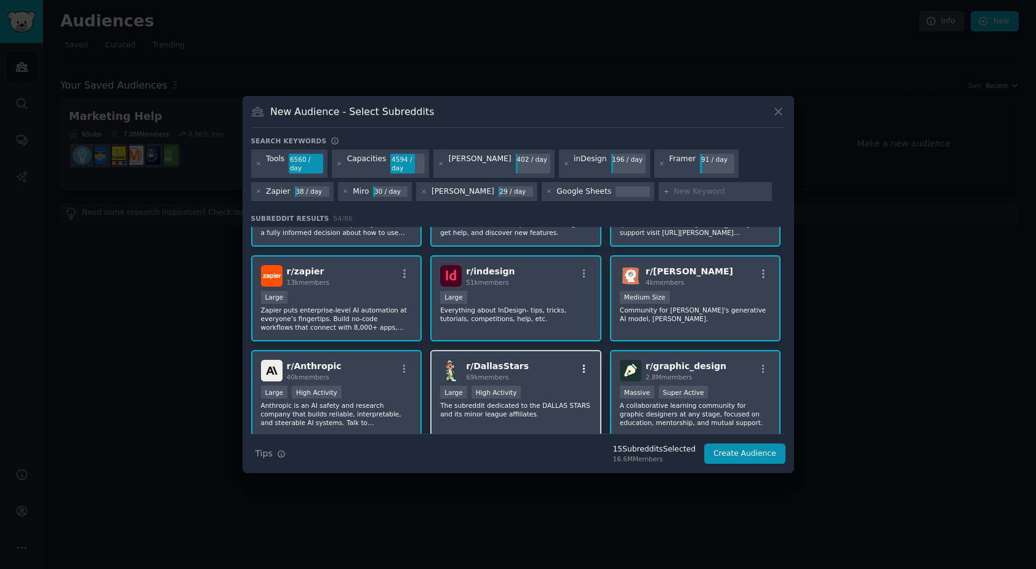
click at [583, 371] on icon "button" at bounding box center [584, 369] width 11 height 11
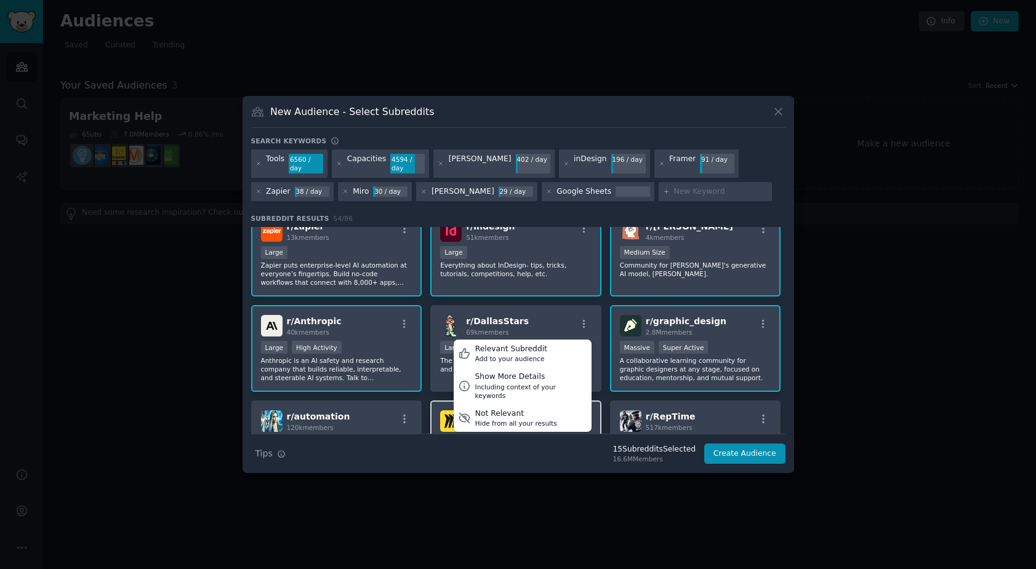
scroll to position [146, 0]
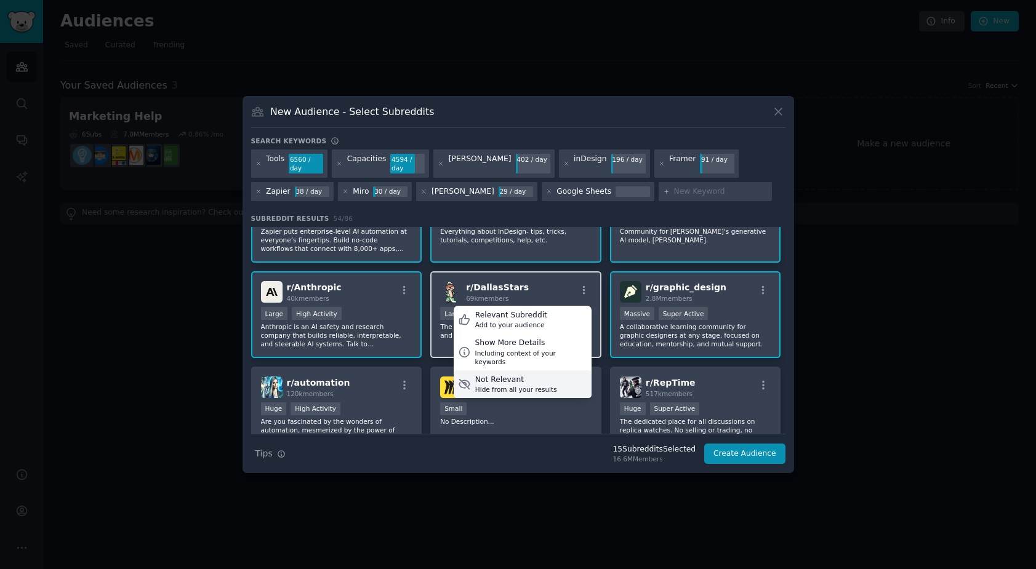
click at [535, 375] on div "Not Relevant" at bounding box center [516, 380] width 82 height 11
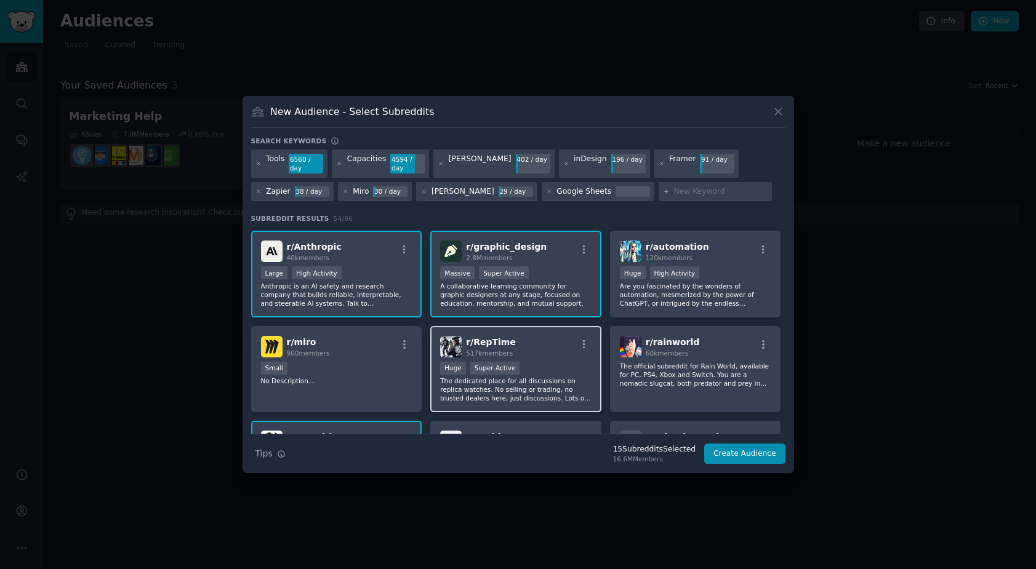
scroll to position [217, 0]
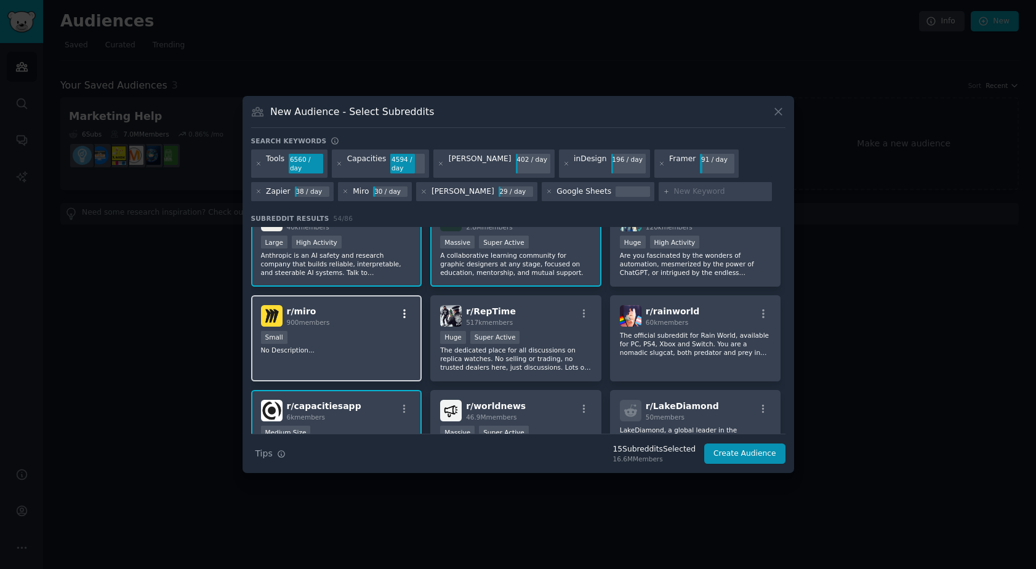
click at [401, 316] on icon "button" at bounding box center [404, 313] width 11 height 11
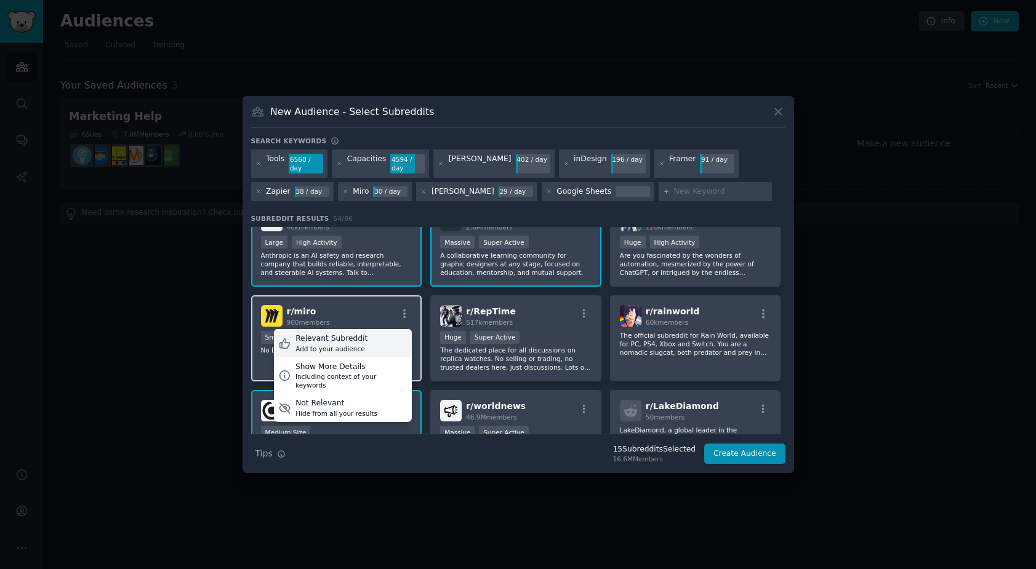
click at [339, 338] on div "Relevant Subreddit" at bounding box center [331, 339] width 72 height 11
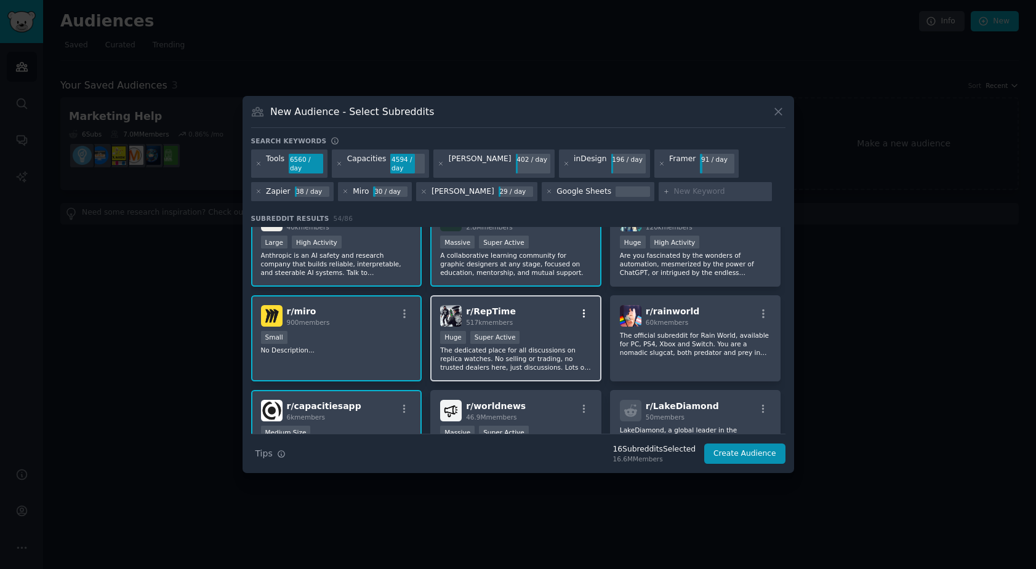
click at [579, 313] on icon "button" at bounding box center [584, 313] width 11 height 11
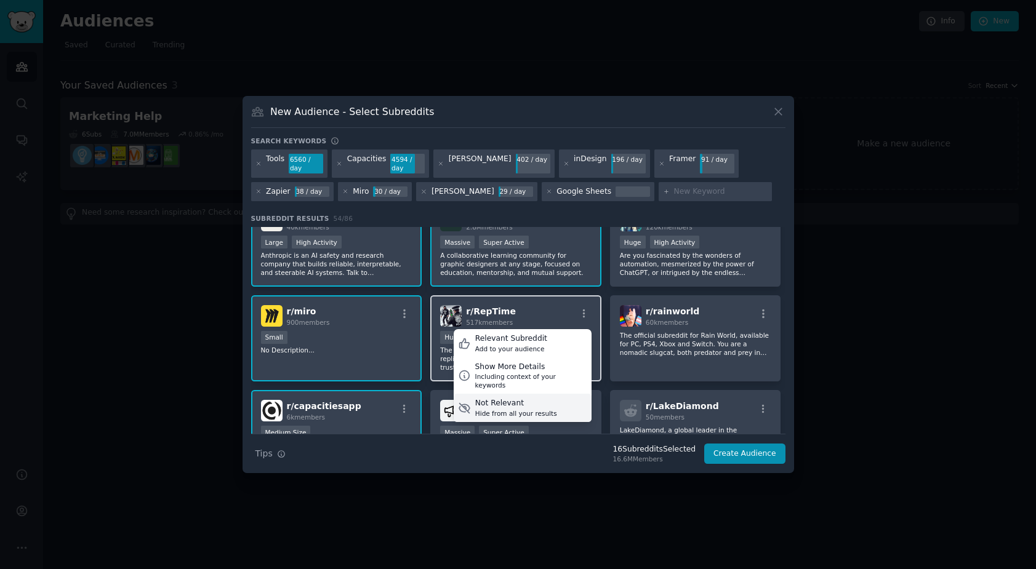
click at [527, 409] on div "Hide from all your results" at bounding box center [516, 413] width 82 height 9
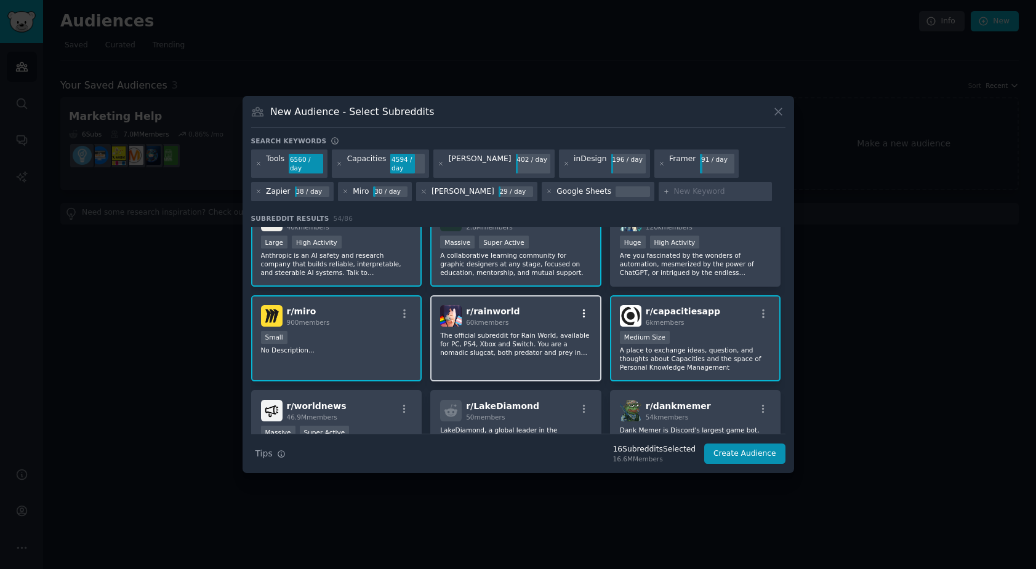
click at [579, 314] on icon "button" at bounding box center [584, 313] width 11 height 11
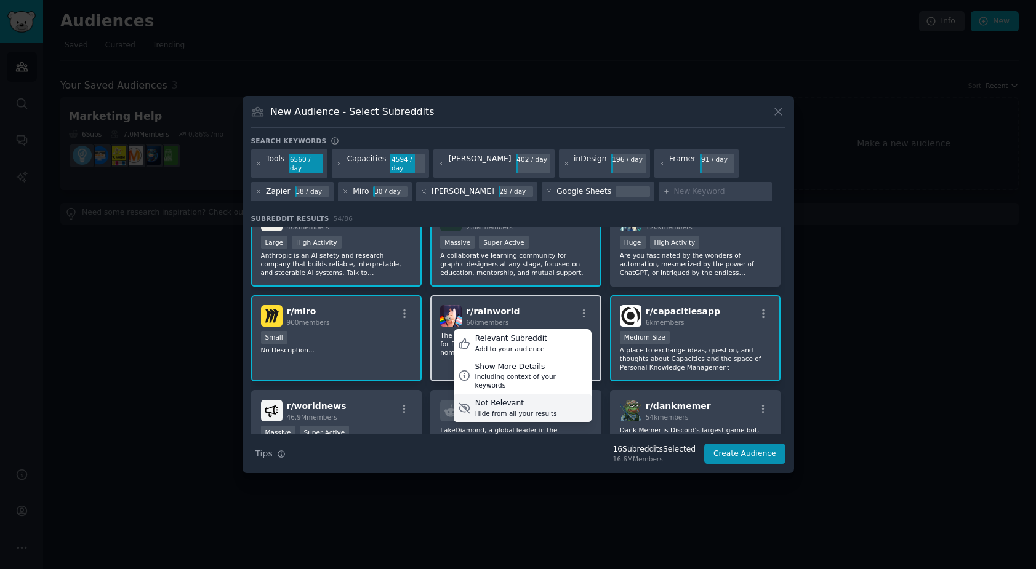
click at [544, 398] on div "Not Relevant" at bounding box center [516, 403] width 82 height 11
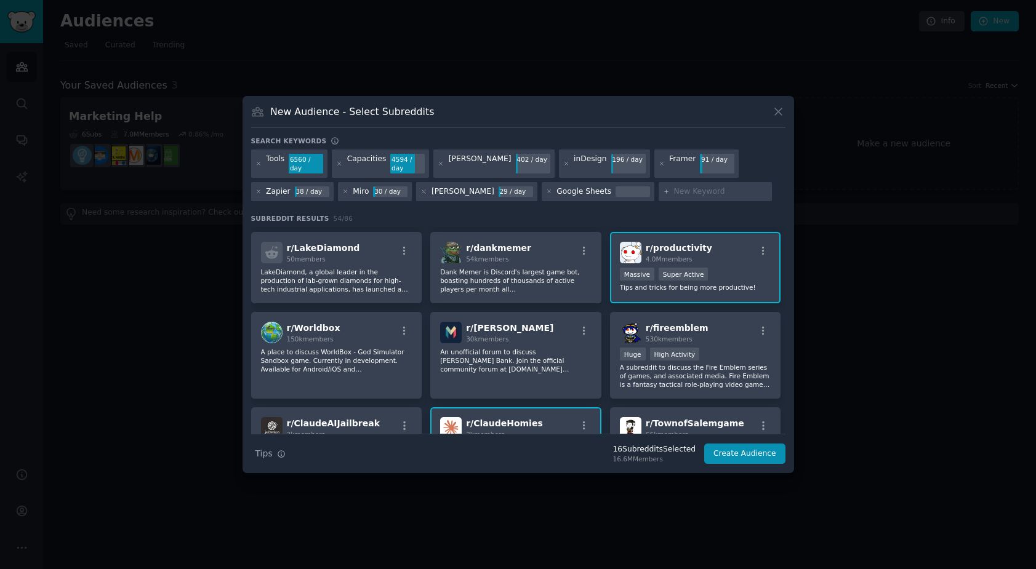
scroll to position [373, 0]
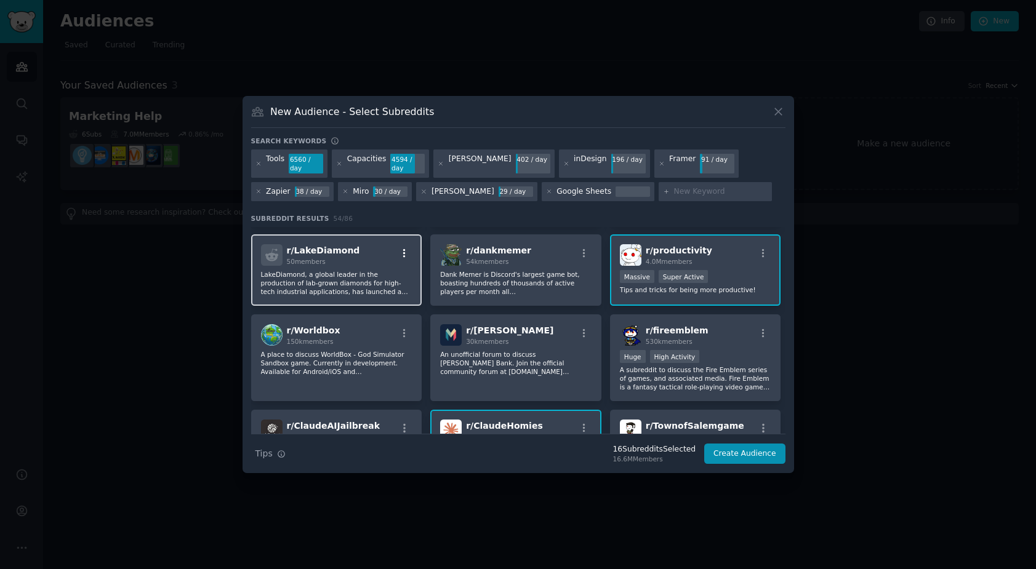
click at [401, 254] on icon "button" at bounding box center [404, 253] width 11 height 11
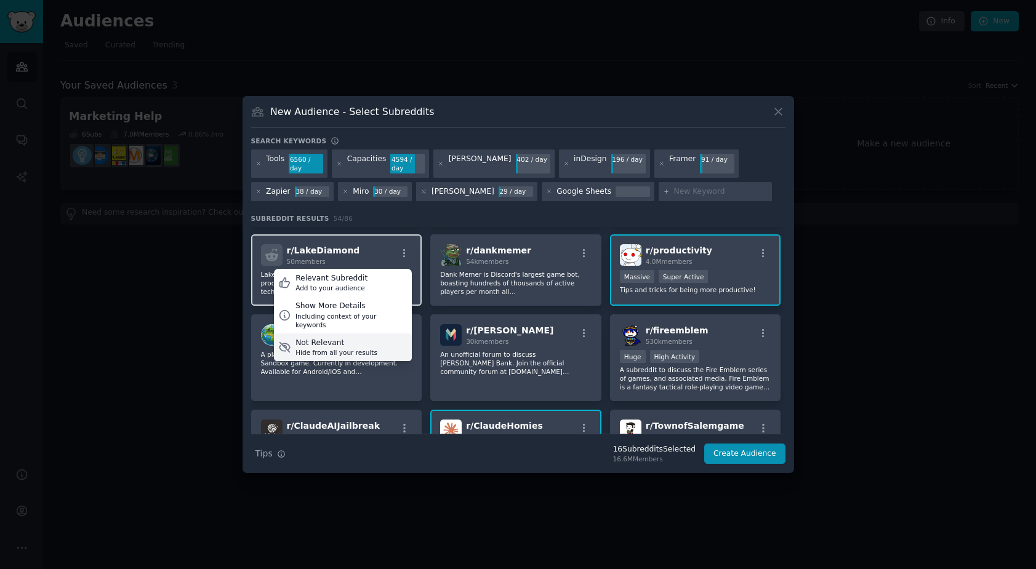
click at [377, 340] on div "Not Relevant Hide from all your results" at bounding box center [343, 348] width 138 height 28
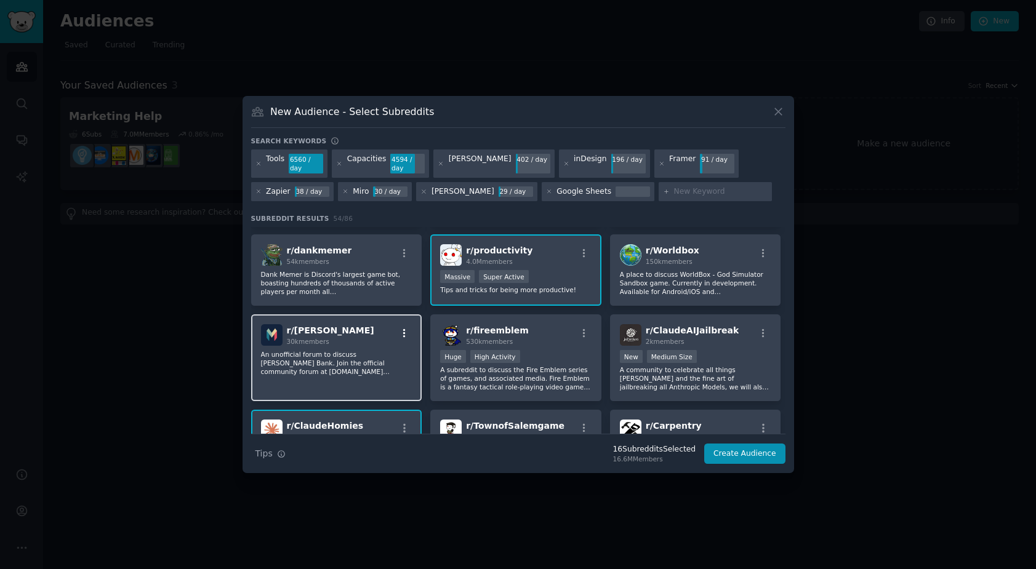
click at [404, 333] on icon "button" at bounding box center [404, 333] width 2 height 9
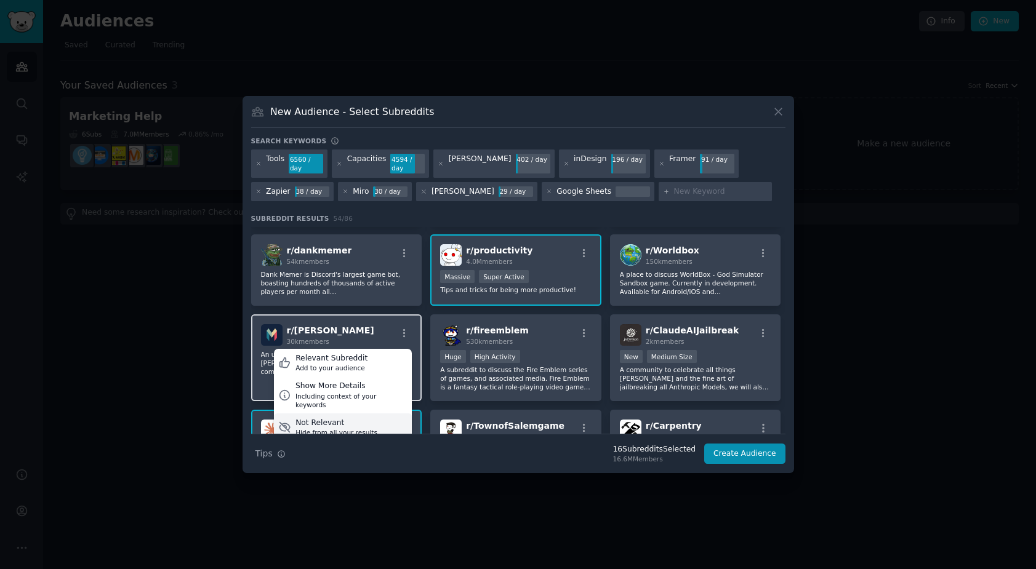
click at [382, 414] on div "Not Relevant Hide from all your results" at bounding box center [343, 428] width 138 height 28
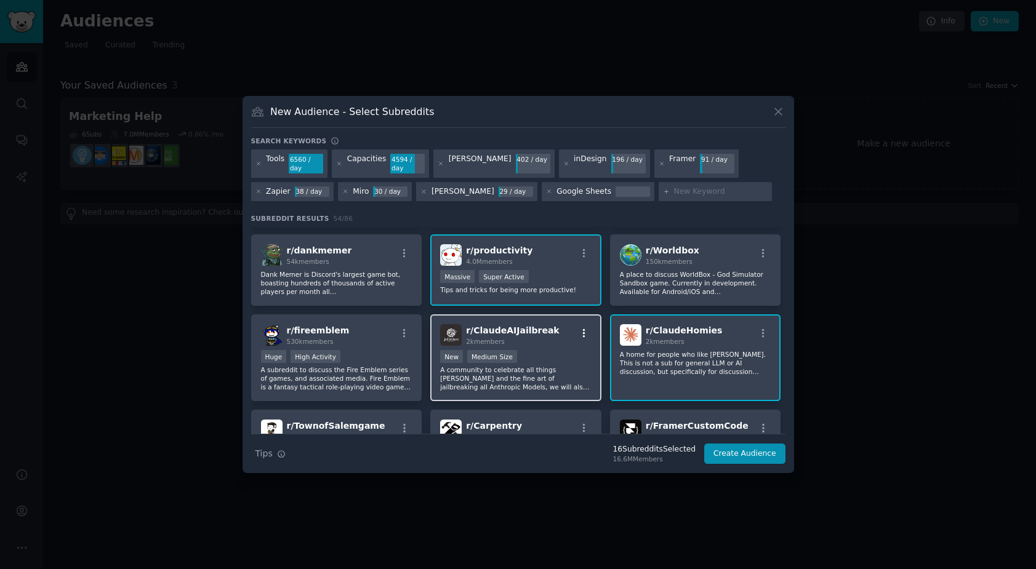
click at [583, 334] on icon "button" at bounding box center [584, 333] width 11 height 11
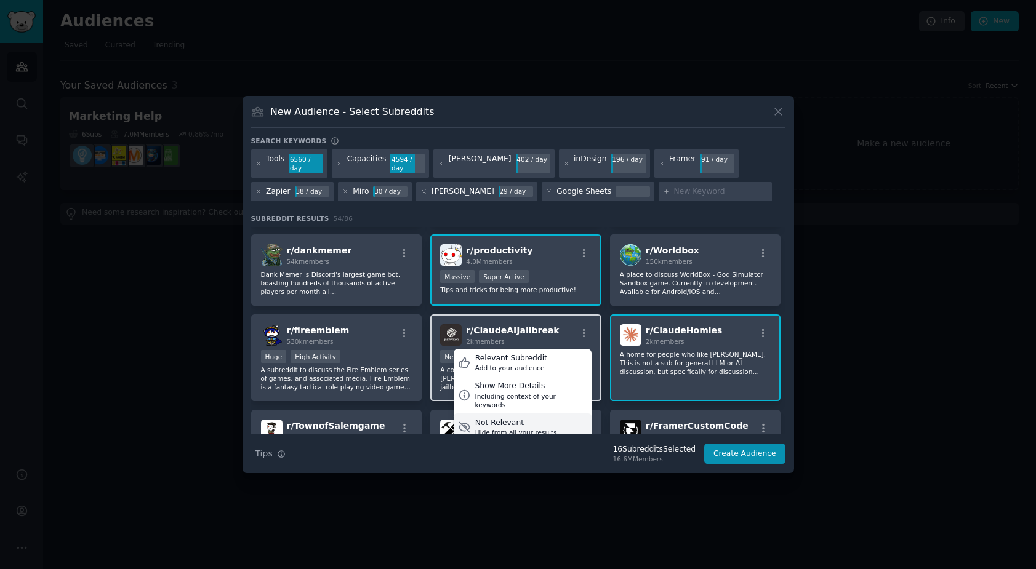
click at [552, 414] on div "Not Relevant Hide from all your results" at bounding box center [523, 428] width 138 height 28
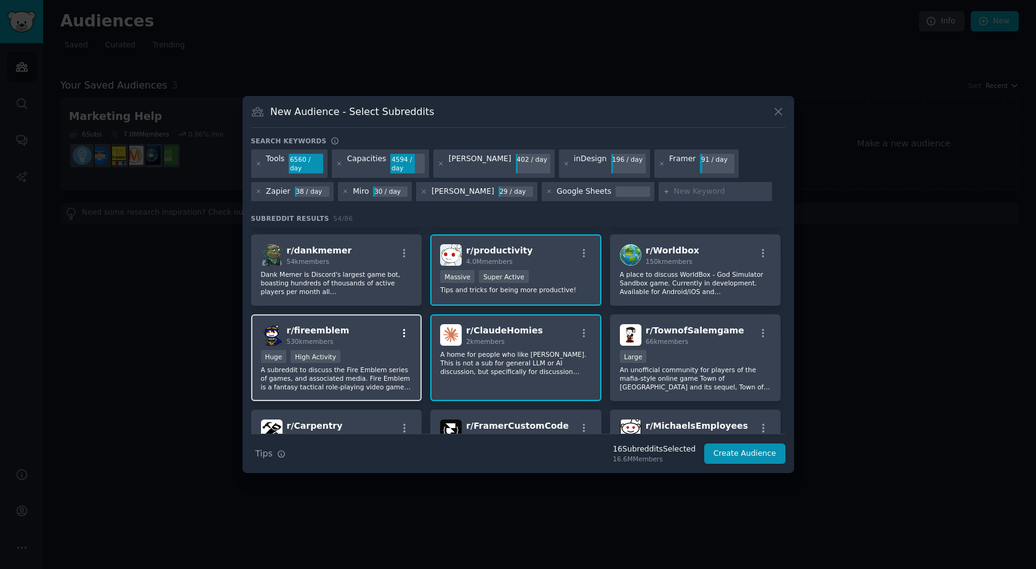
click at [406, 335] on icon "button" at bounding box center [404, 333] width 11 height 11
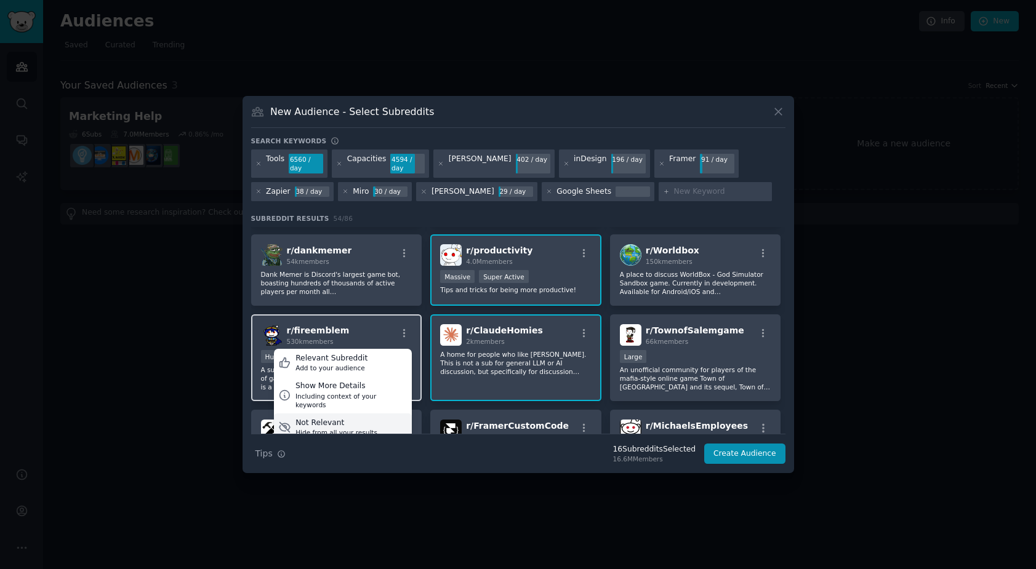
click at [387, 419] on div "Not Relevant Hide from all your results" at bounding box center [343, 428] width 138 height 28
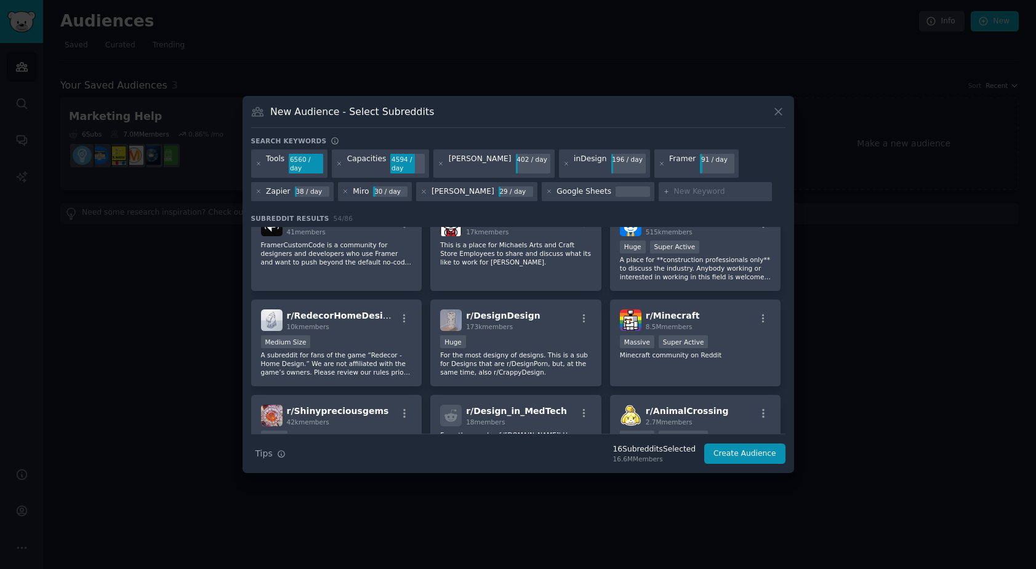
scroll to position [587, 0]
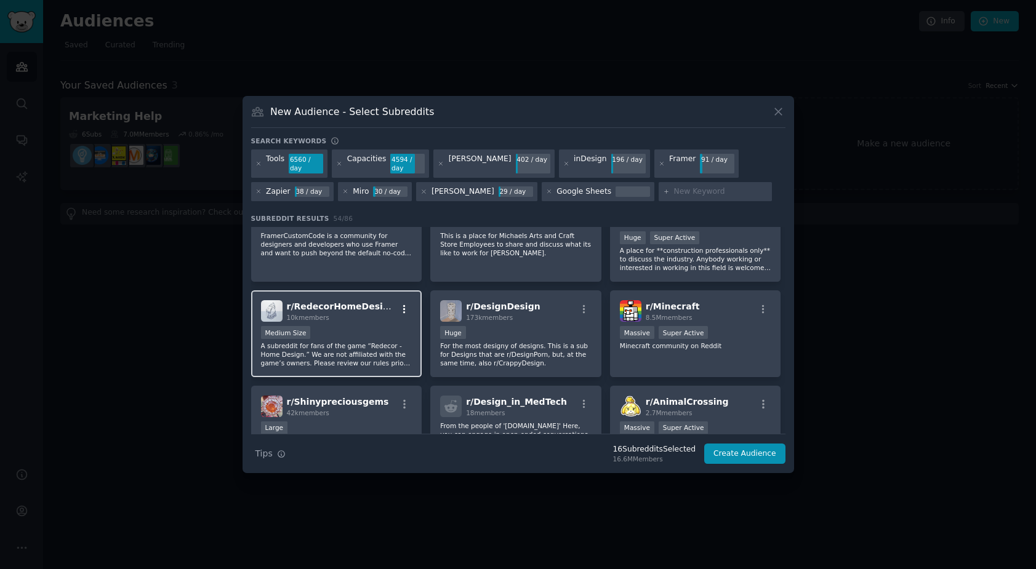
click at [408, 307] on icon "button" at bounding box center [404, 309] width 11 height 11
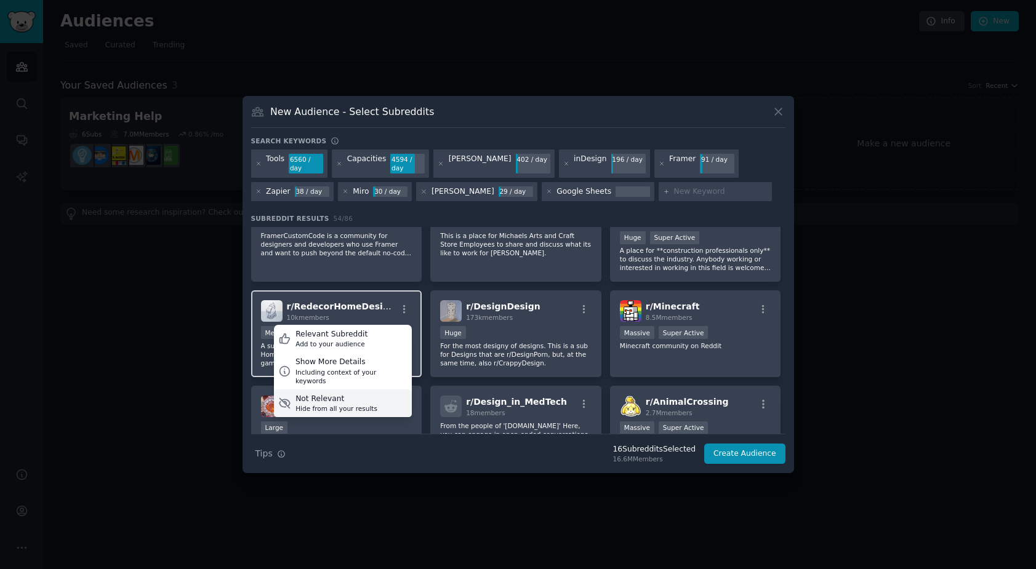
click at [384, 399] on div "Not Relevant Hide from all your results" at bounding box center [343, 404] width 138 height 28
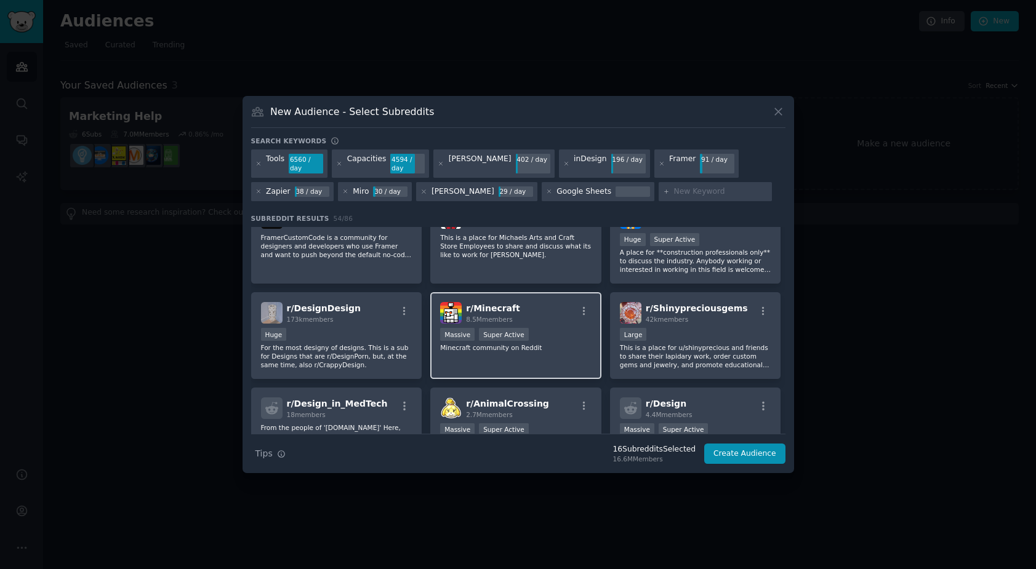
scroll to position [585, 0]
click at [556, 196] on div "Google Sheets" at bounding box center [583, 191] width 55 height 11
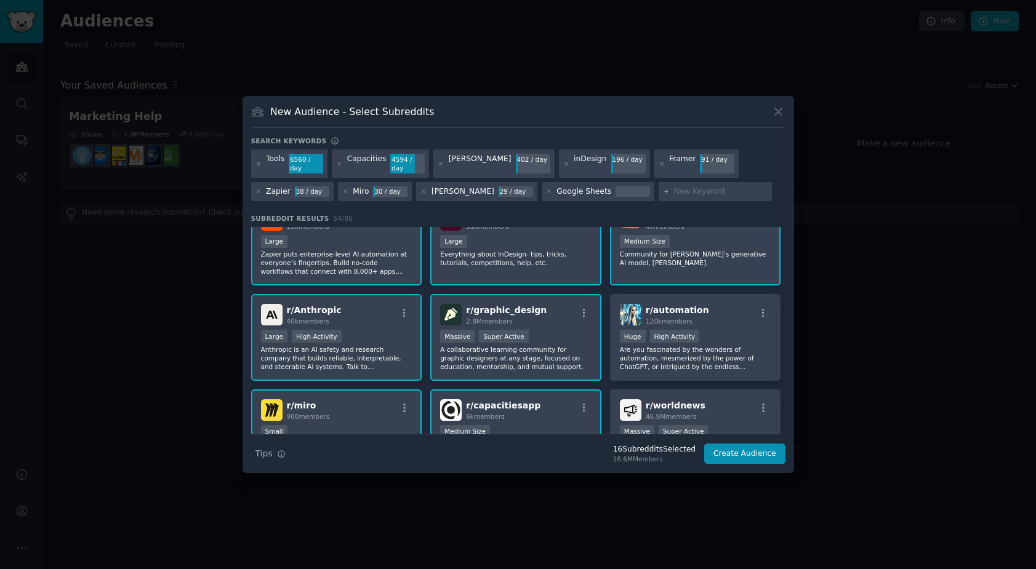
scroll to position [127, 0]
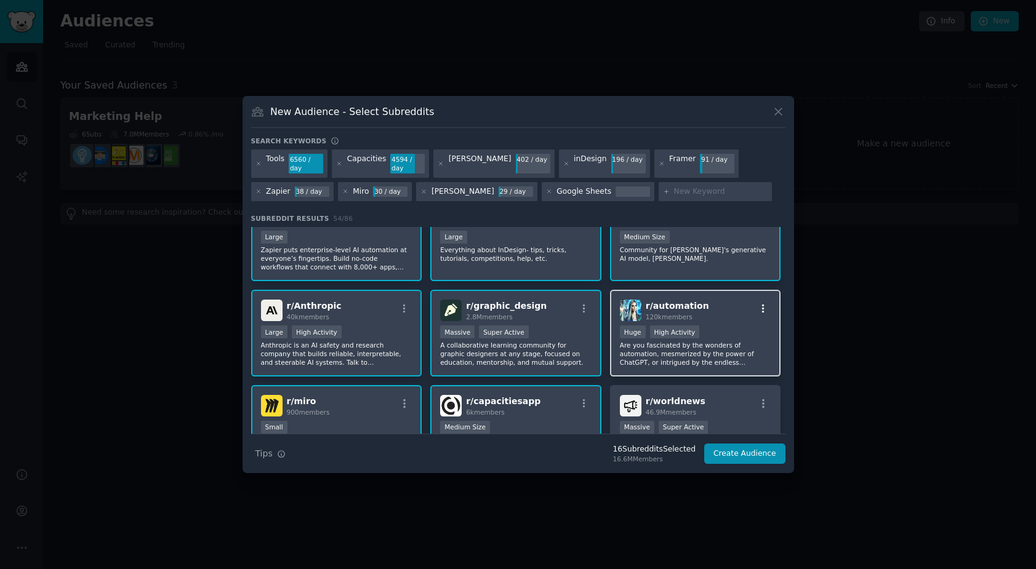
click at [763, 304] on icon "button" at bounding box center [763, 308] width 11 height 11
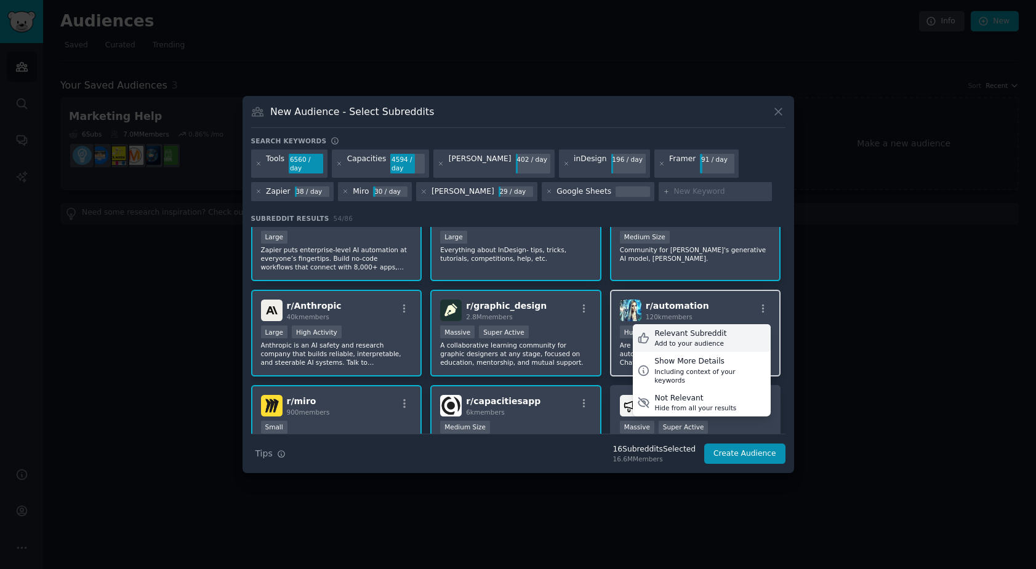
click at [732, 337] on div "Relevant Subreddit Add to your audience" at bounding box center [702, 338] width 138 height 28
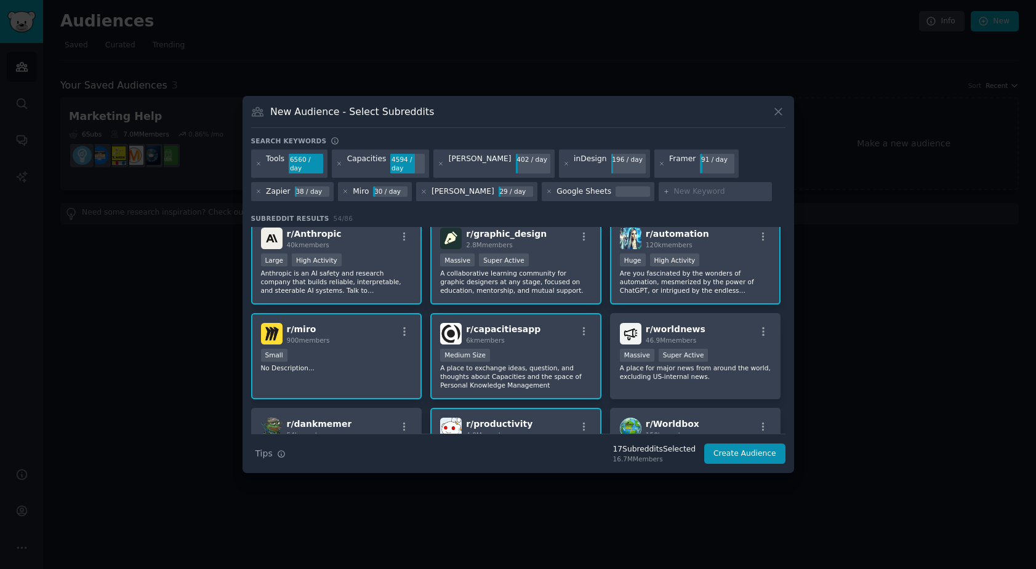
scroll to position [202, 0]
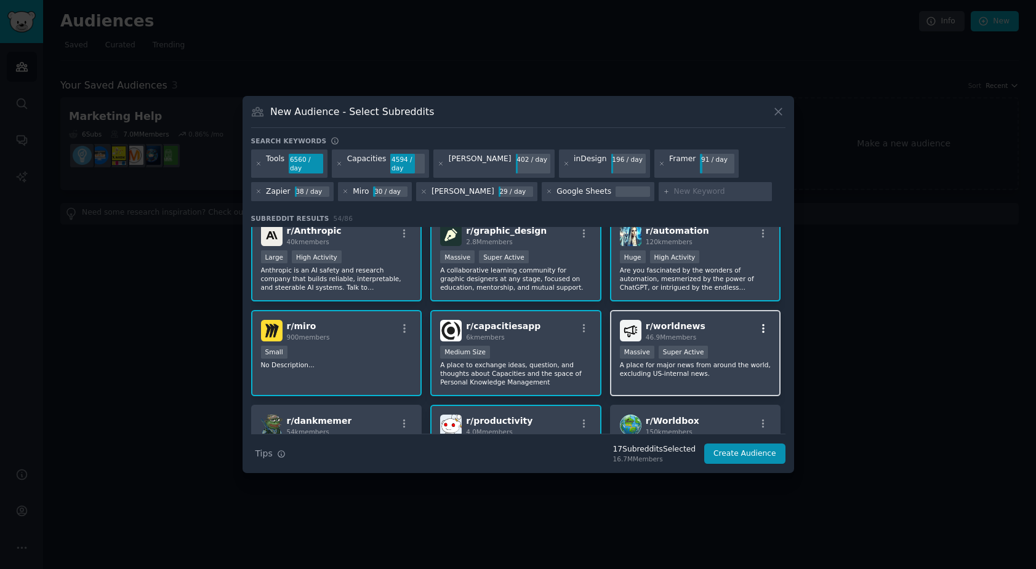
click at [762, 328] on icon "button" at bounding box center [763, 328] width 2 height 9
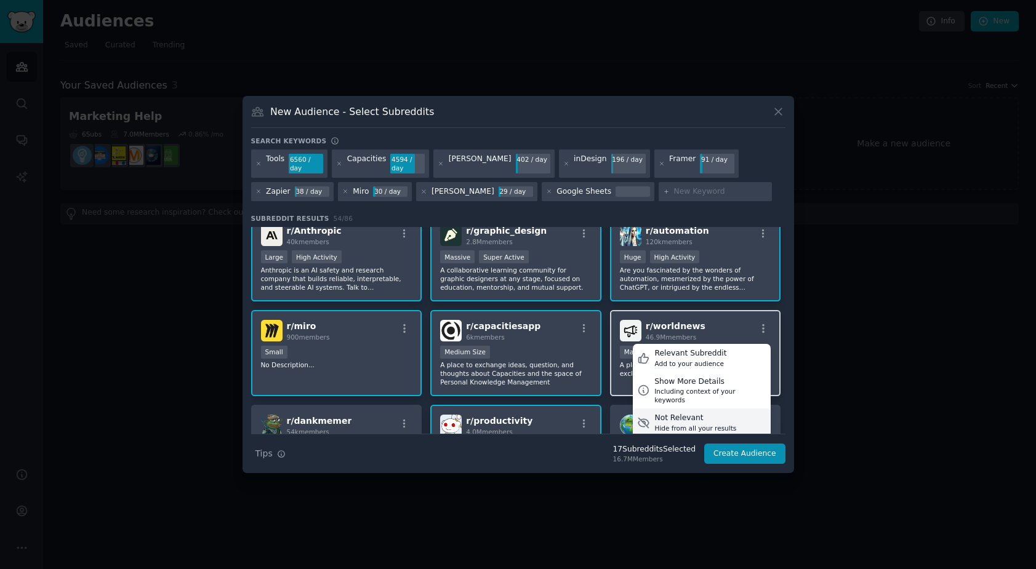
click at [697, 413] on div "Not Relevant" at bounding box center [695, 418] width 82 height 11
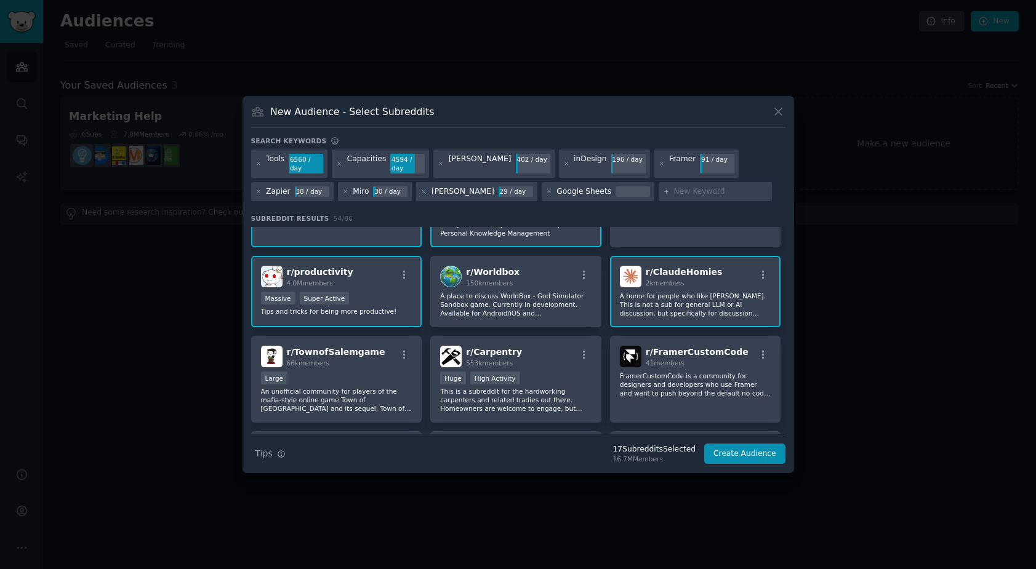
scroll to position [354, 0]
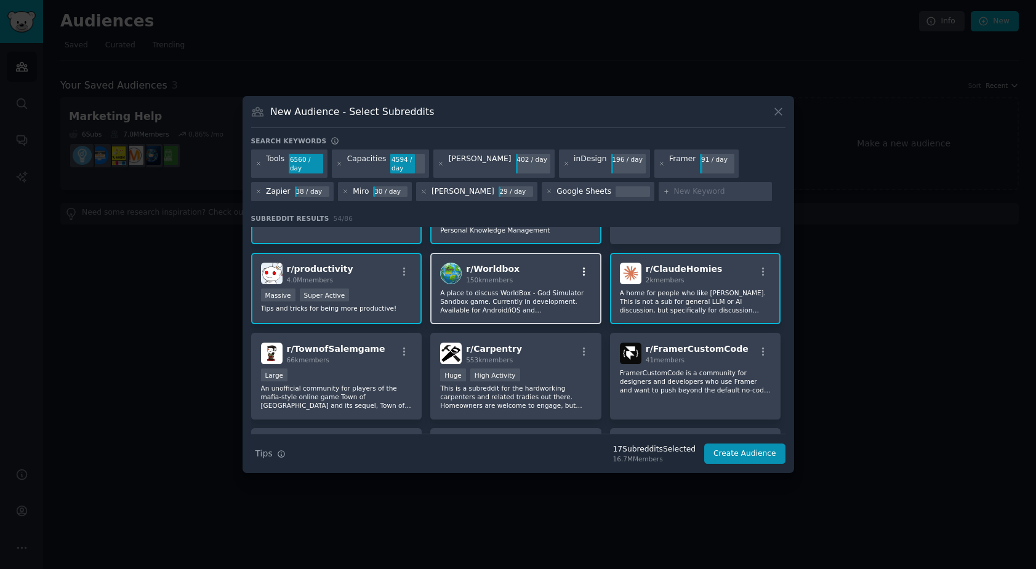
click at [583, 273] on icon "button" at bounding box center [584, 271] width 11 height 11
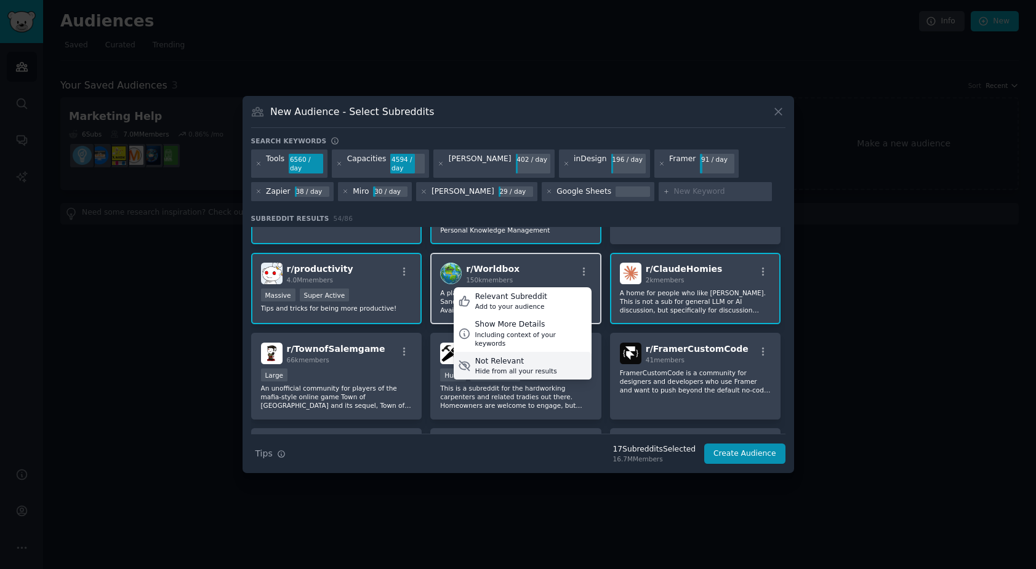
click at [550, 356] on div "Not Relevant" at bounding box center [516, 361] width 82 height 11
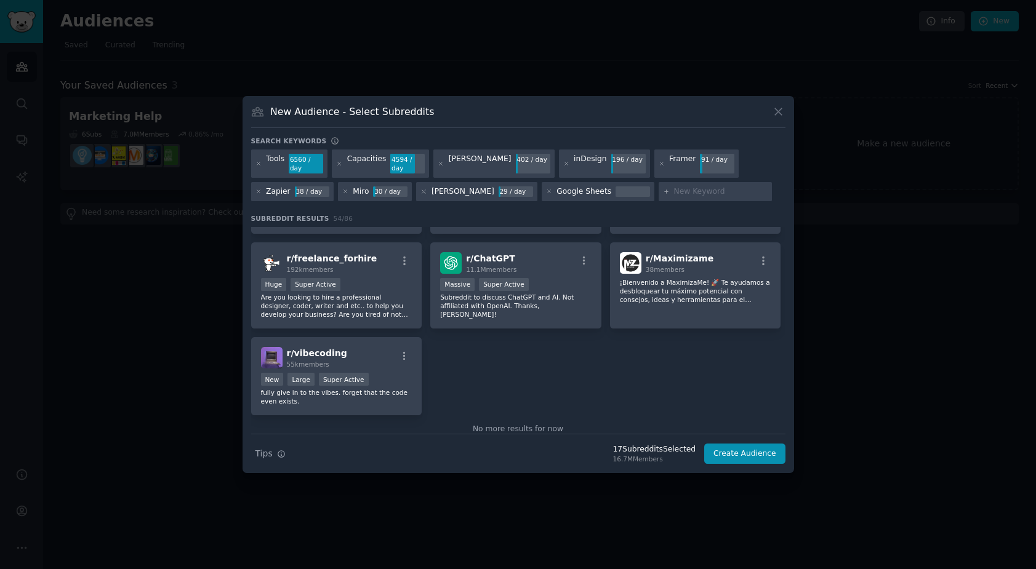
scroll to position [1231, 0]
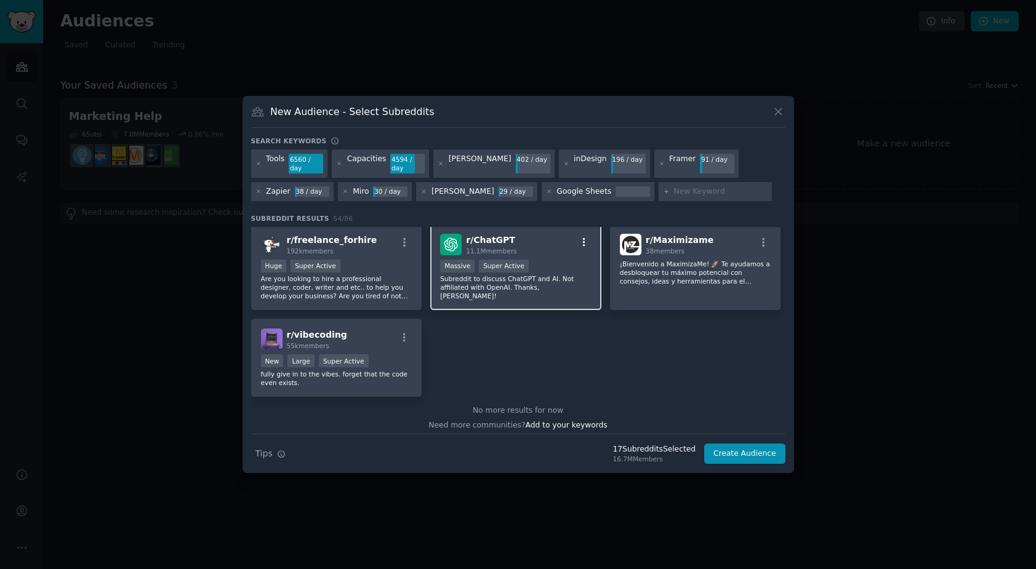
click at [586, 242] on icon "button" at bounding box center [584, 242] width 11 height 11
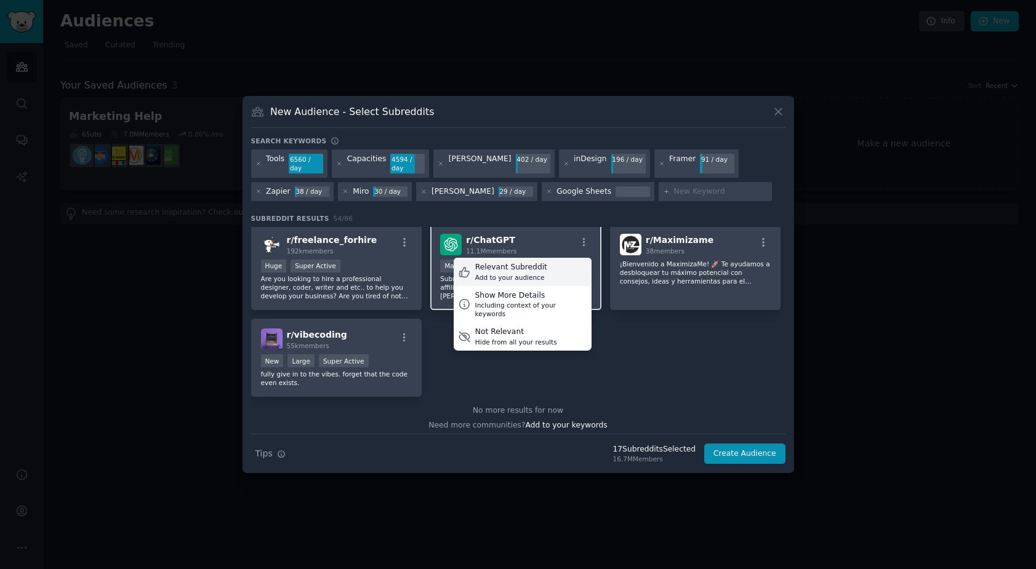
click at [535, 266] on div "Relevant Subreddit" at bounding box center [511, 267] width 72 height 11
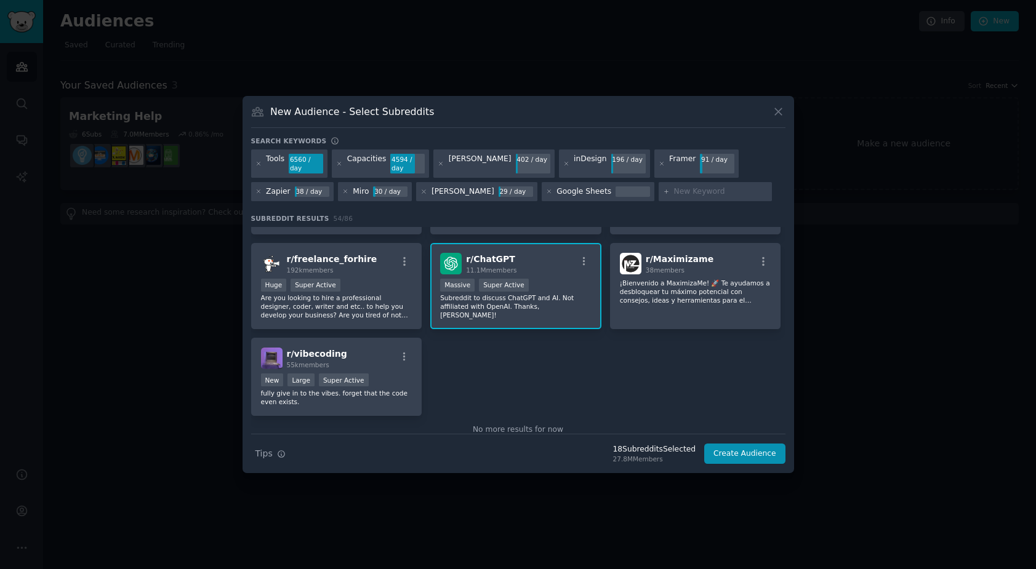
scroll to position [1211, 0]
click at [744, 457] on button "Create Audience" at bounding box center [744, 454] width 81 height 21
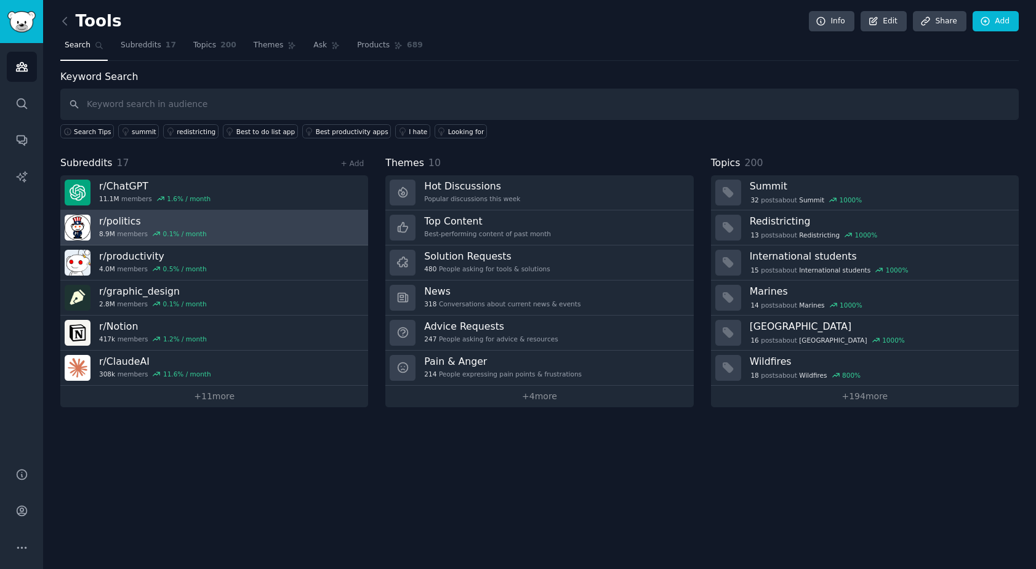
click at [346, 223] on link "r/ politics 8.9M members 0.1 % / month" at bounding box center [214, 227] width 308 height 35
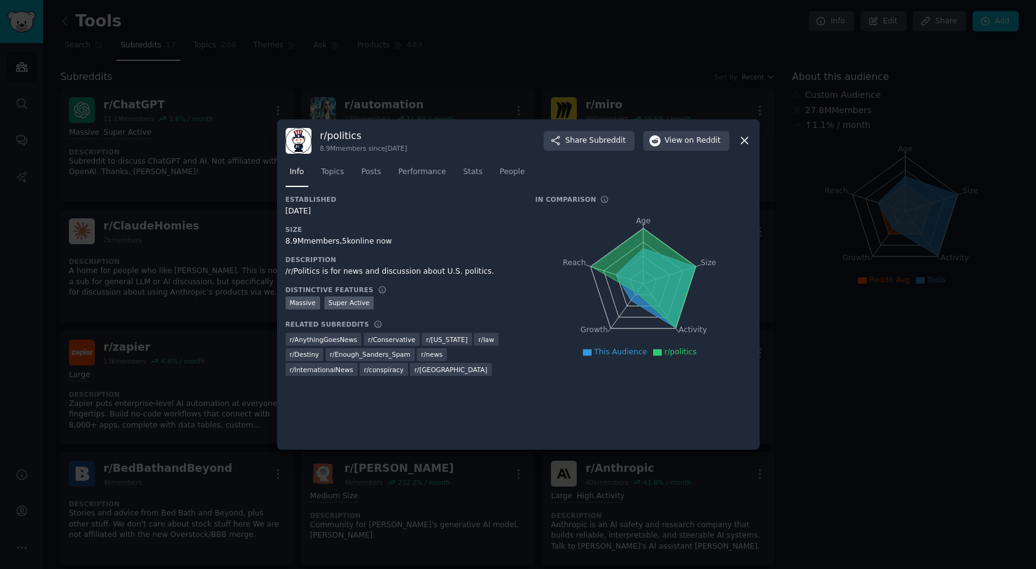
click at [747, 140] on icon at bounding box center [744, 140] width 13 height 13
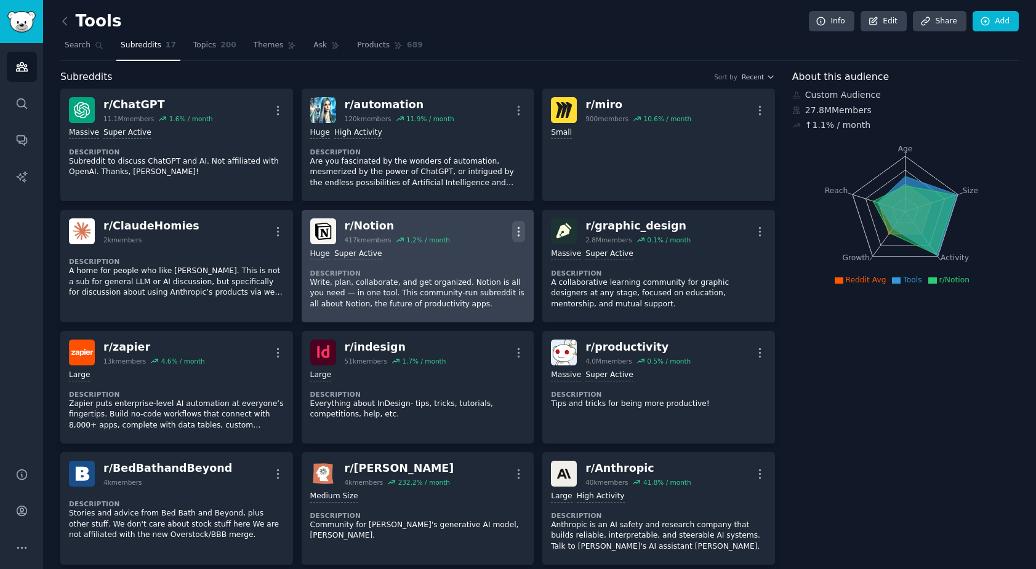
click at [512, 228] on icon "button" at bounding box center [518, 231] width 13 height 13
click at [483, 278] on div "Delete" at bounding box center [469, 279] width 73 height 26
click at [476, 281] on p "Delete" at bounding box center [470, 279] width 28 height 13
click at [473, 279] on p "Delete" at bounding box center [470, 279] width 28 height 13
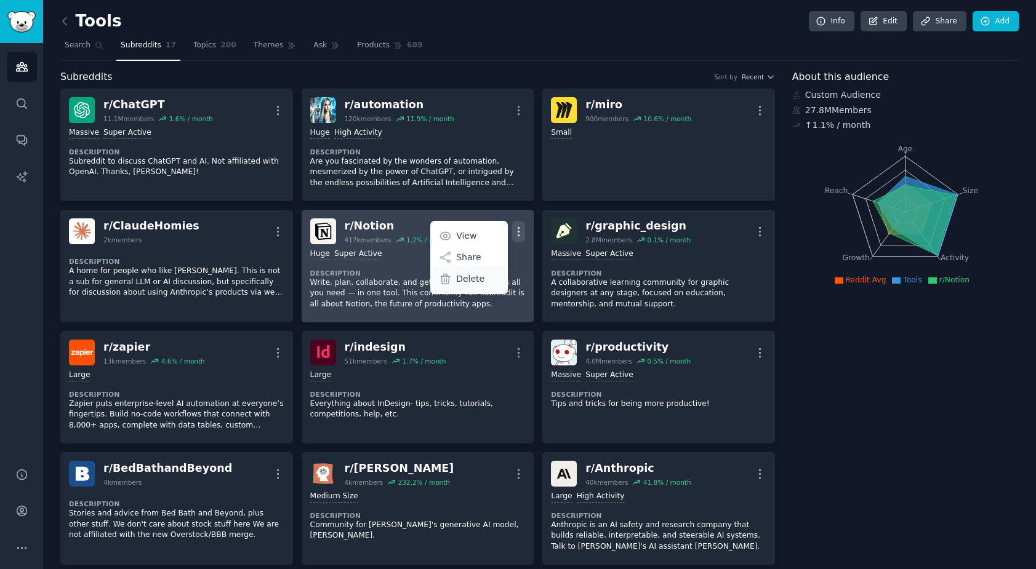
click at [467, 277] on p "Delete" at bounding box center [470, 279] width 28 height 13
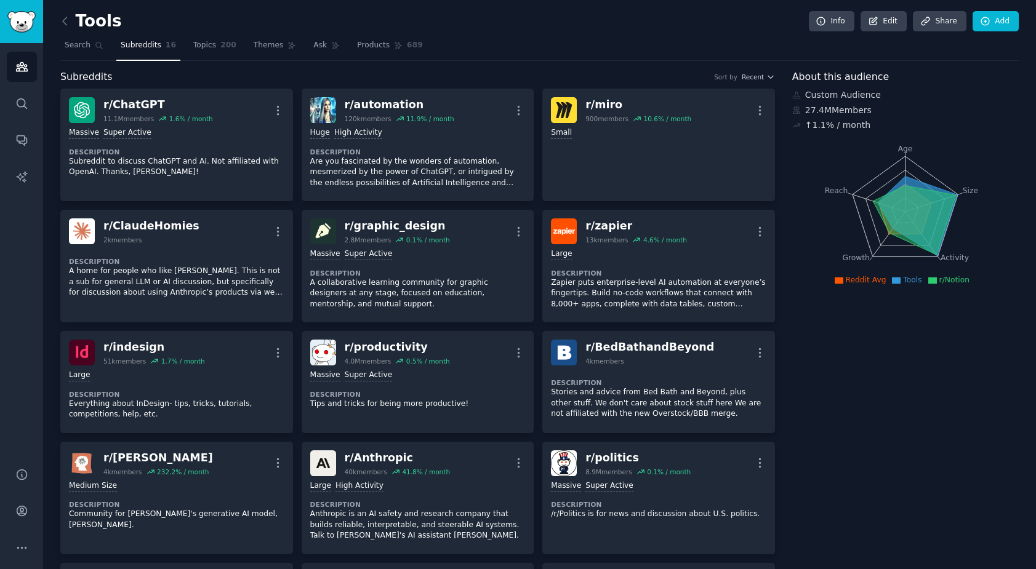
click at [467, 278] on p "A collaborative learning community for graphic designers at any stage, focused …" at bounding box center [417, 294] width 215 height 33
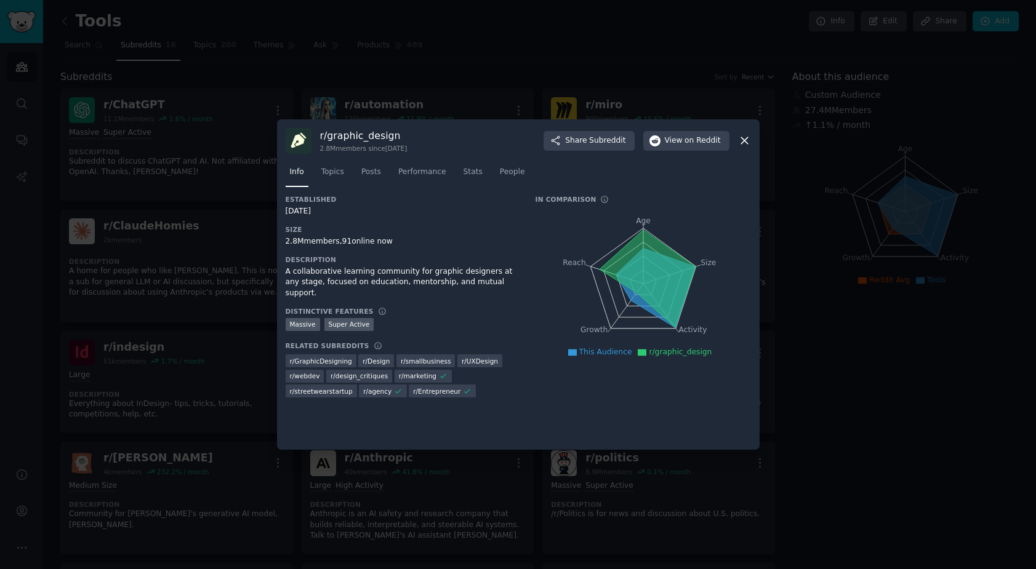
click at [740, 142] on icon at bounding box center [744, 140] width 13 height 13
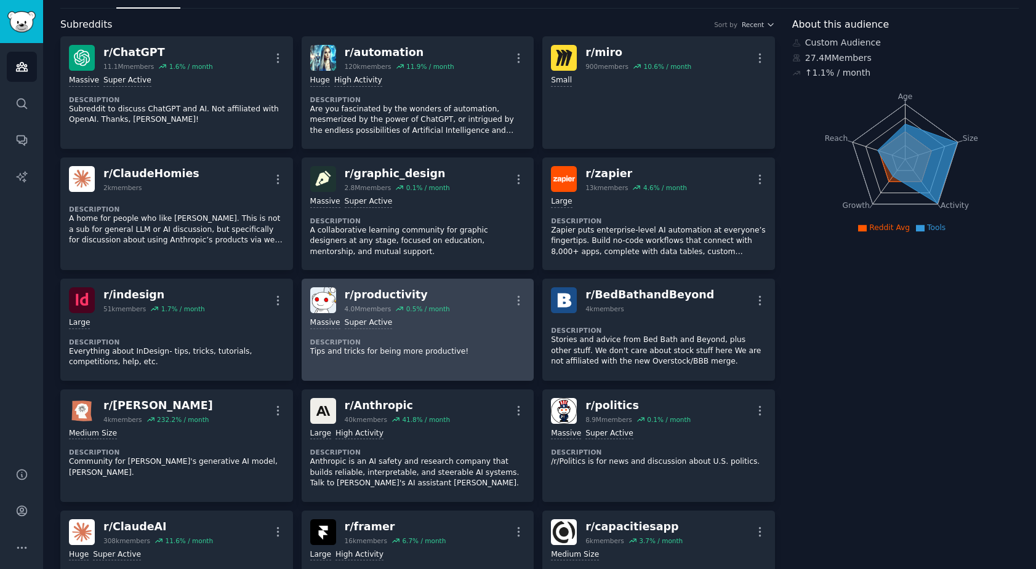
scroll to position [55, 0]
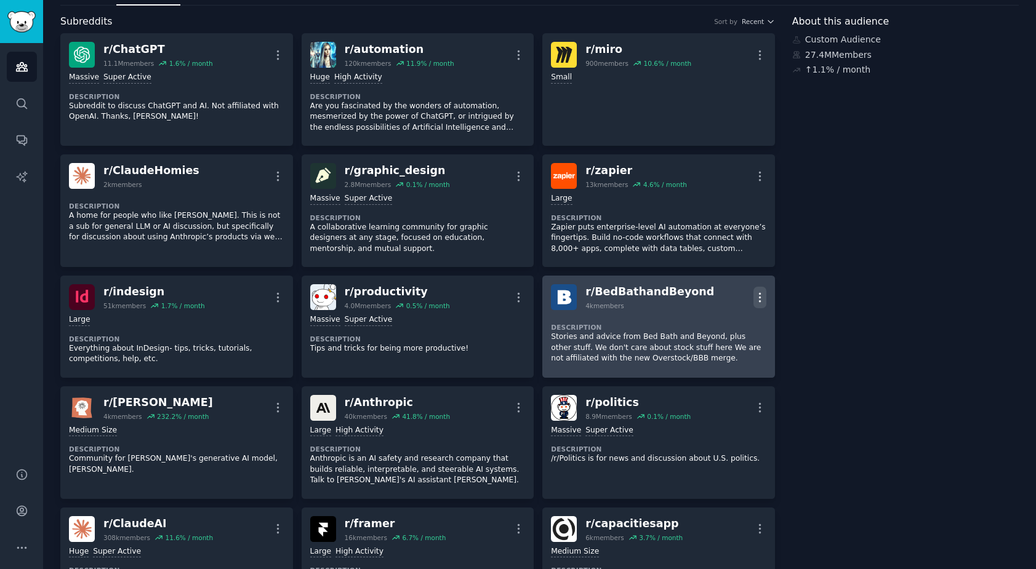
click at [753, 298] on icon "button" at bounding box center [759, 297] width 13 height 13
click at [710, 326] on p "Delete" at bounding box center [711, 323] width 28 height 13
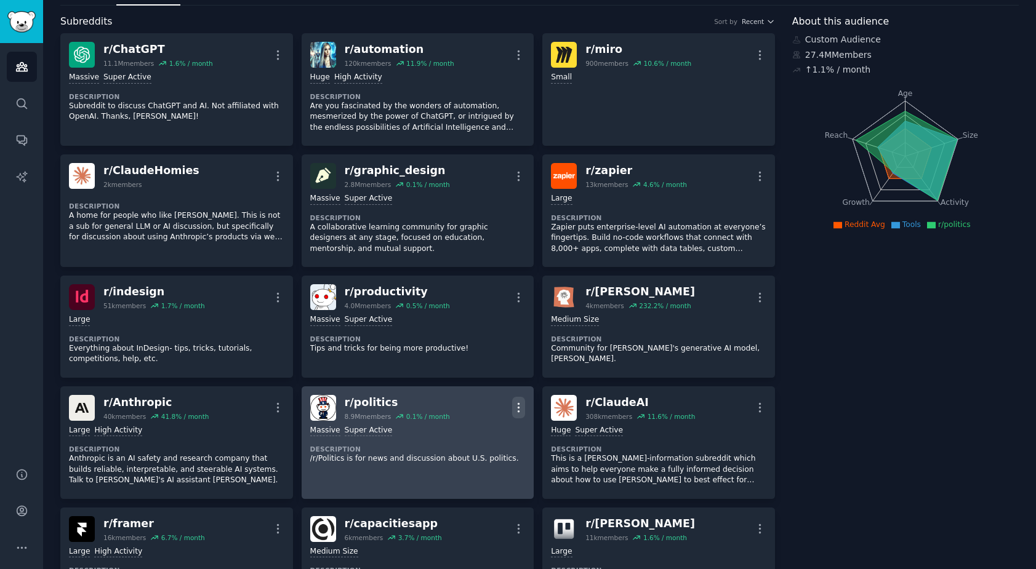
click at [516, 409] on icon "button" at bounding box center [518, 407] width 13 height 13
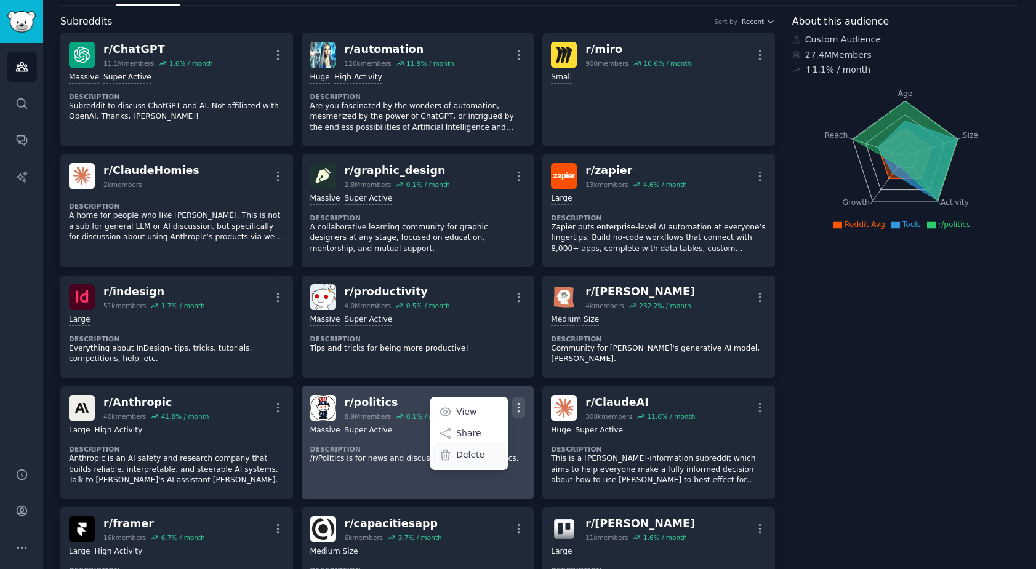
click at [466, 455] on p "Delete" at bounding box center [470, 455] width 28 height 13
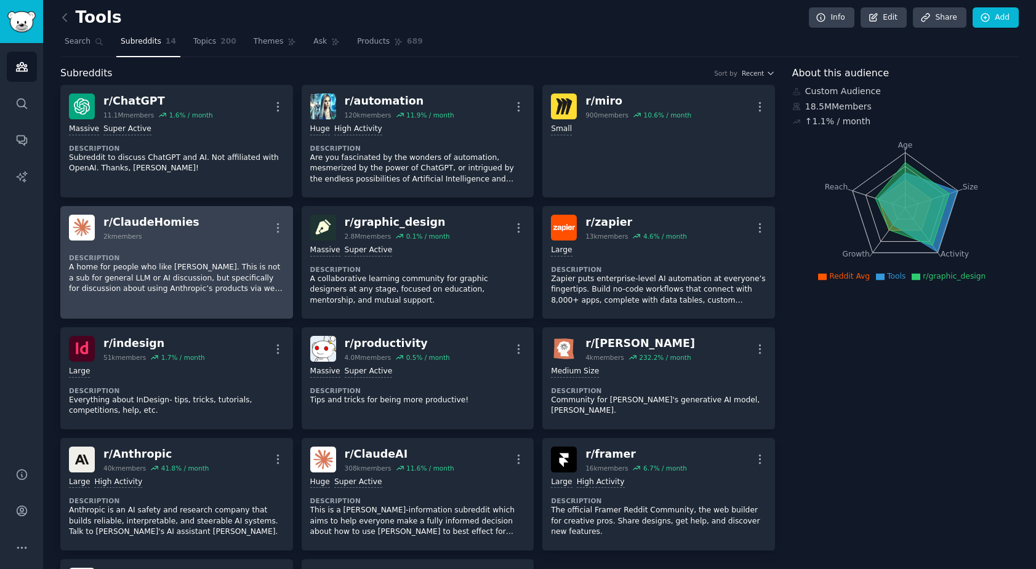
scroll to position [0, 0]
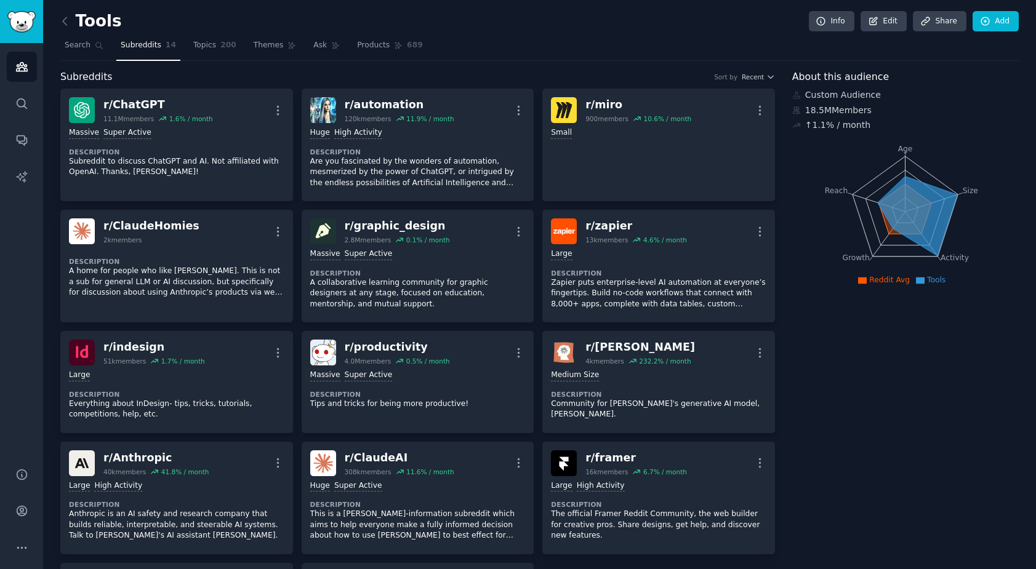
click at [207, 46] on span "Topics" at bounding box center [204, 45] width 23 height 11
